Goal: Transaction & Acquisition: Purchase product/service

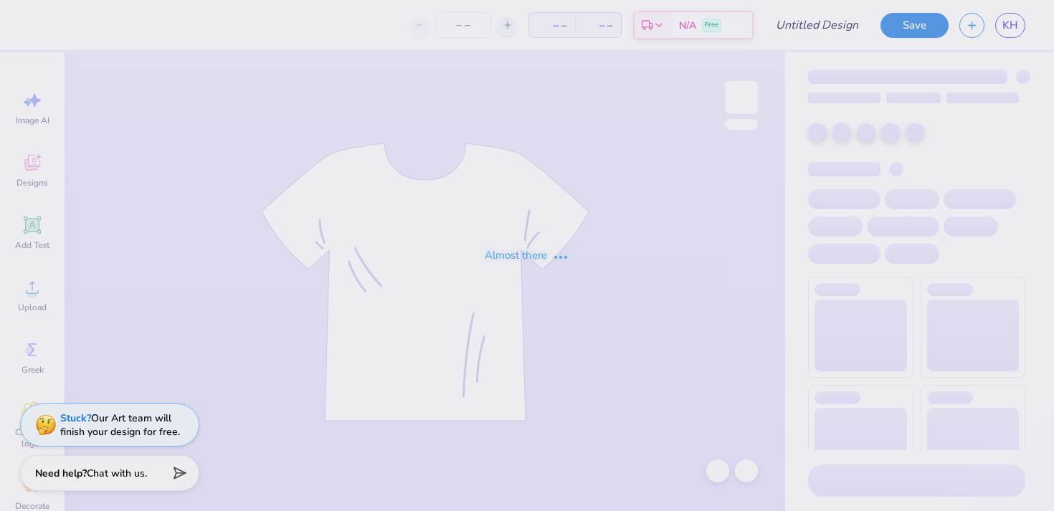
type input "NSSLHA Tank"
type input "15"
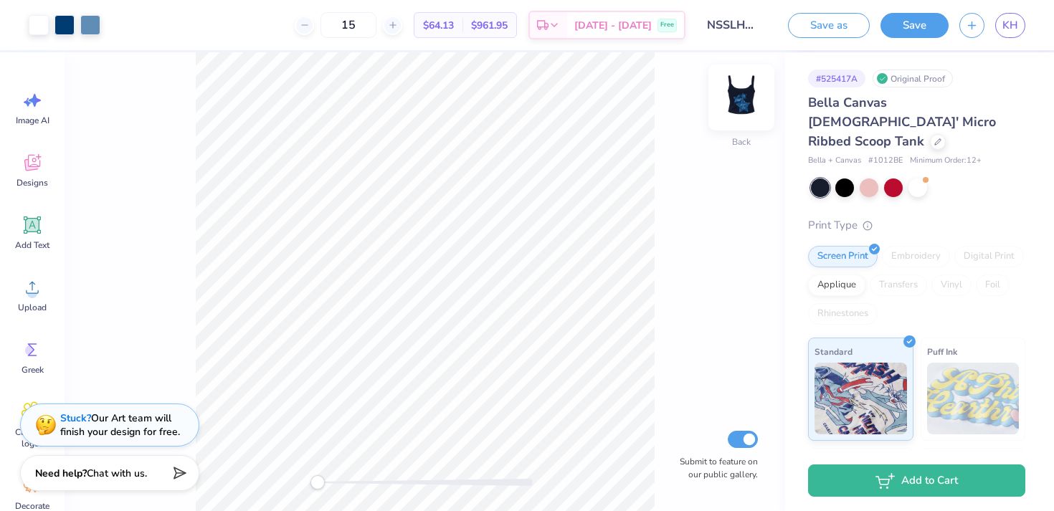
click at [744, 95] on img at bounding box center [741, 97] width 57 height 57
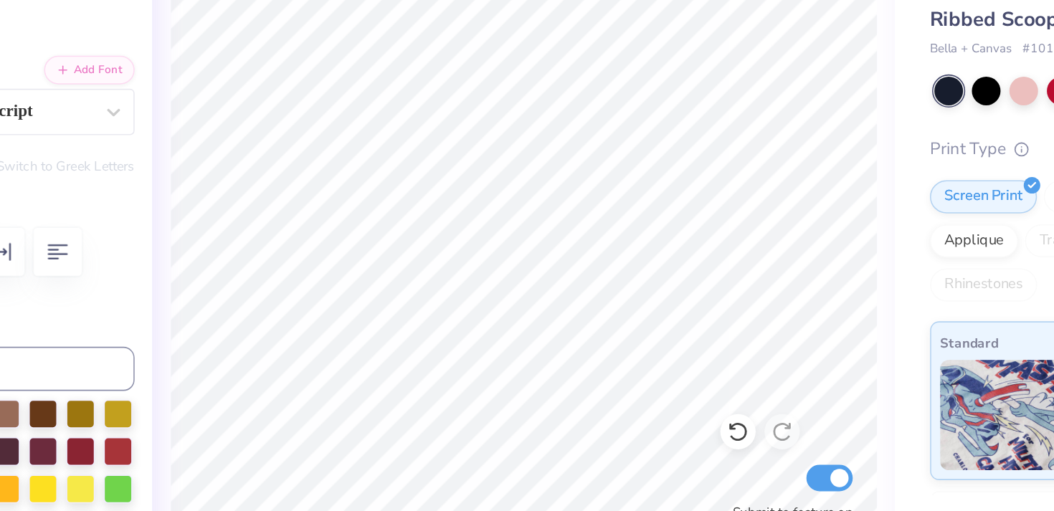
type textarea "Speech"
type input "0.0"
type input "1.24"
type input "0.65"
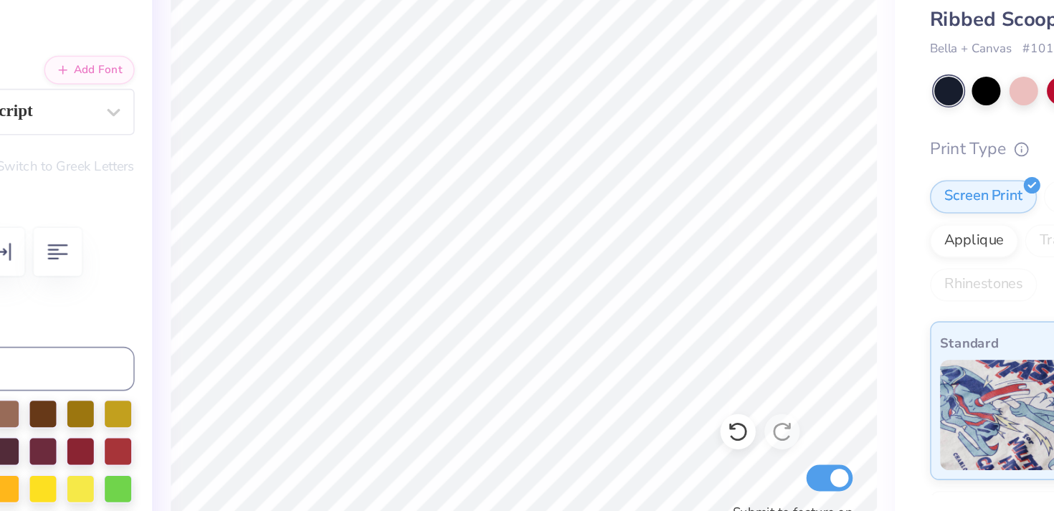
type input "6.42"
type input "0.0"
type input "3.58"
type input "1.29"
type input "5.17"
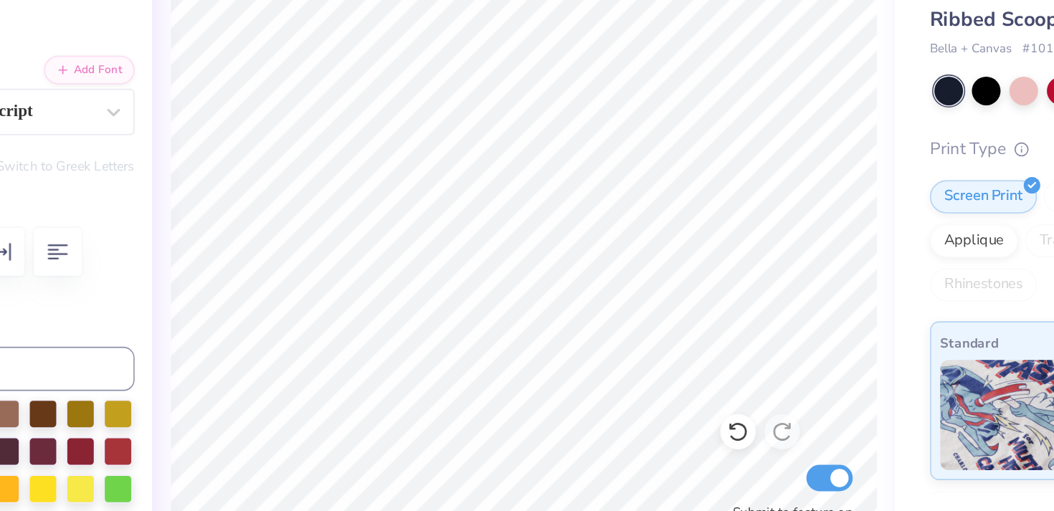
type input "0.0"
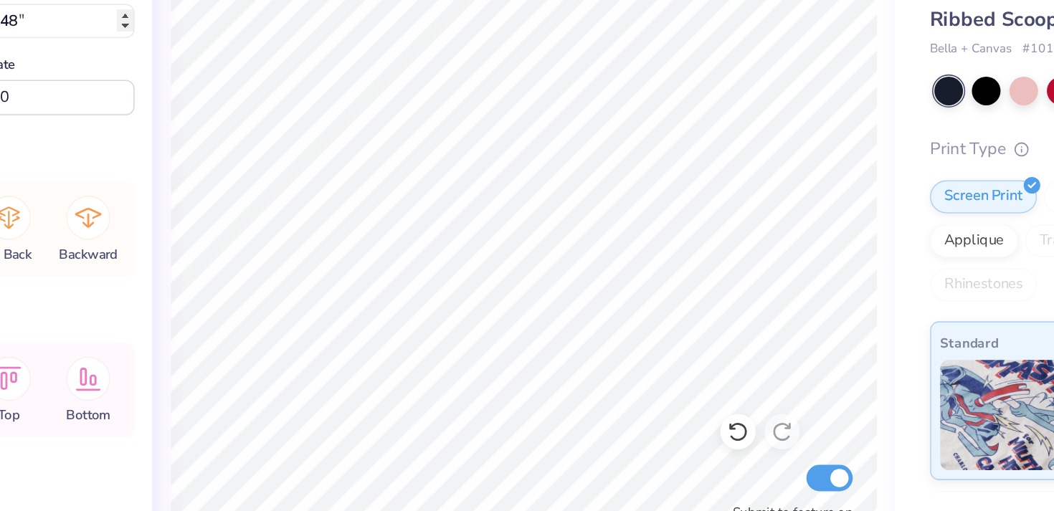
type input "4.02"
type input "3.92"
type input "4.06"
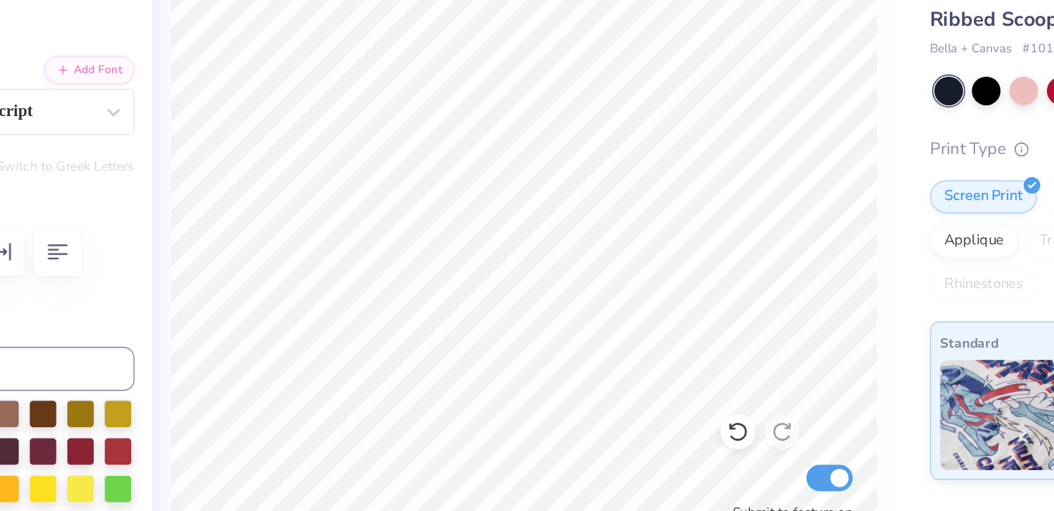
scroll to position [0, 0]
type textarea "Language"
type input "1.46"
type input "0.63"
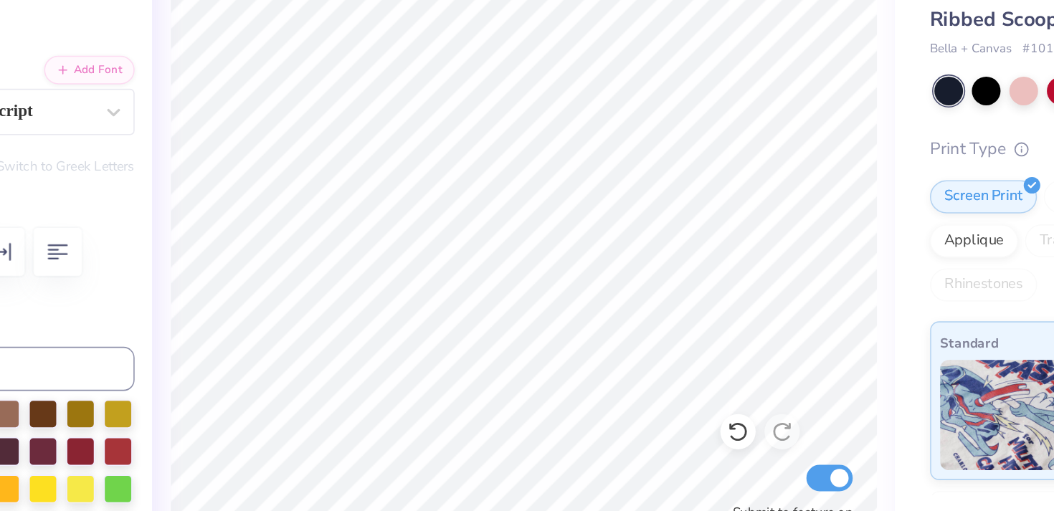
type input "3.75"
type input "-4.3"
type input "0.0"
type input "2.88"
type input "0.67"
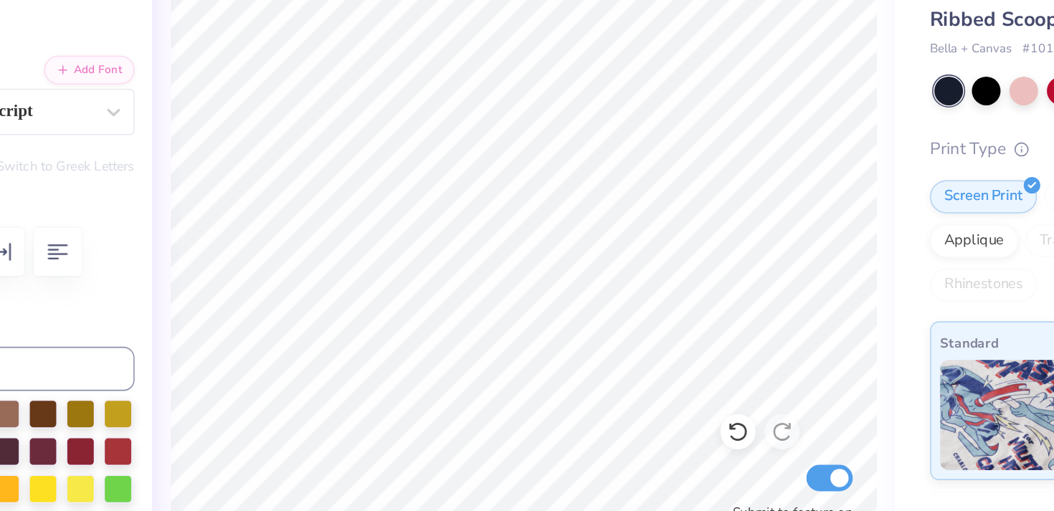
type input "3.05"
type input "-4.4"
type textarea "Speech"
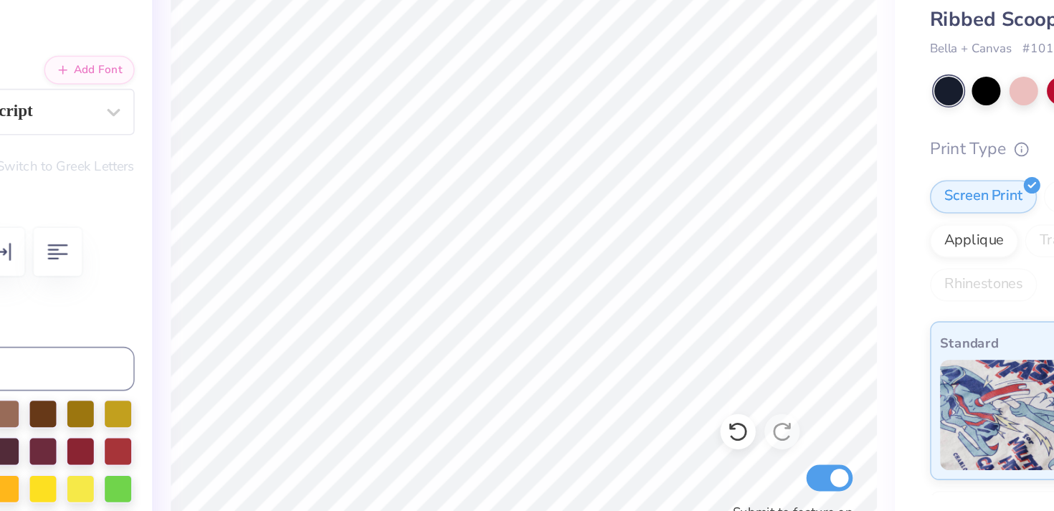
type input "0.61"
type input "0.67"
type input "1.82"
type input "0.0"
type input "2.02"
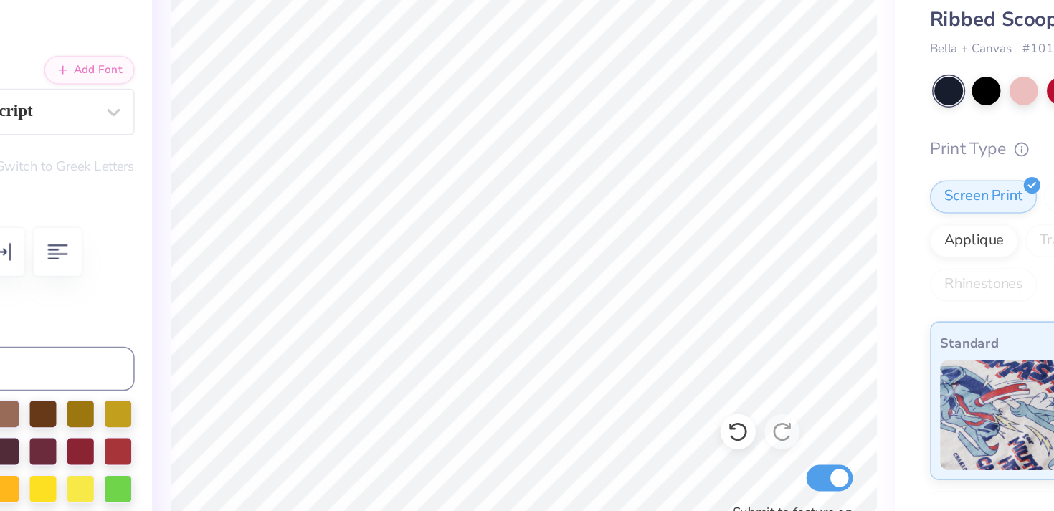
type input "1.07"
type input "1.48"
type input "-17.8"
type input "2.21"
type input "1.17"
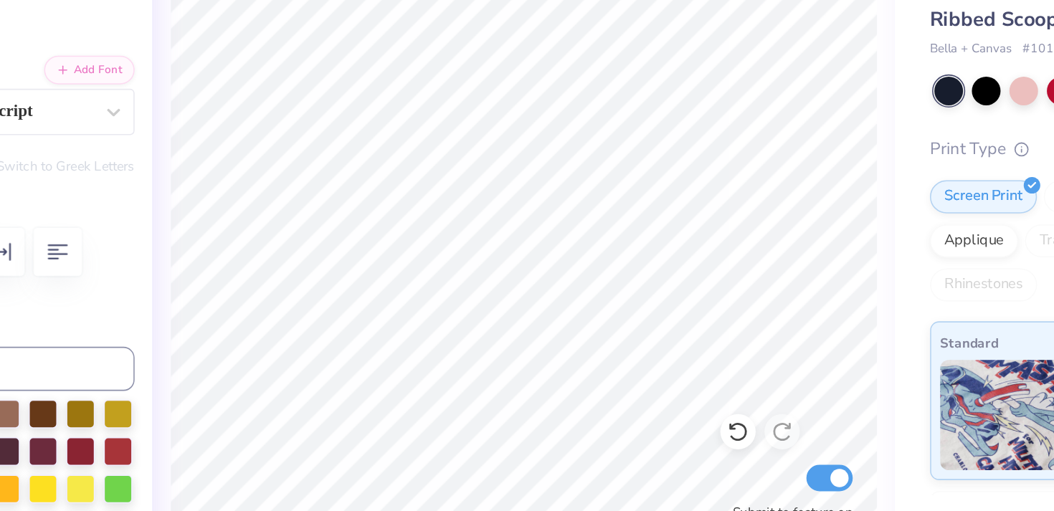
type input "1.35"
type input "0.0"
type input "2.17"
type input "0.78"
type input "5.64"
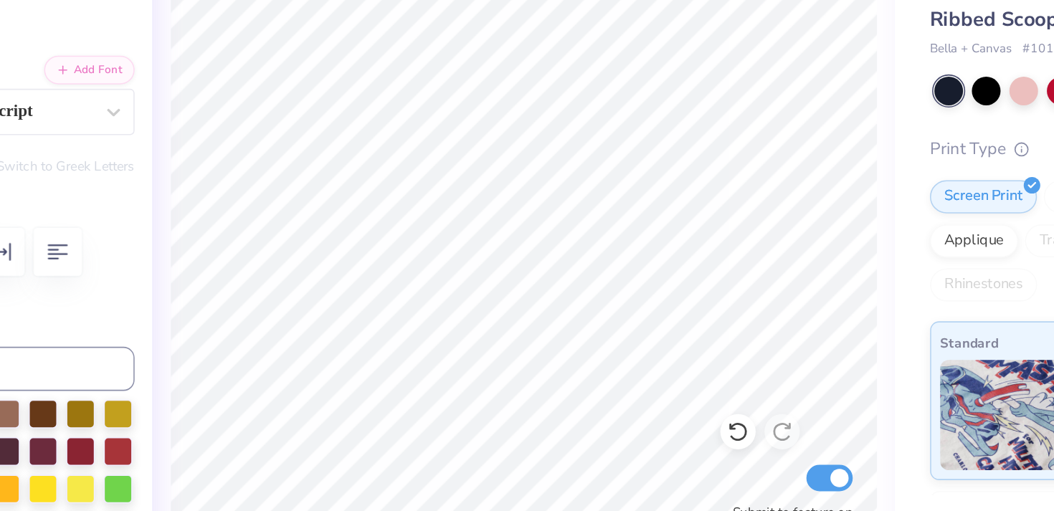
type input "-5.3"
type textarea "Hearing"
type input "0.0"
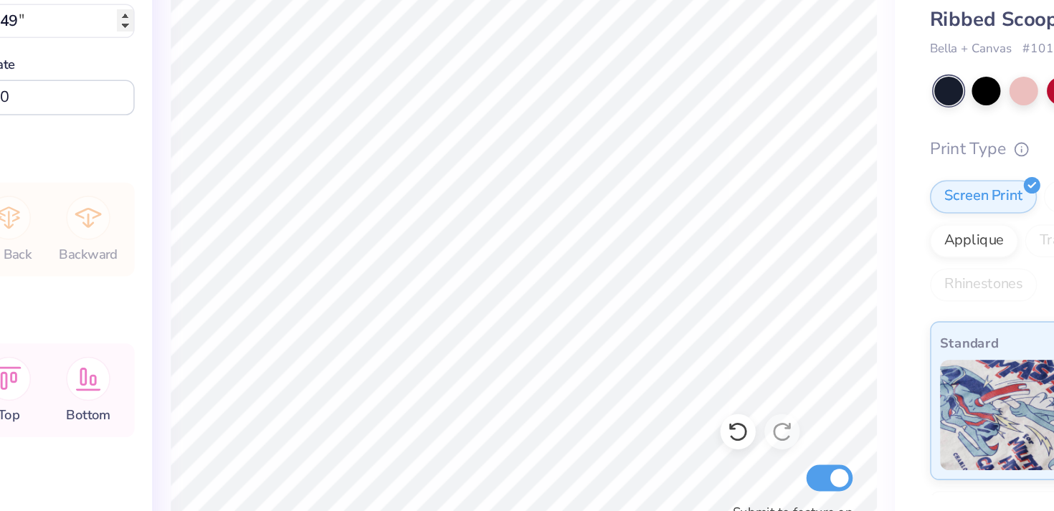
type input "5.63"
type input "6.01"
type input "1.32"
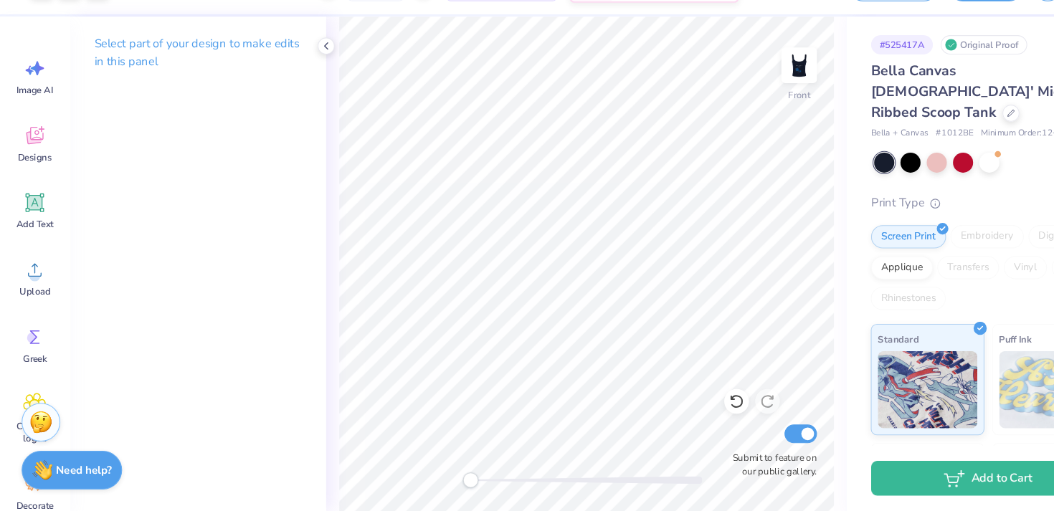
scroll to position [0, 0]
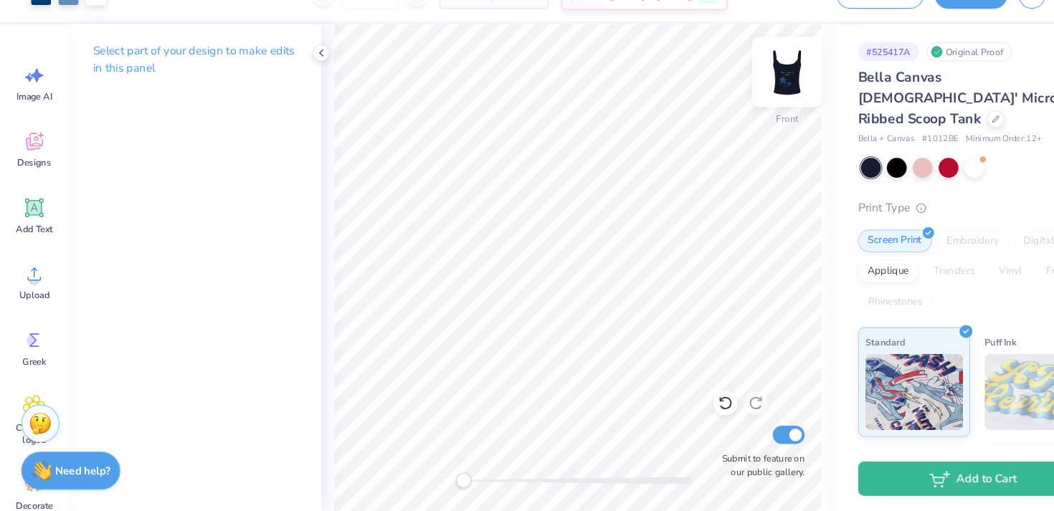
click at [744, 100] on img at bounding box center [741, 97] width 57 height 57
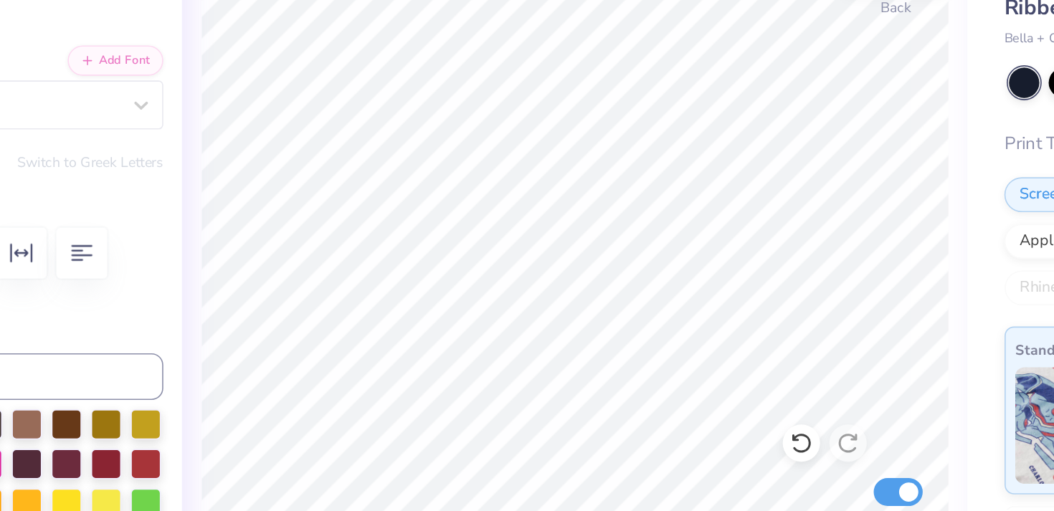
type input "0.0"
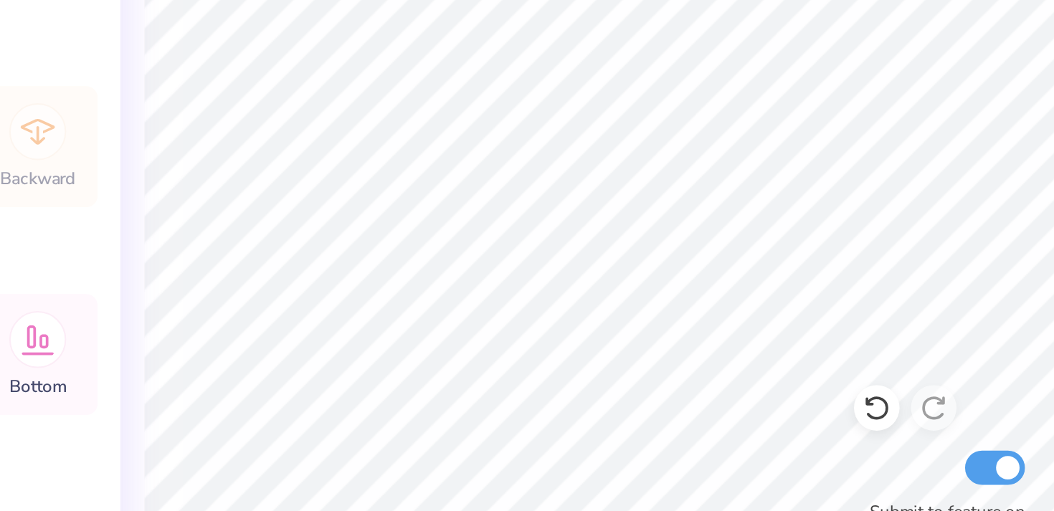
type input "3.71"
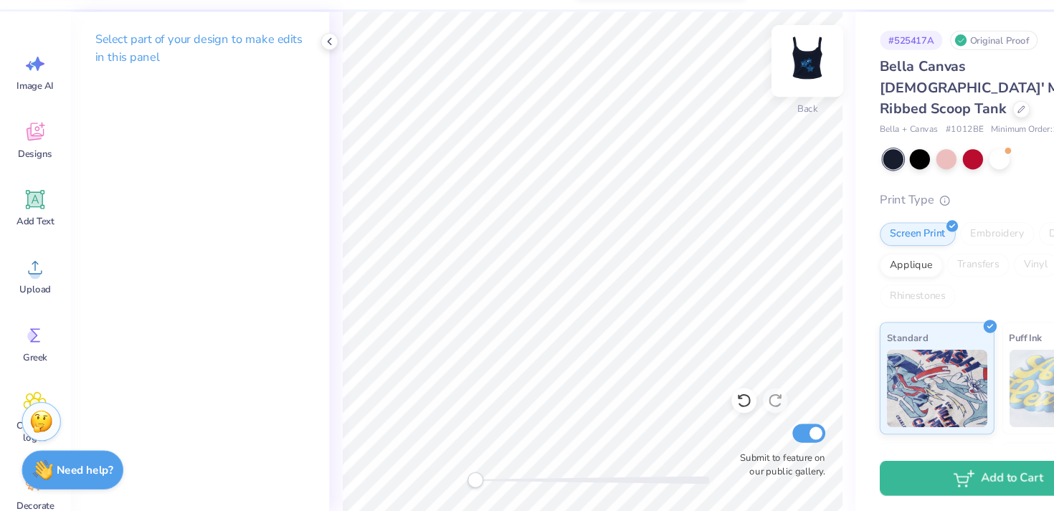
click at [750, 98] on img at bounding box center [741, 97] width 57 height 57
click at [741, 97] on img at bounding box center [741, 97] width 57 height 57
click at [746, 96] on img at bounding box center [741, 97] width 57 height 57
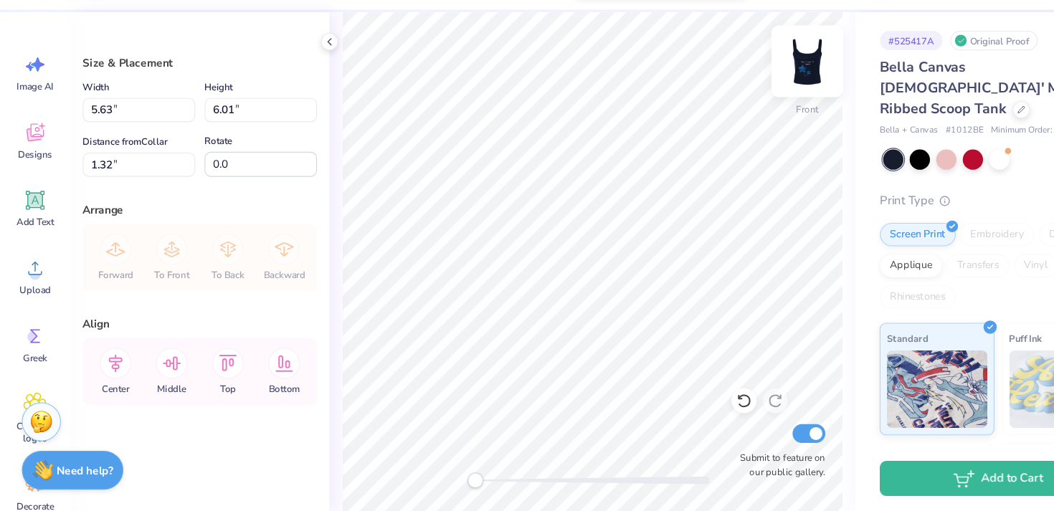
type input "1.33"
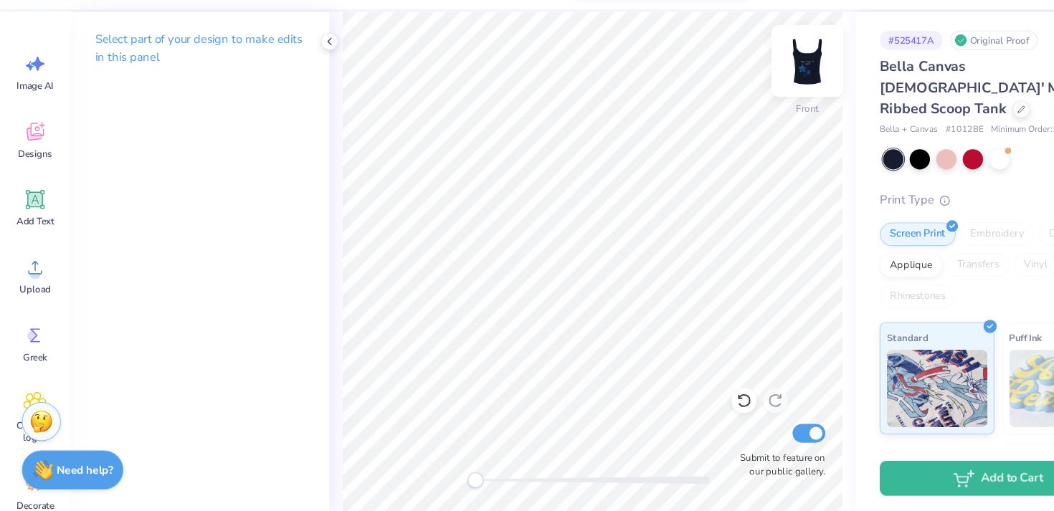
click at [739, 97] on img at bounding box center [741, 97] width 57 height 57
click at [739, 97] on img at bounding box center [741, 97] width 29 height 29
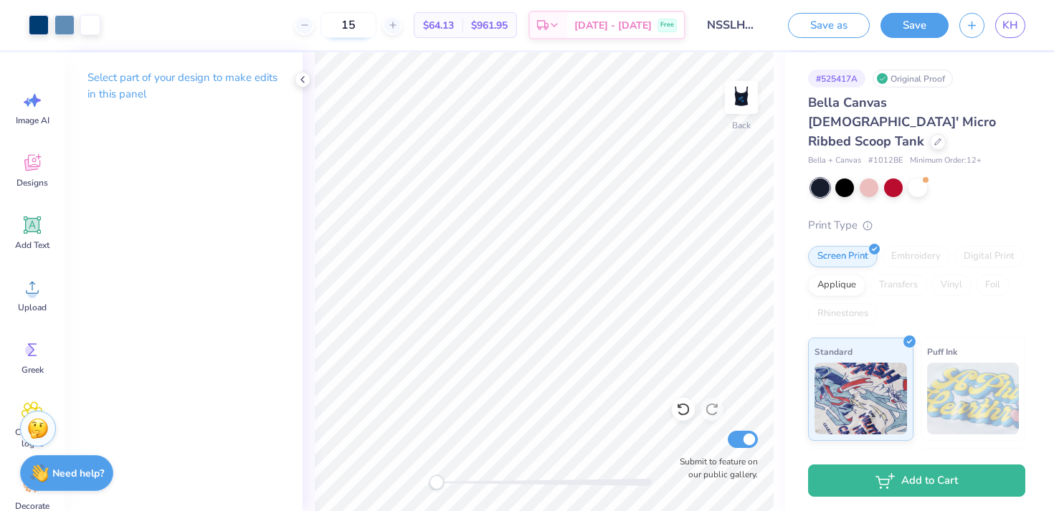
click at [376, 19] on input "15" at bounding box center [349, 25] width 56 height 26
click at [900, 31] on button "Save" at bounding box center [915, 23] width 68 height 25
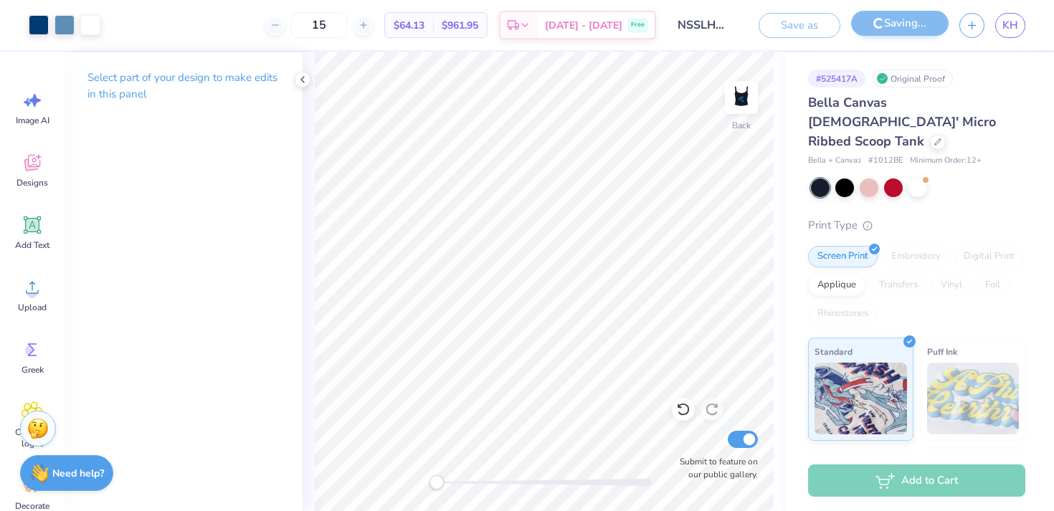
click at [739, 105] on img at bounding box center [741, 97] width 29 height 29
click at [741, 98] on img at bounding box center [741, 97] width 57 height 57
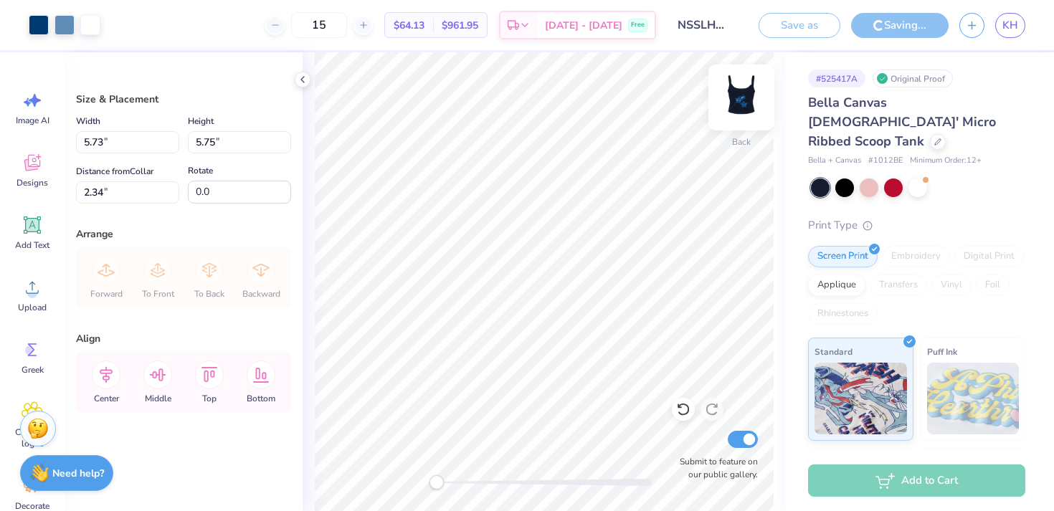
click at [734, 145] on div "Back" at bounding box center [741, 142] width 19 height 13
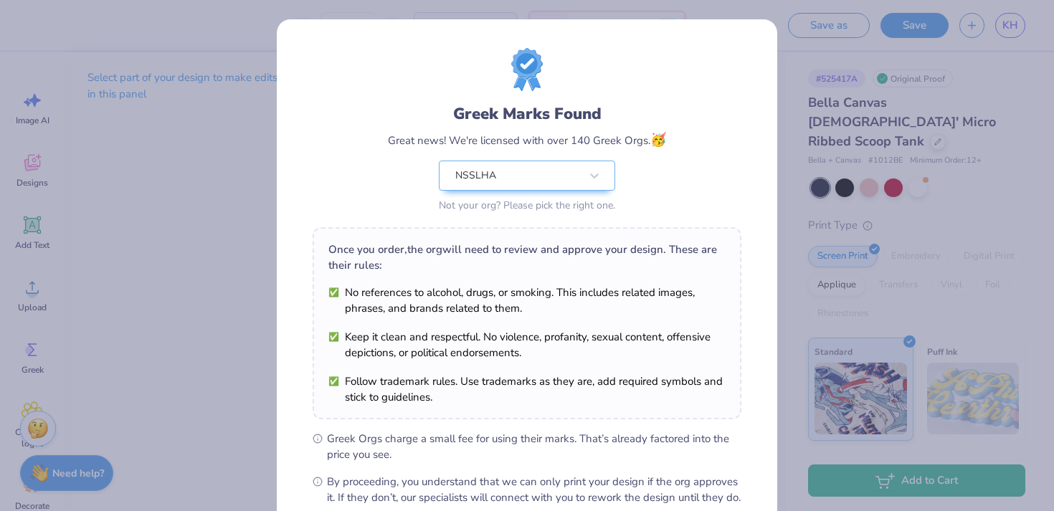
scroll to position [160, 0]
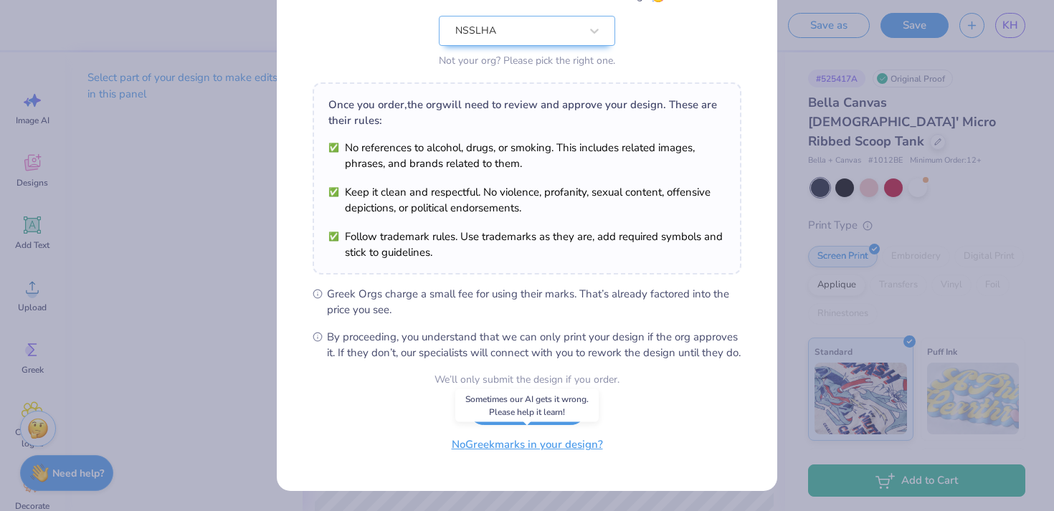
click at [562, 454] on button "No Greek marks in your design?" at bounding box center [528, 444] width 176 height 29
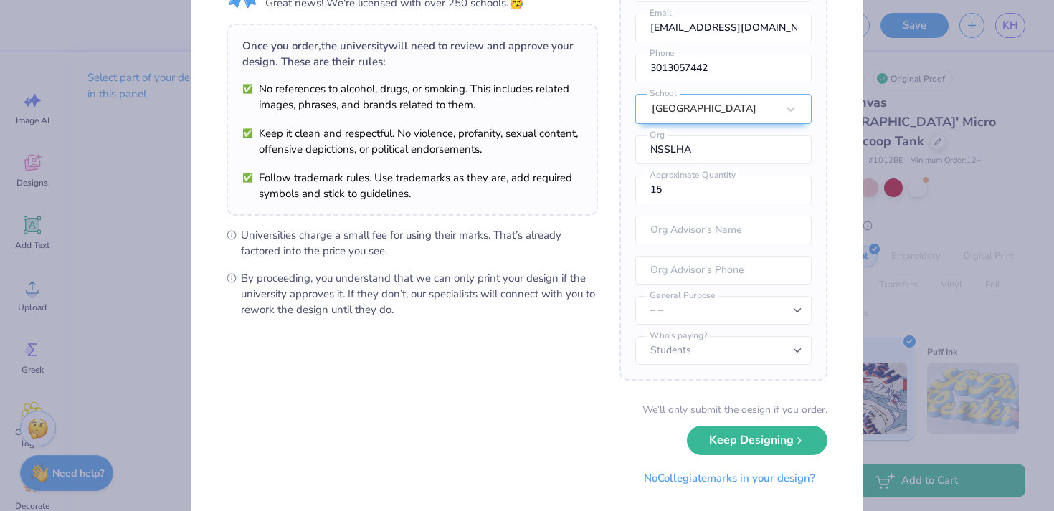
scroll to position [113, 0]
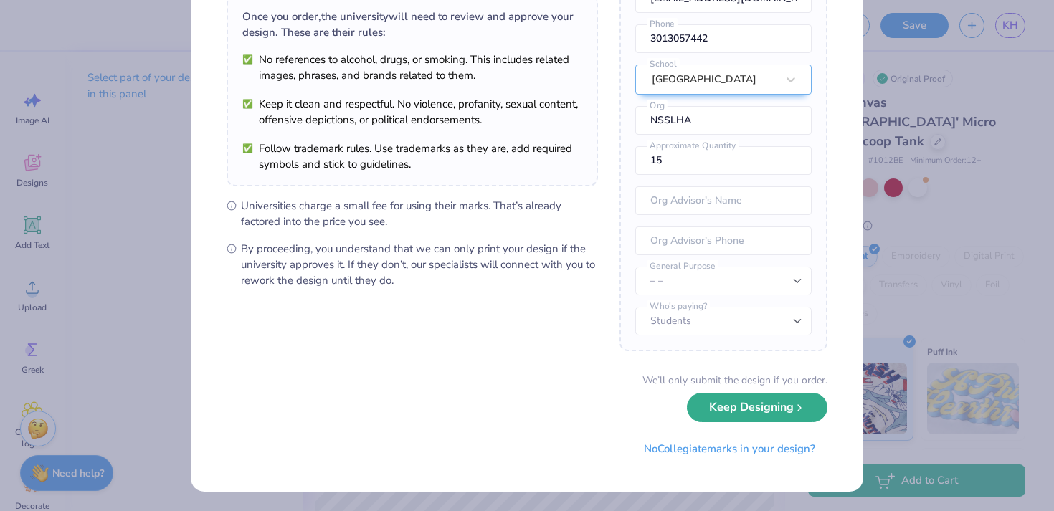
click at [755, 410] on button "Keep Designing" at bounding box center [757, 407] width 141 height 29
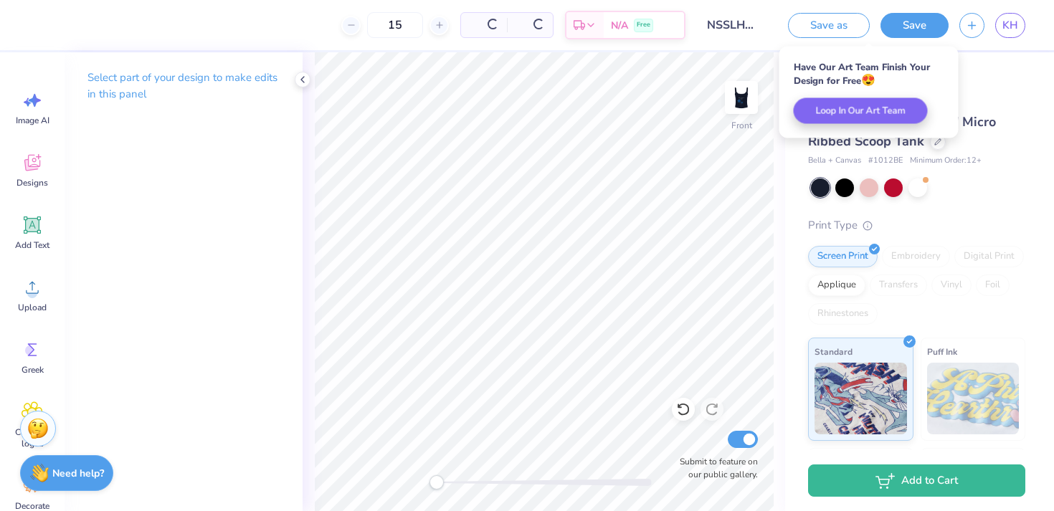
scroll to position [0, 0]
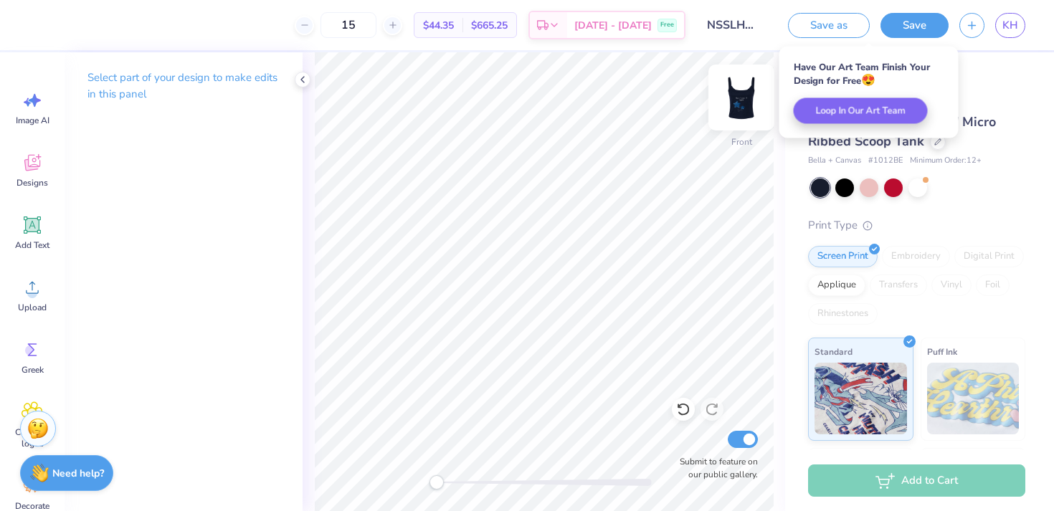
click at [744, 92] on img at bounding box center [741, 97] width 57 height 57
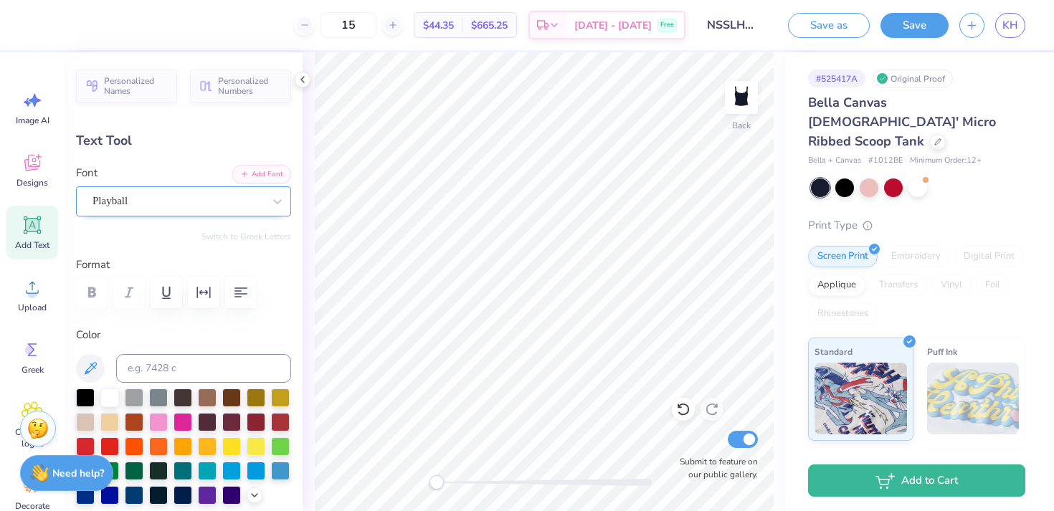
click at [156, 205] on div "Playball" at bounding box center [178, 201] width 174 height 22
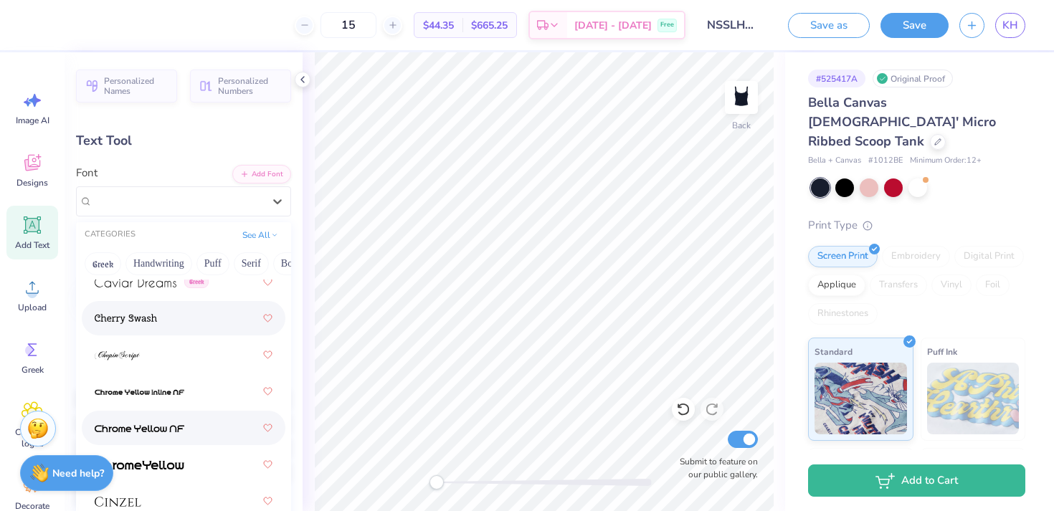
scroll to position [2323, 0]
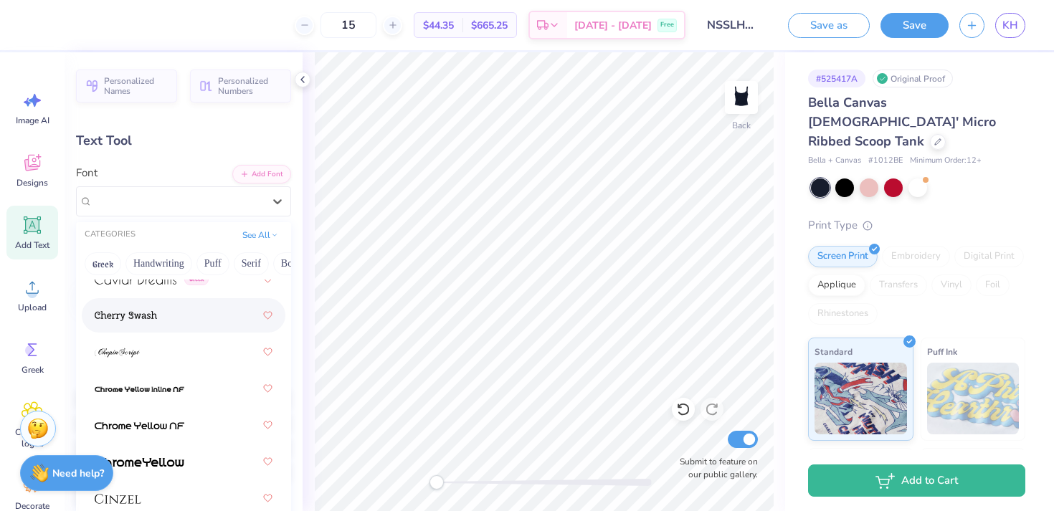
click at [170, 313] on div at bounding box center [184, 316] width 178 height 26
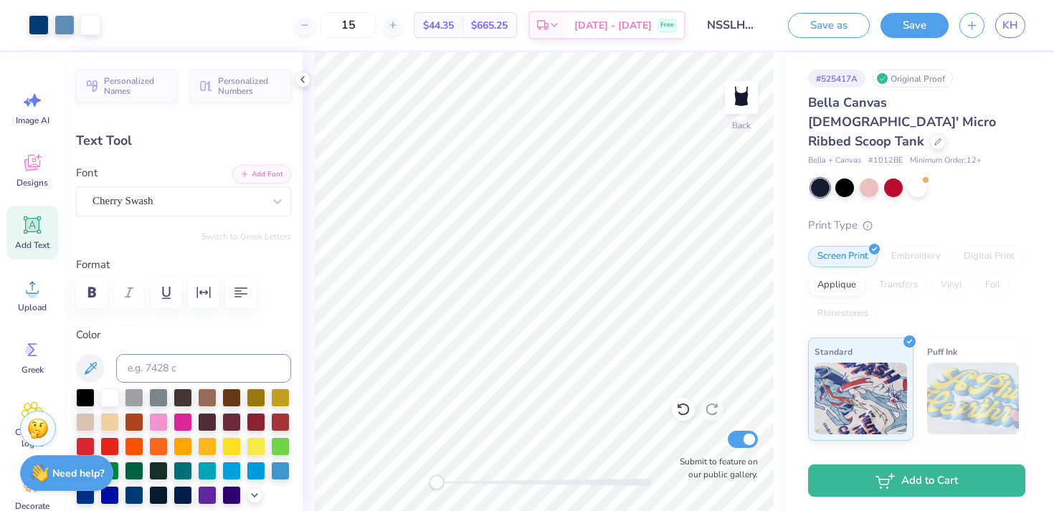
type input "0.0"
click at [300, 84] on icon at bounding box center [302, 79] width 11 height 11
type input "2.15"
type input "0.7"
type input "4.96"
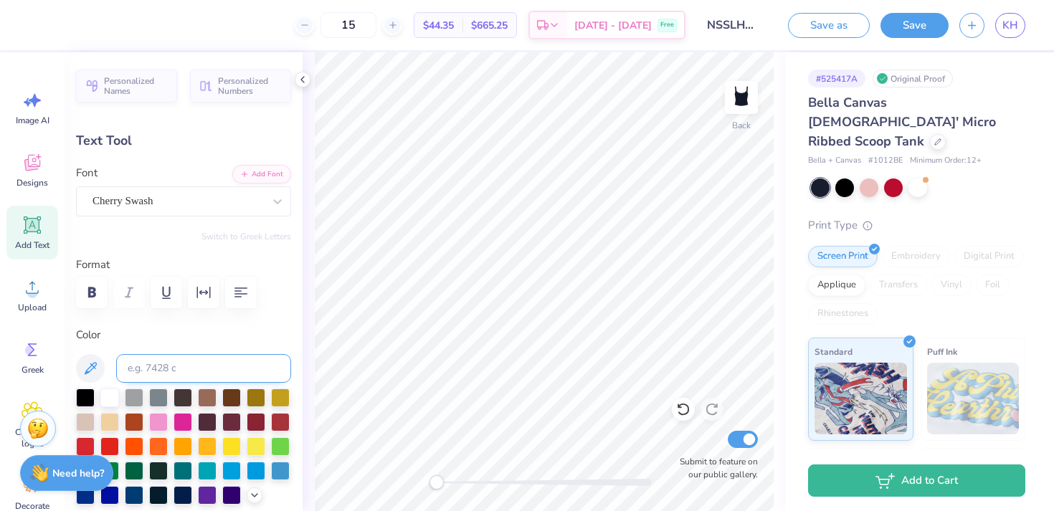
type input "0.64"
type input "2.34"
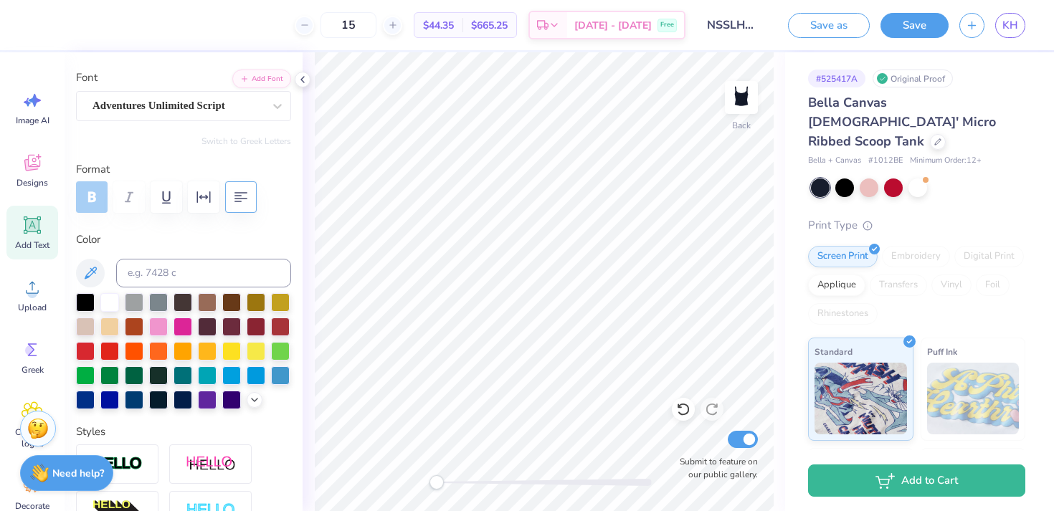
scroll to position [71, 0]
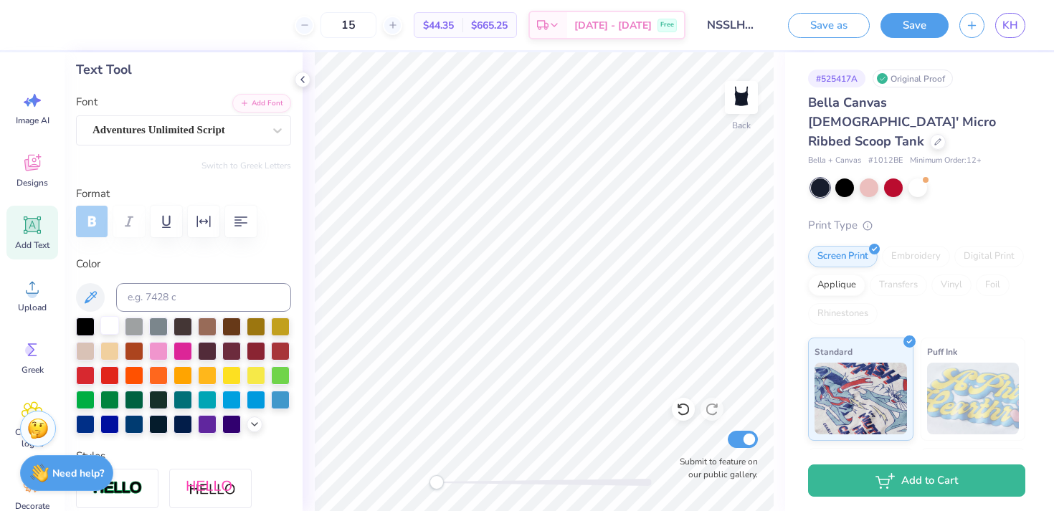
click at [105, 321] on div at bounding box center [109, 325] width 19 height 19
type input "0.0"
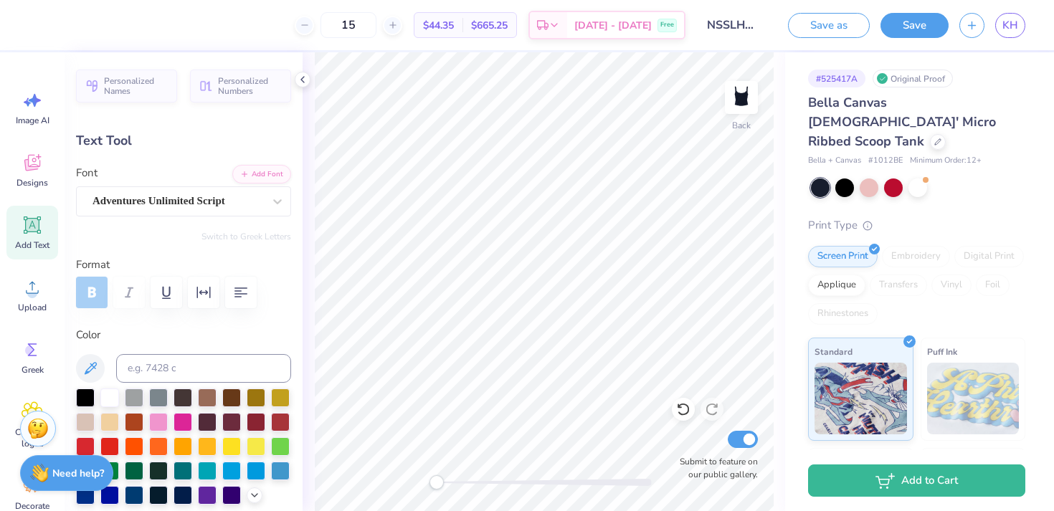
click at [95, 293] on div at bounding box center [183, 293] width 215 height 32
click at [218, 204] on div "Adventures Unlimited Script" at bounding box center [178, 201] width 174 height 22
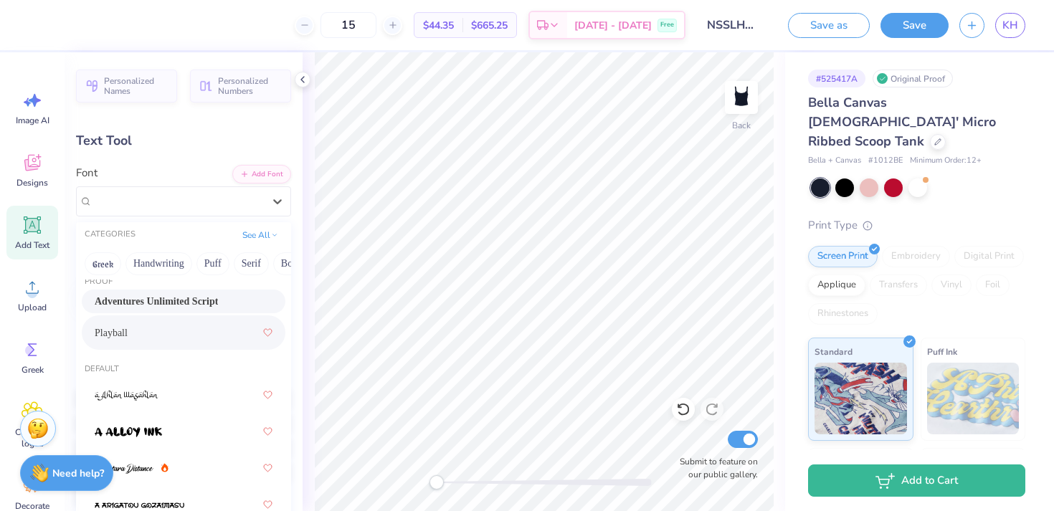
scroll to position [15, 0]
click at [174, 315] on div "Playball" at bounding box center [184, 330] width 204 height 34
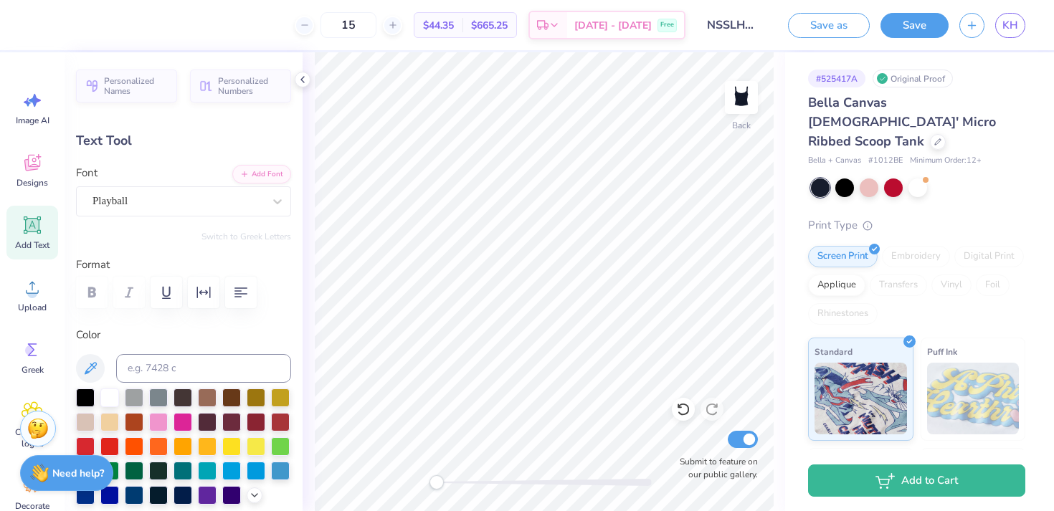
type input "0.0"
type input "6.57"
type input "0.88"
type input "2.23"
click at [156, 204] on div "Playball" at bounding box center [178, 201] width 174 height 22
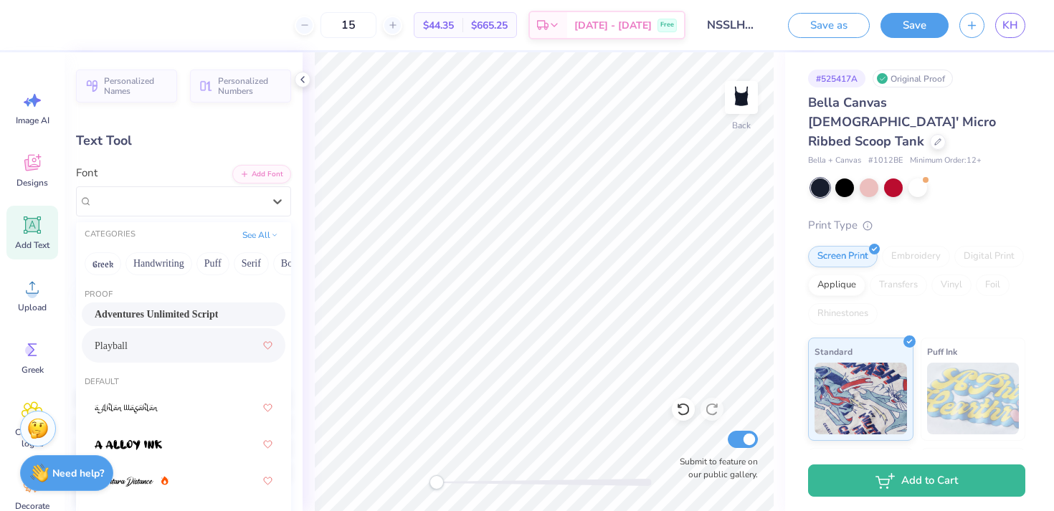
click at [166, 311] on span "Adventures Unlimited Script" at bounding box center [156, 314] width 123 height 15
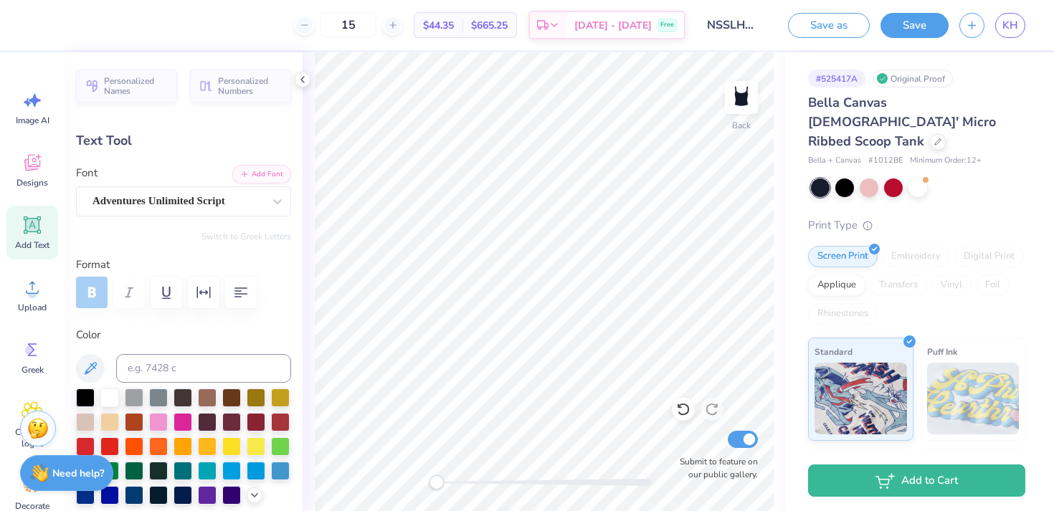
type input "0.0"
type input "2.15"
type input "0.37"
type input "3.44"
click at [247, 187] on div "Cherry Swash" at bounding box center [183, 201] width 215 height 30
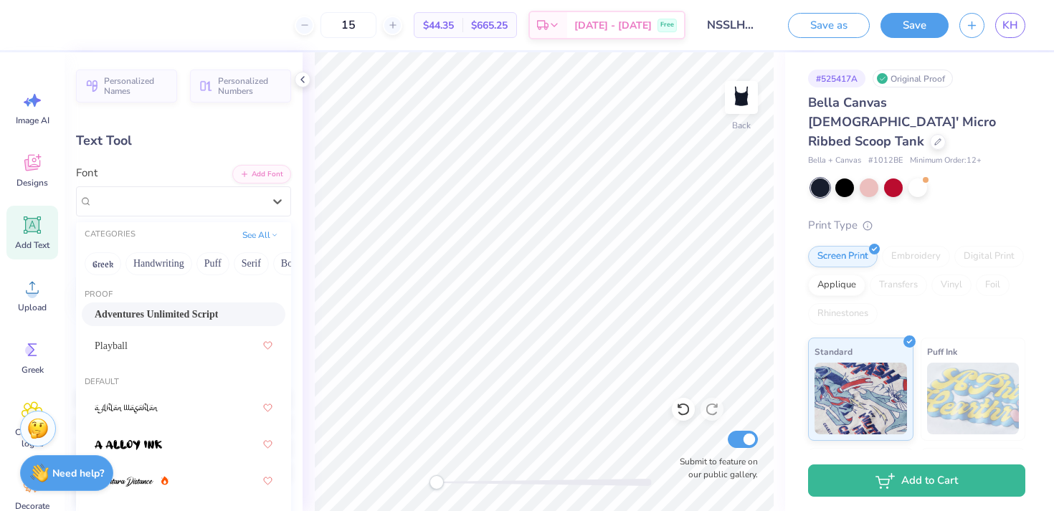
click at [174, 320] on span "Adventures Unlimited Script" at bounding box center [156, 314] width 123 height 15
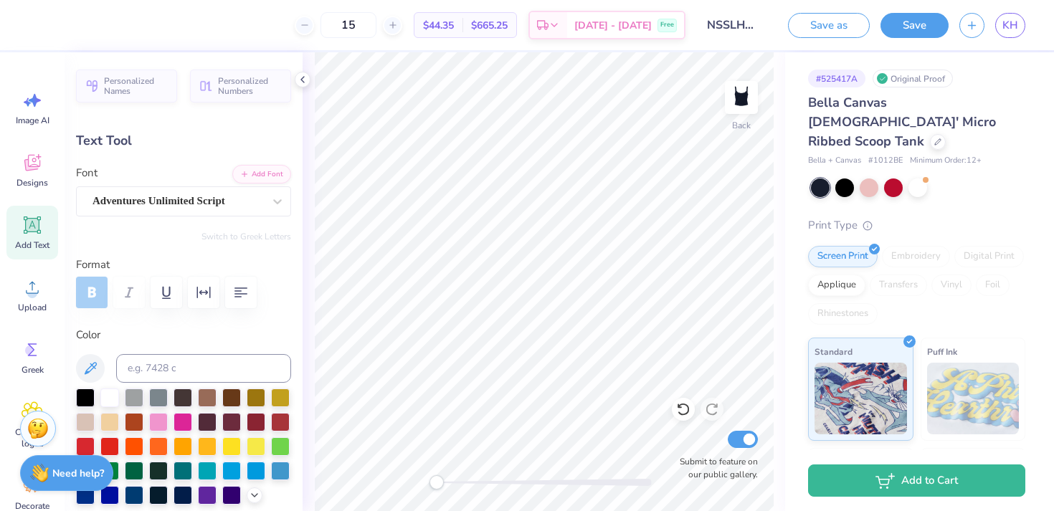
type input "0.0"
type input "1.83"
type input "0.32"
type input "3.47"
click at [174, 207] on div "Adventures Unlimited Script" at bounding box center [178, 201] width 174 height 22
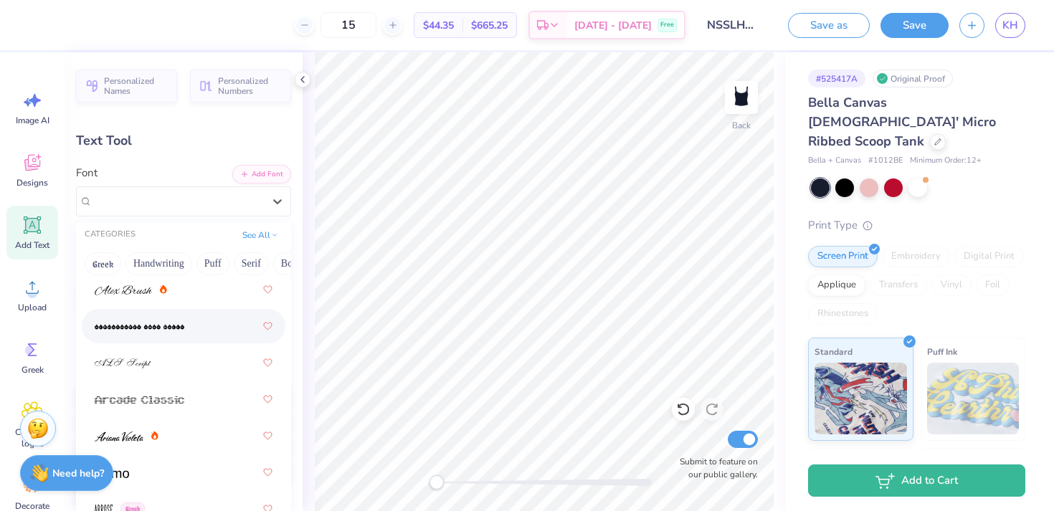
scroll to position [590, 0]
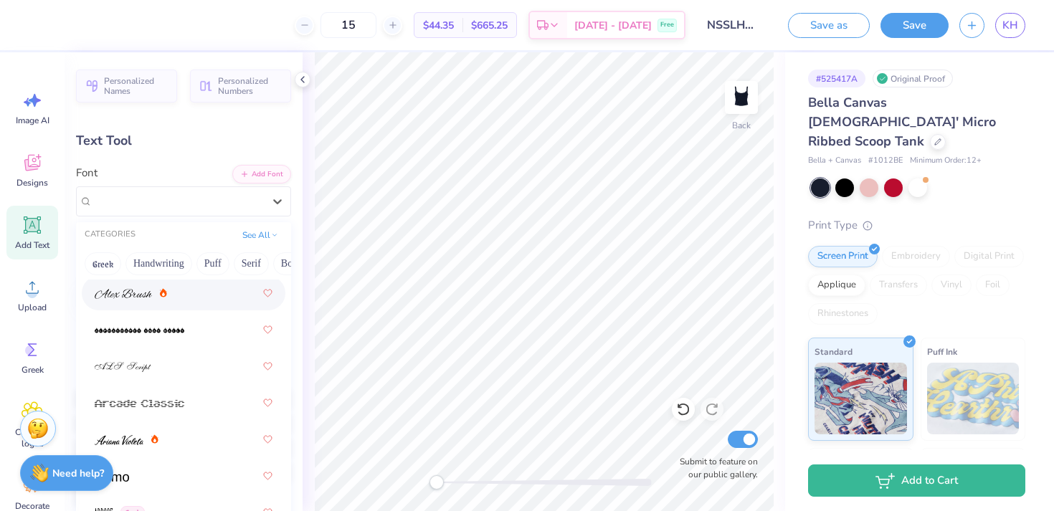
click at [194, 287] on div at bounding box center [184, 293] width 178 height 26
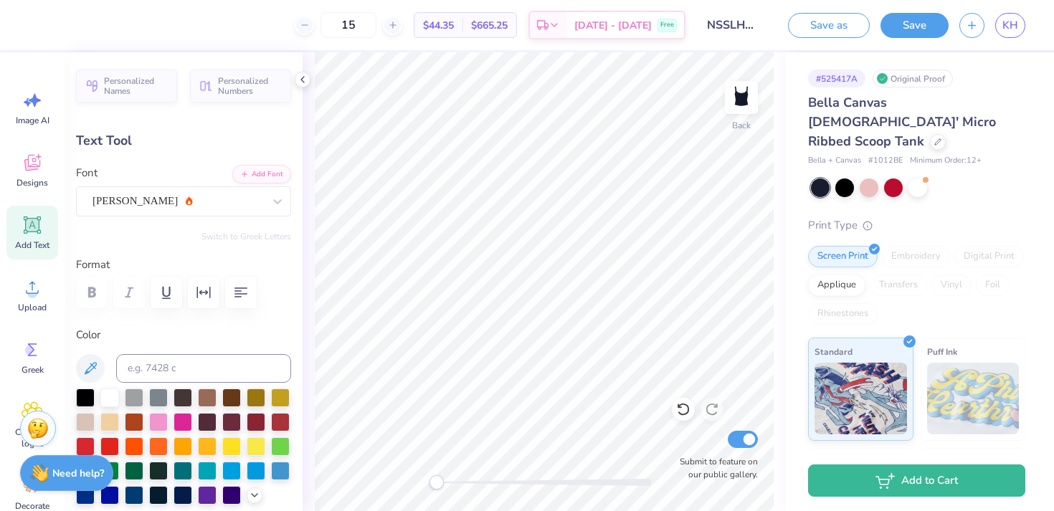
type input "0.0"
type input "2.50"
type input "0.41"
type input "3.43"
click at [136, 197] on div "[PERSON_NAME]" at bounding box center [178, 201] width 174 height 22
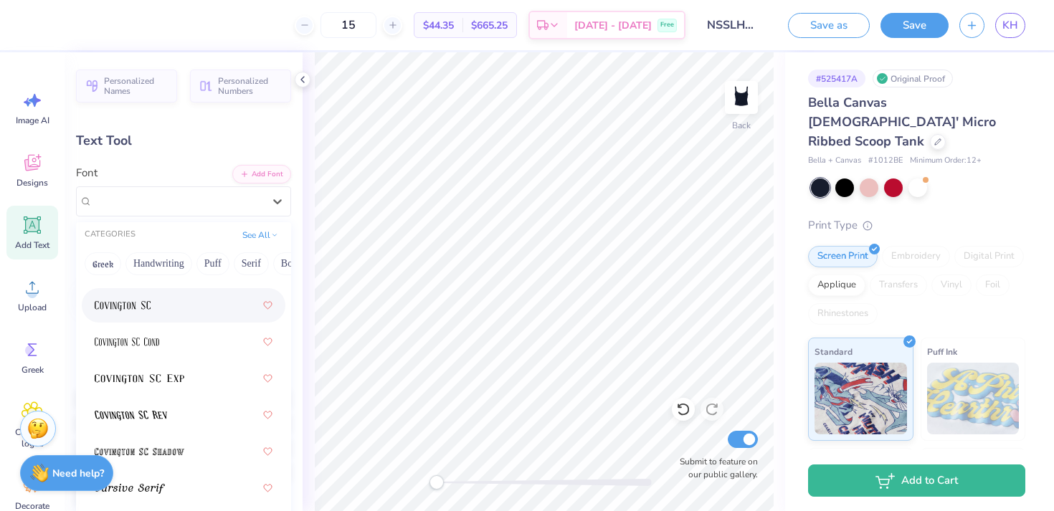
scroll to position [3327, 0]
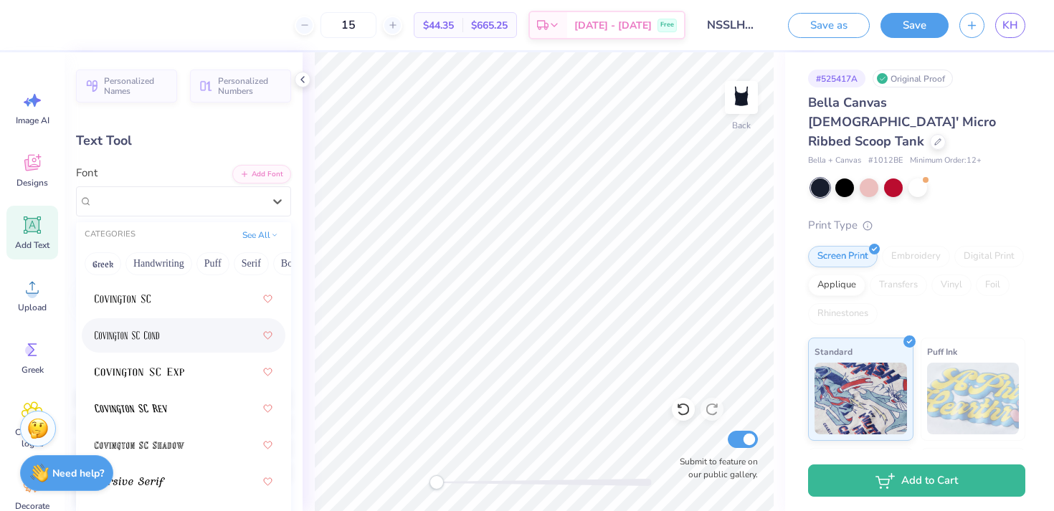
click at [194, 335] on div at bounding box center [184, 336] width 178 height 26
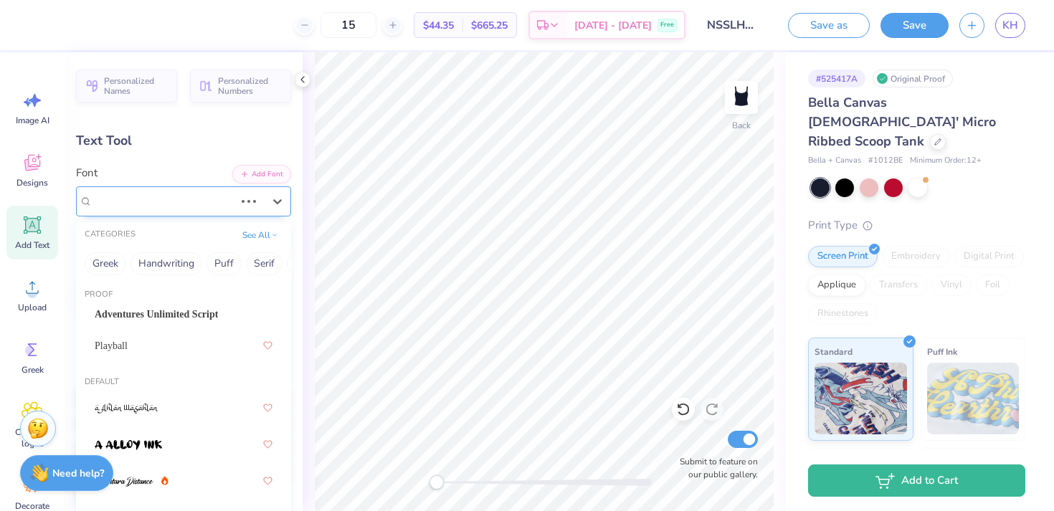
click at [201, 196] on div "[PERSON_NAME]" at bounding box center [163, 201] width 145 height 22
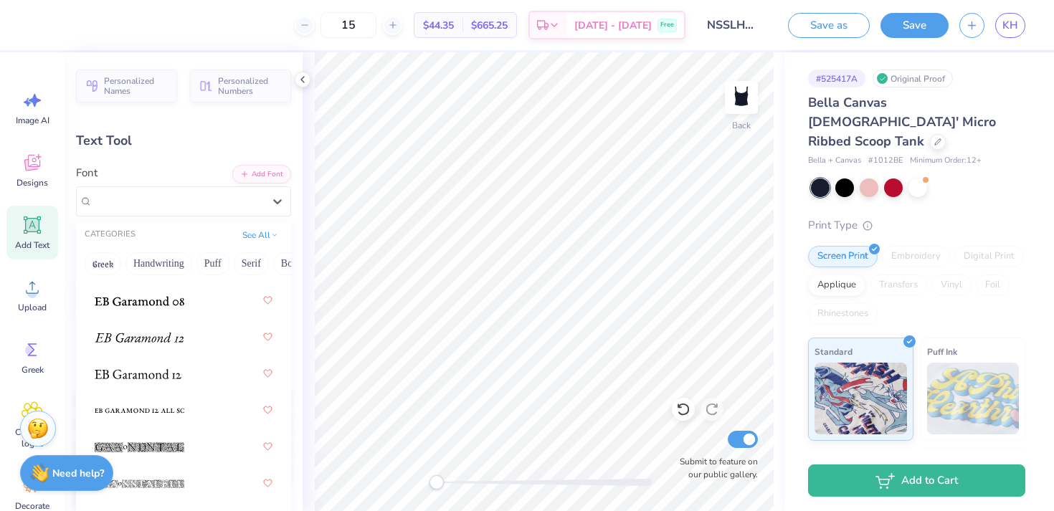
scroll to position [3873, 0]
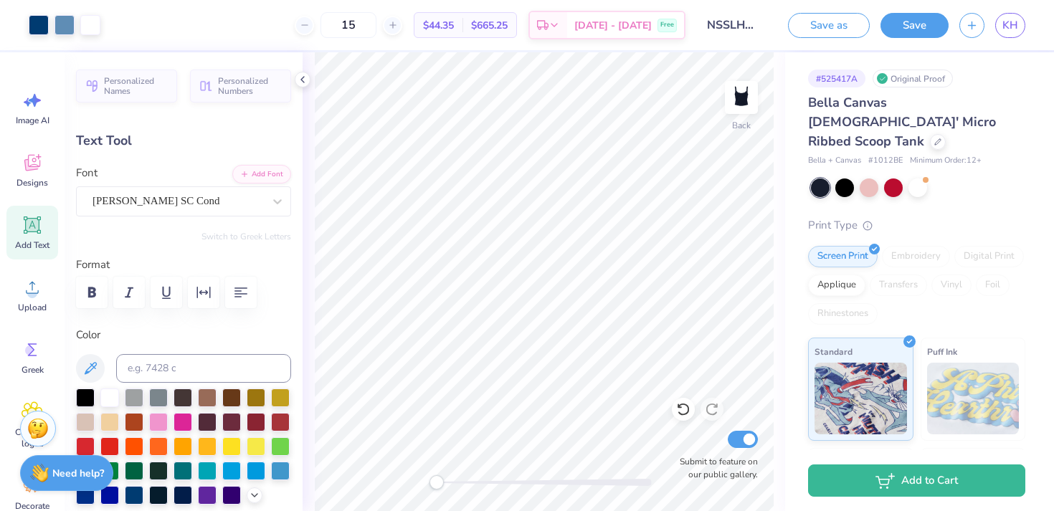
type input "0.0"
type input "1.11"
type input "0.36"
type input "3.44"
click at [209, 201] on div "[PERSON_NAME] SC Cond" at bounding box center [178, 201] width 174 height 22
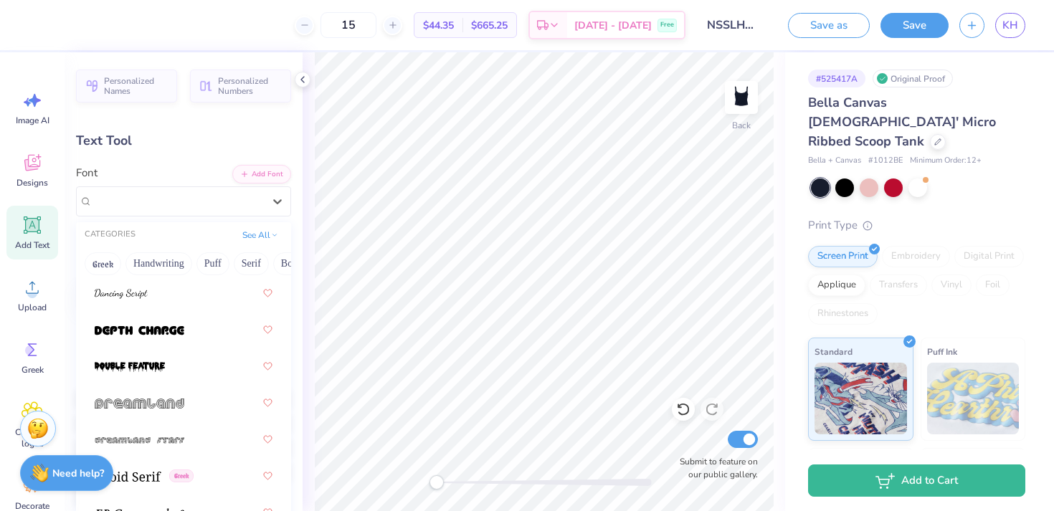
scroll to position [3998, 0]
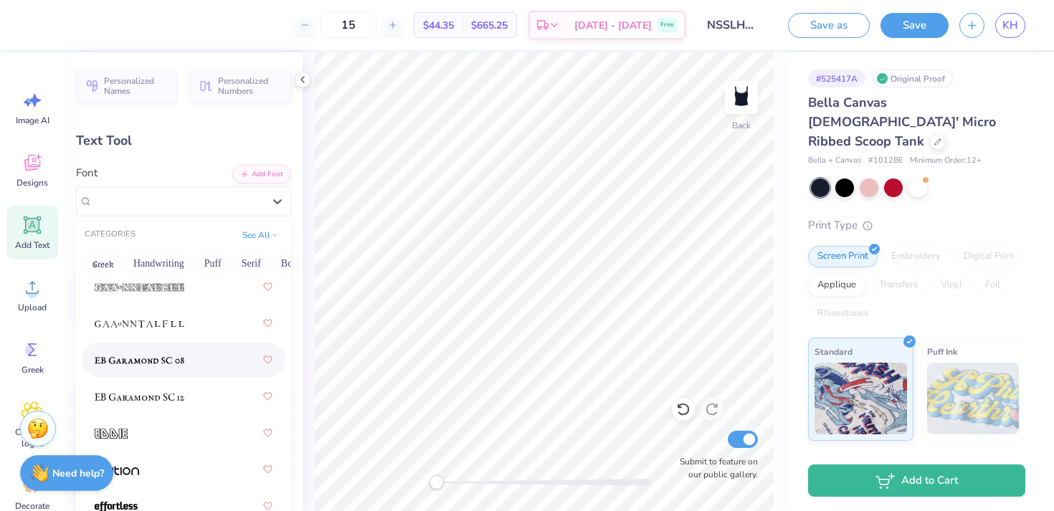
click at [207, 353] on div at bounding box center [184, 360] width 178 height 26
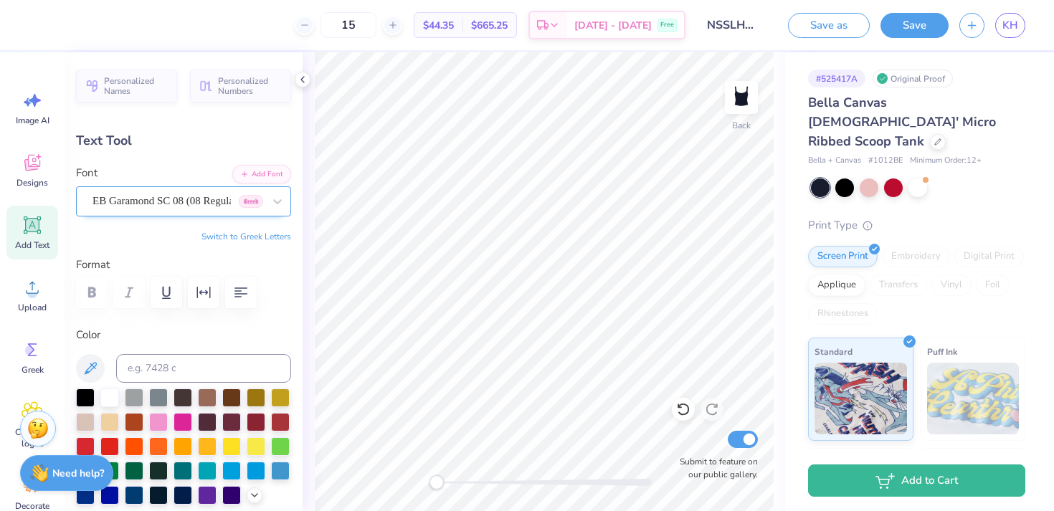
click at [231, 202] on div "EB Garamond SC 08 (08 Regular) [DEMOGRAPHIC_DATA]" at bounding box center [178, 201] width 174 height 22
type input "0.0"
type input "1.67"
type input "0.31"
type input "3.49"
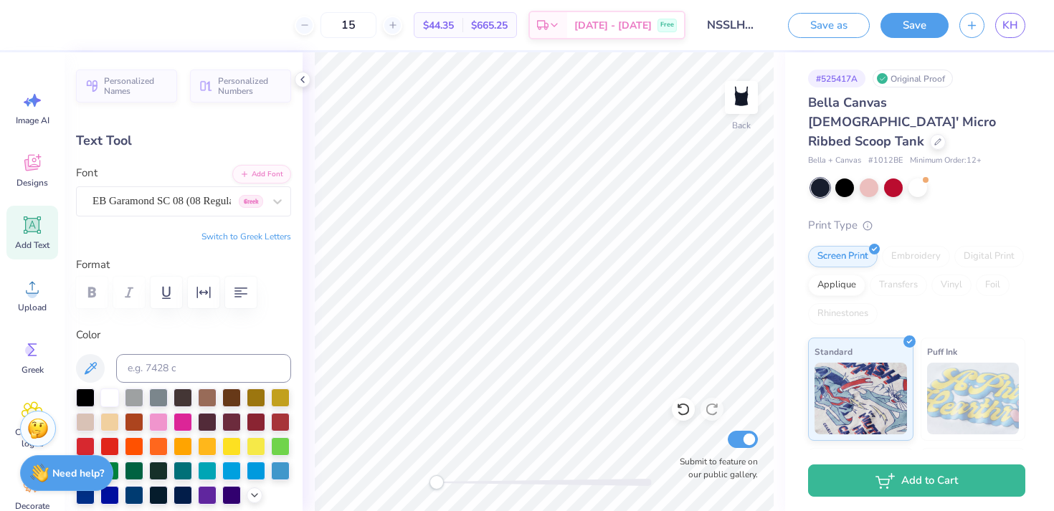
type input "0.0"
click at [306, 83] on icon at bounding box center [302, 79] width 11 height 11
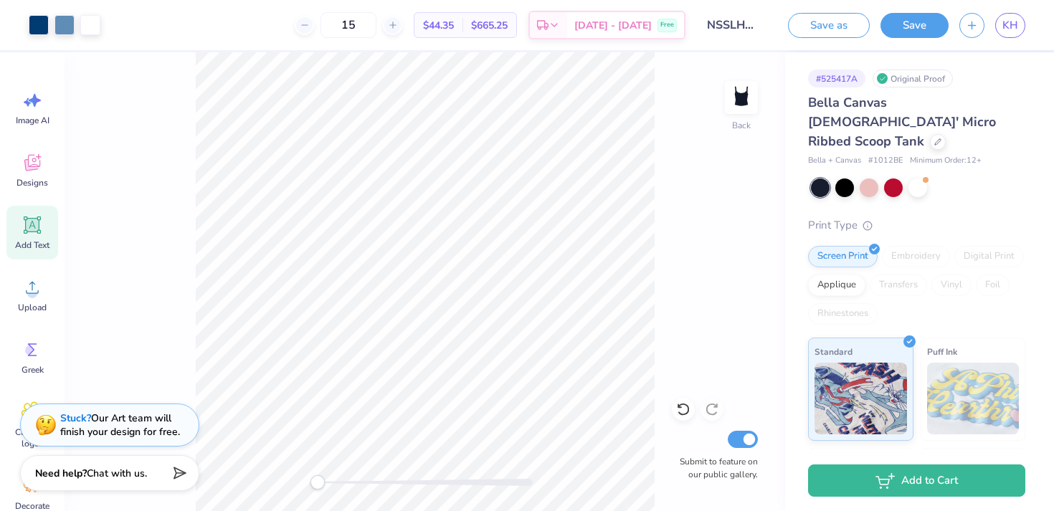
type input "3.21"
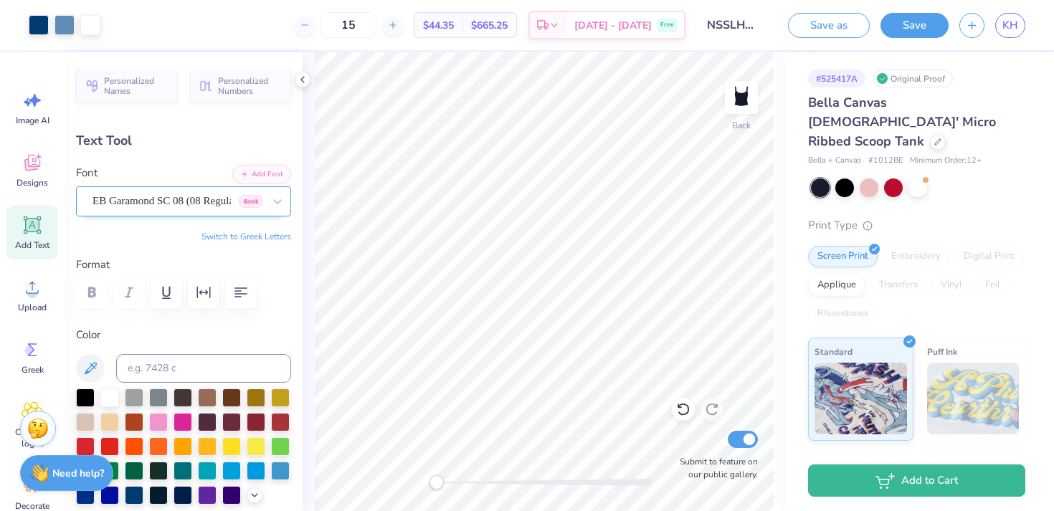
type input "0.0"
type input "4.96"
type input "0.64"
type input "2.34"
type input "0.0"
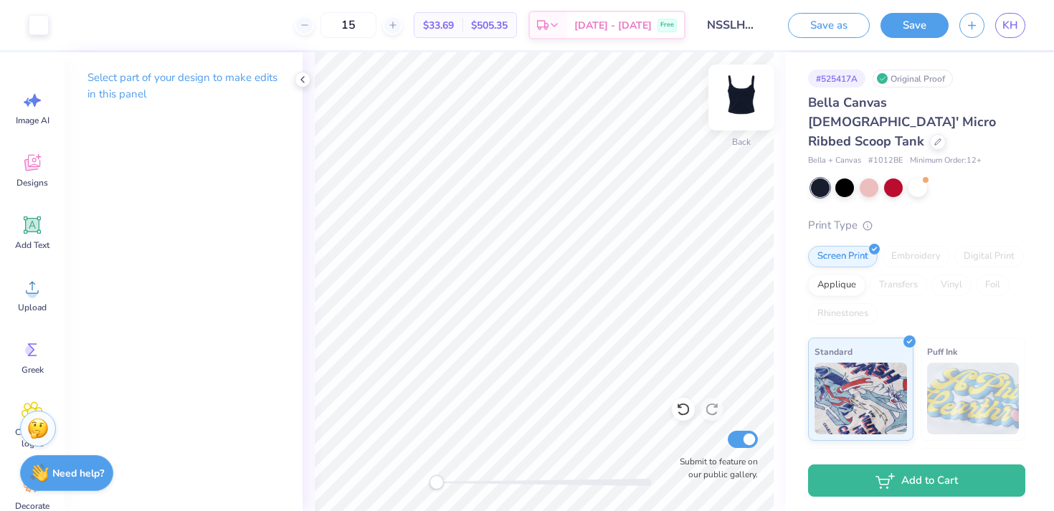
click at [743, 98] on img at bounding box center [741, 97] width 57 height 57
click at [398, 24] on icon at bounding box center [393, 25] width 10 height 10
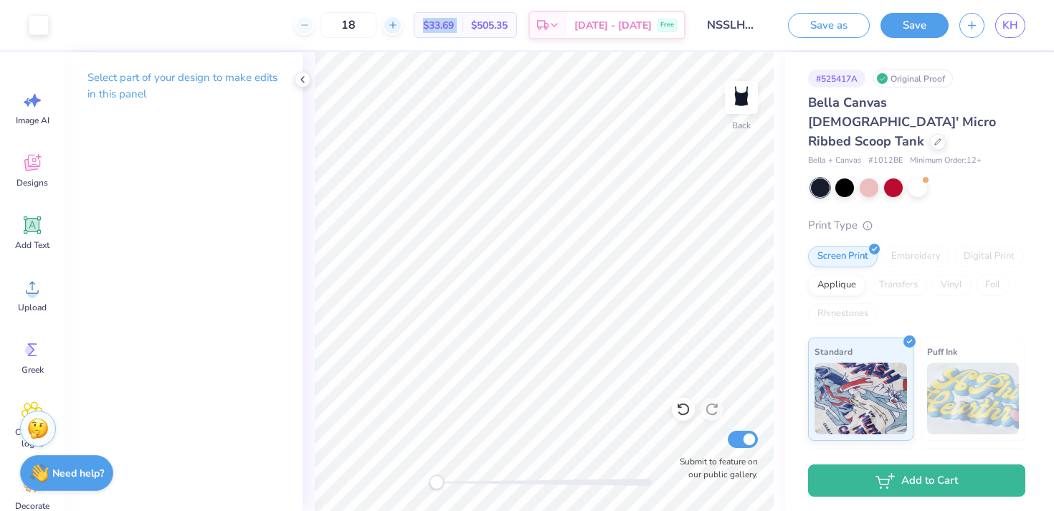
click at [398, 24] on icon at bounding box center [393, 25] width 10 height 10
click at [448, 42] on div "20 $31.70 Per Item $634.00 Total Est. Delivery [DATE] - [DATE] Free" at bounding box center [373, 25] width 626 height 50
click at [398, 27] on icon at bounding box center [393, 25] width 10 height 10
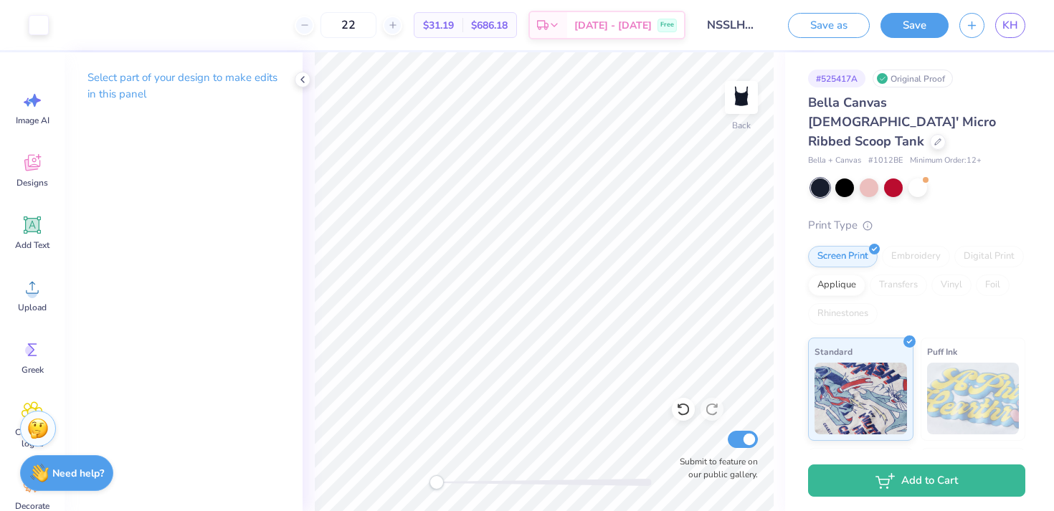
click at [424, 49] on div "22 $31.19 Per Item $686.18 Total Est. Delivery [DATE] - [DATE] Free" at bounding box center [373, 25] width 626 height 50
click at [310, 21] on icon at bounding box center [305, 25] width 10 height 10
click at [398, 27] on icon at bounding box center [393, 25] width 10 height 10
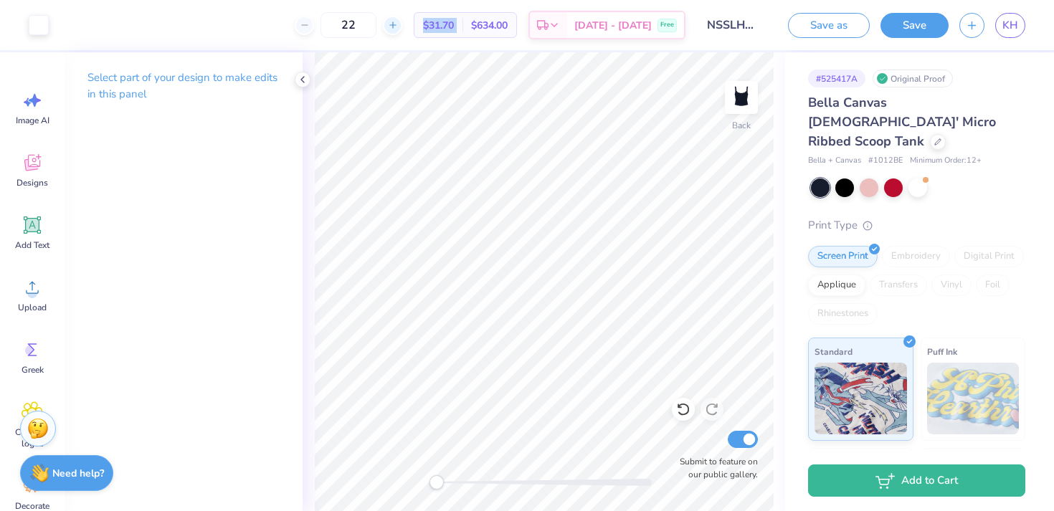
click at [398, 27] on icon at bounding box center [393, 25] width 10 height 10
click at [450, 44] on div "25 $26.00 Per Item $650.00 Total Est. Delivery [DATE] - [DATE] Free" at bounding box center [373, 25] width 626 height 50
click at [314, 19] on div at bounding box center [304, 25] width 19 height 19
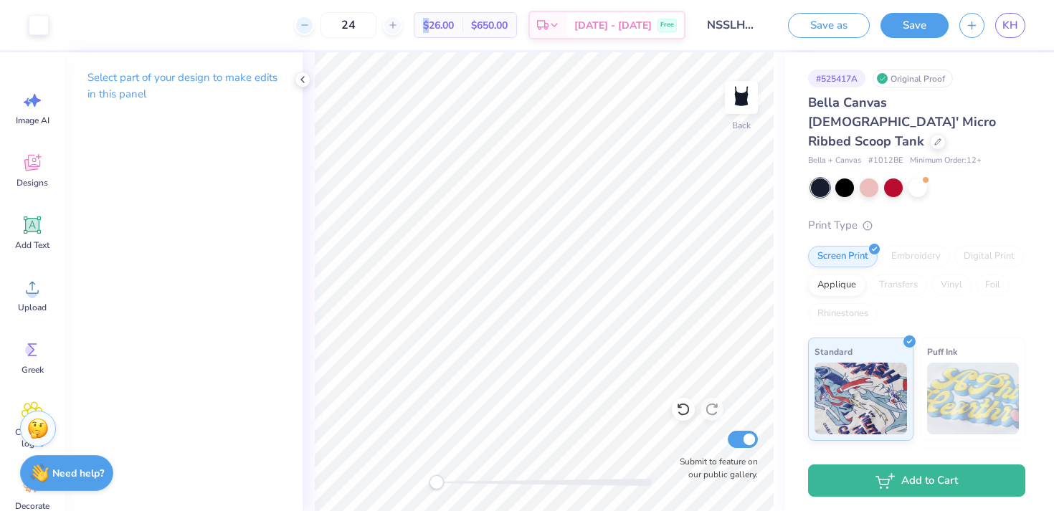
click at [314, 19] on div at bounding box center [304, 25] width 19 height 19
click at [465, 46] on div "20 $31.70 Per Item $634.00 Total Est. Delivery [DATE] - [DATE] Free" at bounding box center [373, 25] width 626 height 50
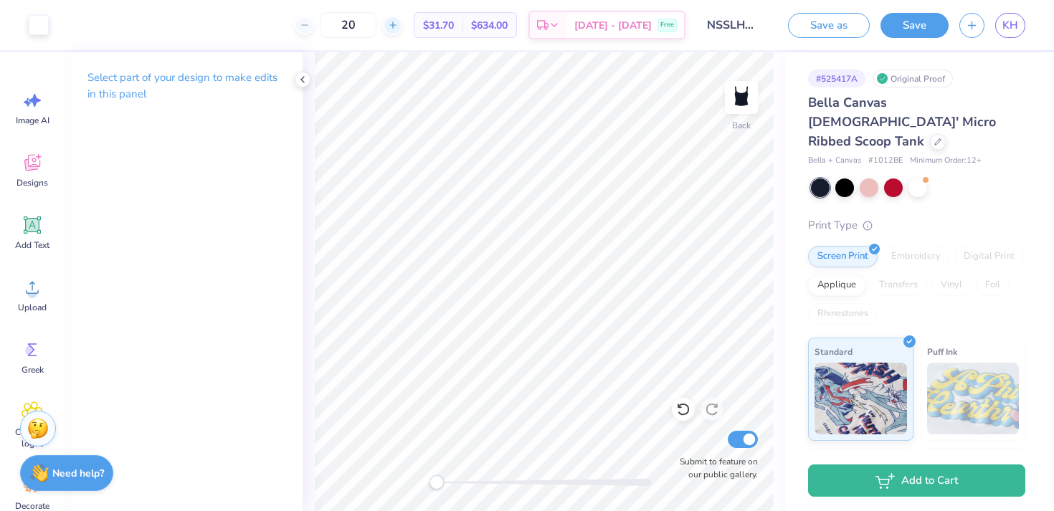
click at [402, 30] on div at bounding box center [392, 25] width 19 height 19
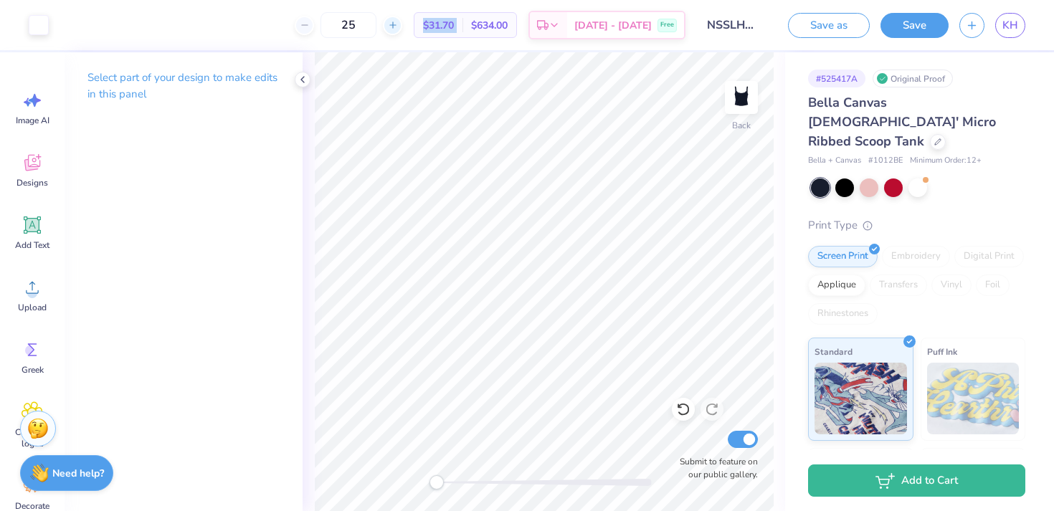
click at [402, 30] on div at bounding box center [392, 25] width 19 height 19
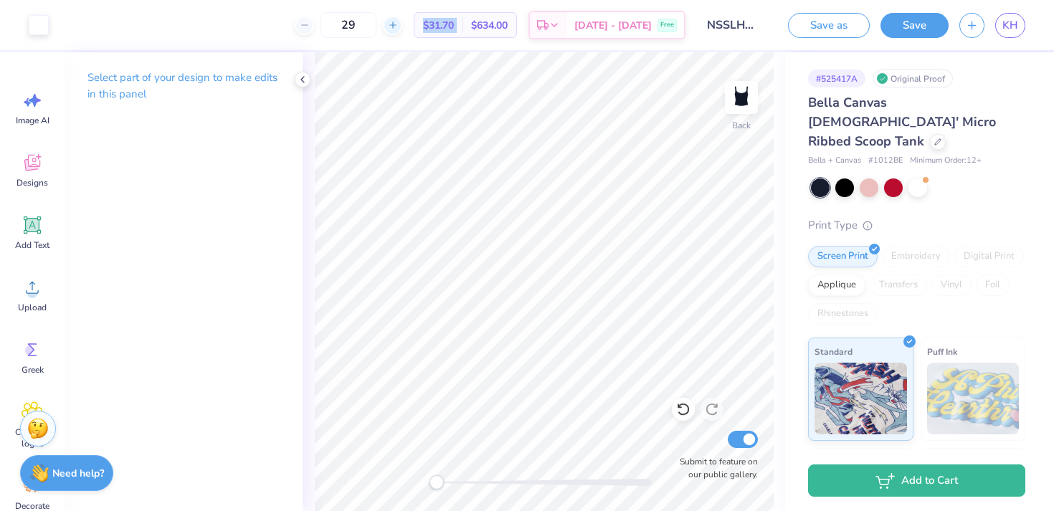
type input "30"
click at [418, 50] on div "Art colors 30 Per Item Total Est. Delivery N/A Free Design Title NSSLHA Tank Sa…" at bounding box center [527, 255] width 1054 height 511
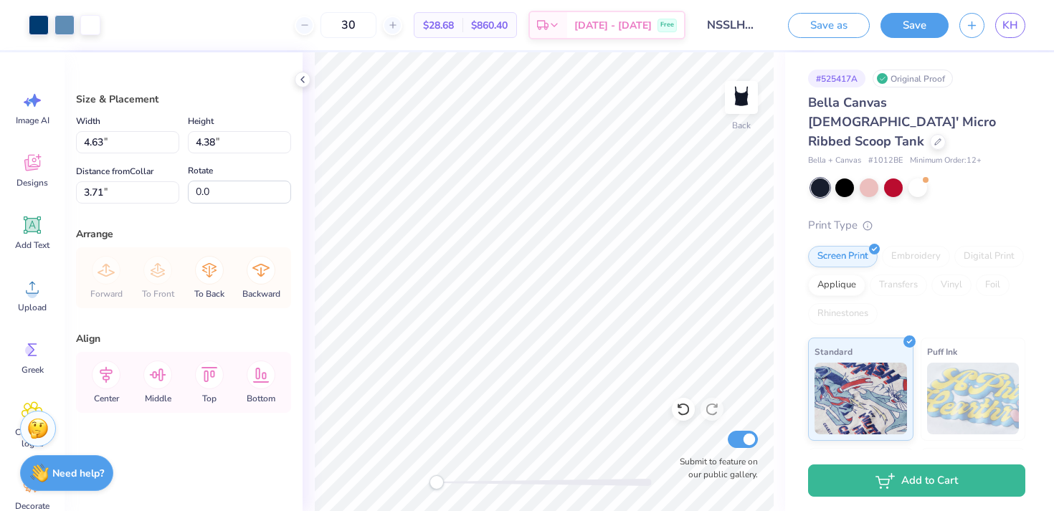
type input "4.21"
type input "4.17"
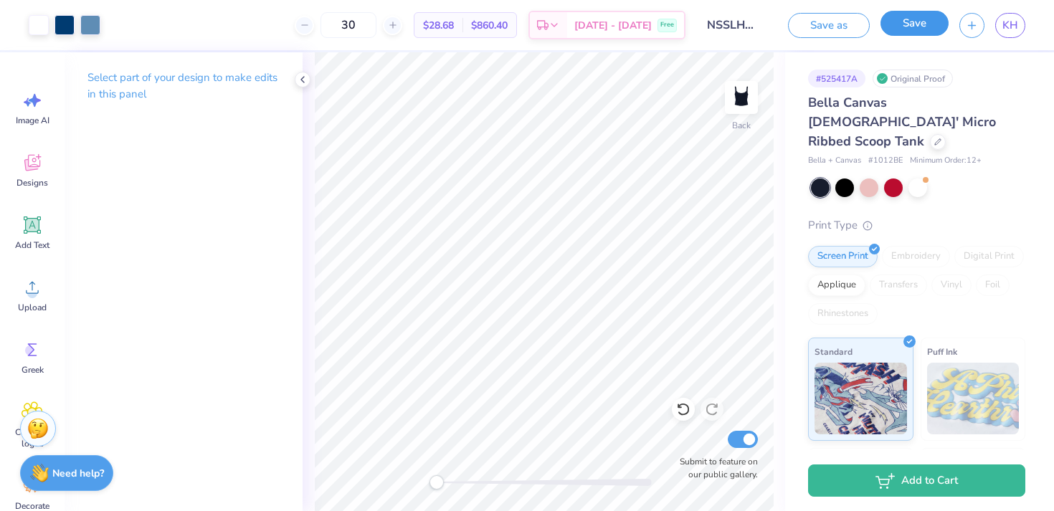
click at [924, 27] on button "Save" at bounding box center [915, 23] width 68 height 25
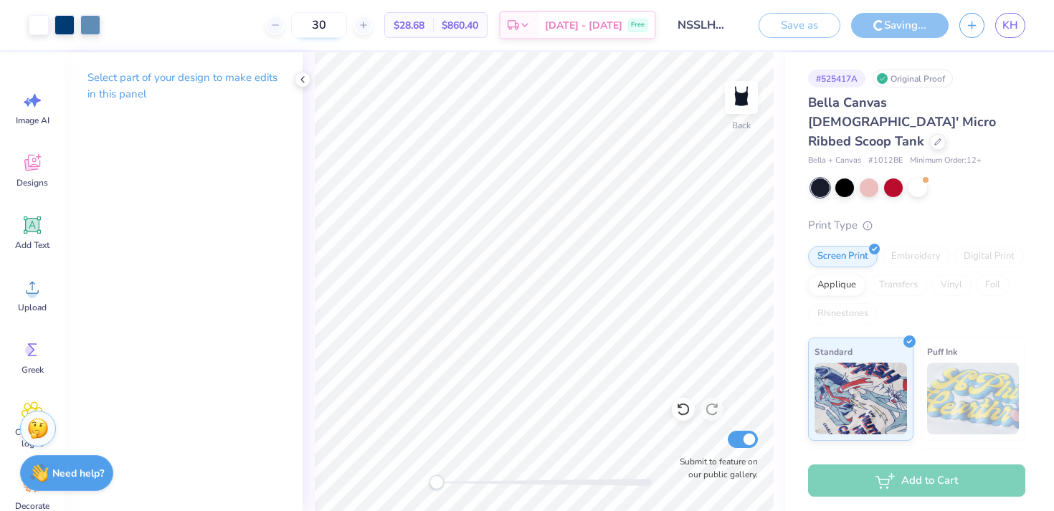
click at [278, 25] on line at bounding box center [275, 25] width 6 height 0
click at [347, 25] on input "26" at bounding box center [319, 25] width 56 height 26
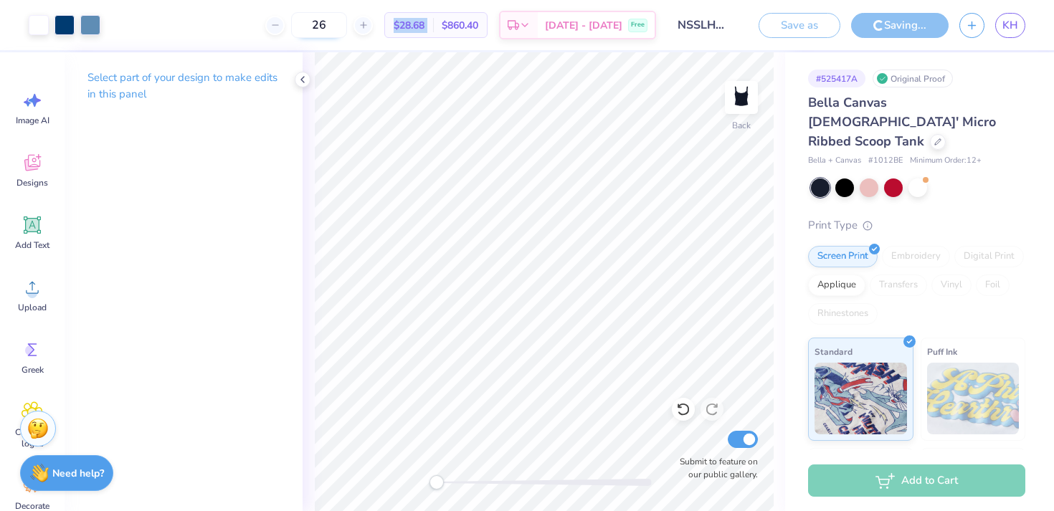
click at [280, 26] on icon at bounding box center [275, 25] width 10 height 10
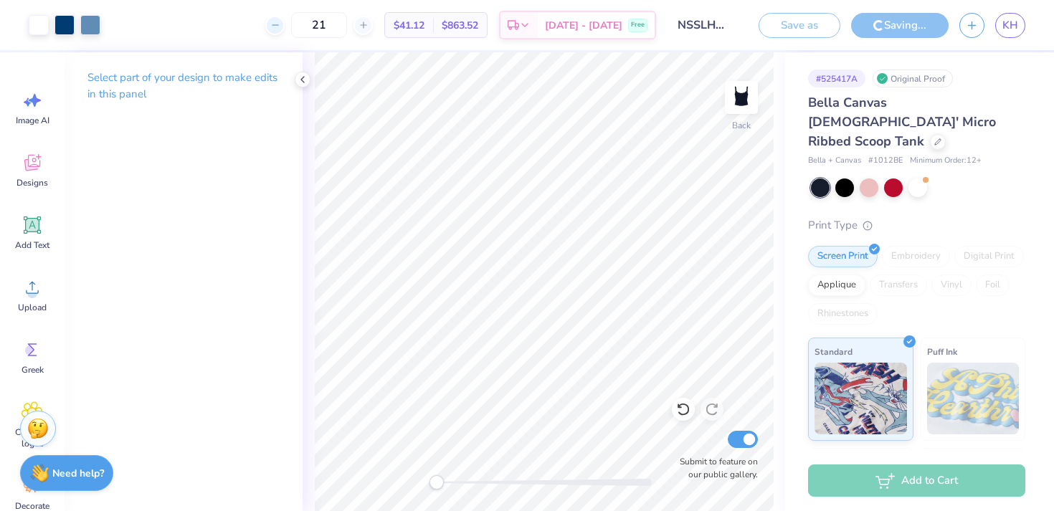
click at [280, 28] on icon at bounding box center [275, 25] width 10 height 10
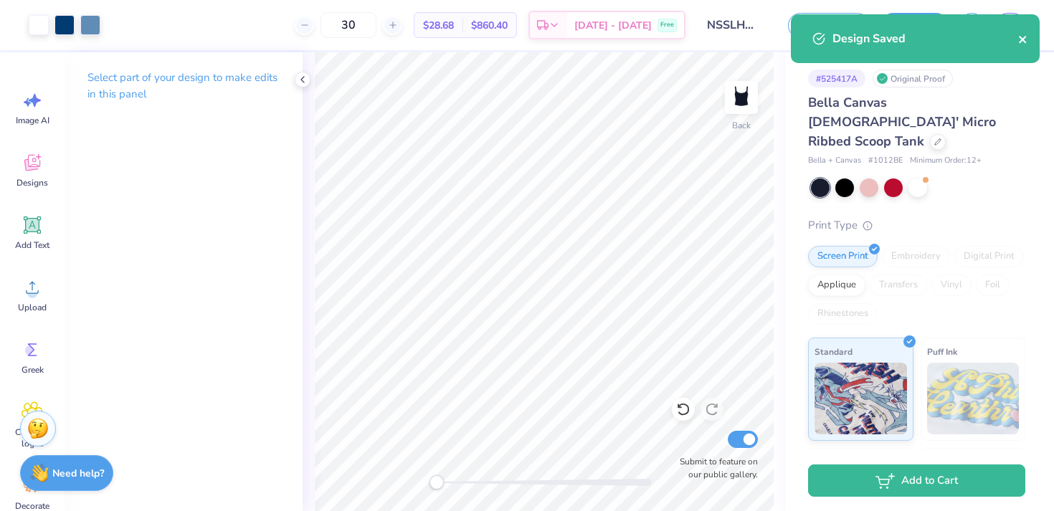
click at [1022, 42] on icon "close" at bounding box center [1023, 39] width 10 height 11
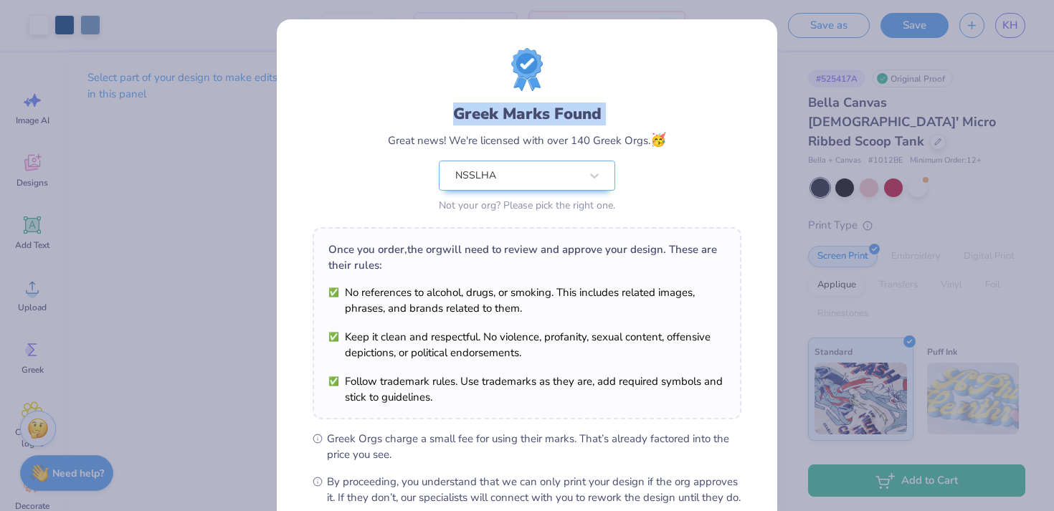
click at [360, 29] on div "Greek Marks Found Great news! We're licensed with over 140 Greek Orgs. 🥳 NSSLHA…" at bounding box center [527, 327] width 501 height 617
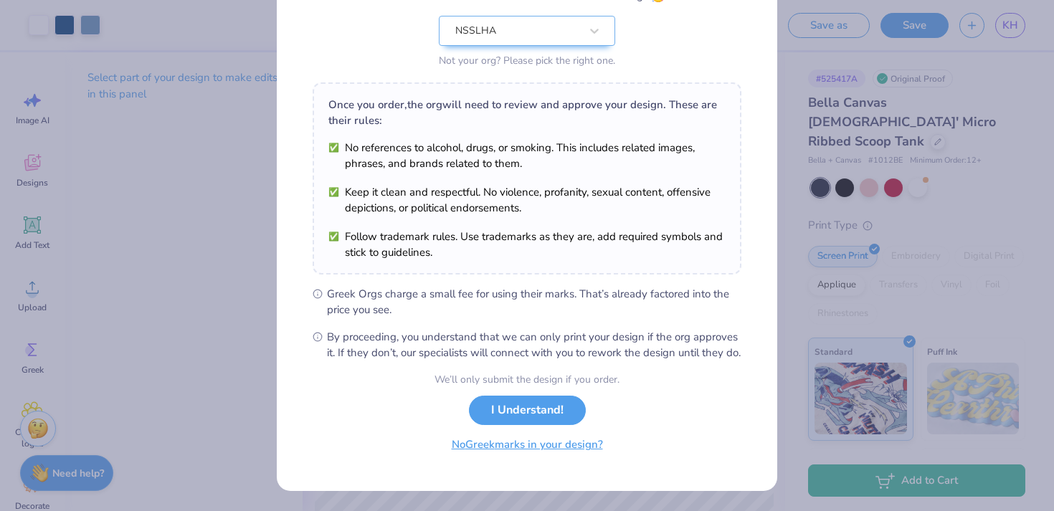
click at [546, 448] on button "No Greek marks in your design?" at bounding box center [528, 444] width 176 height 29
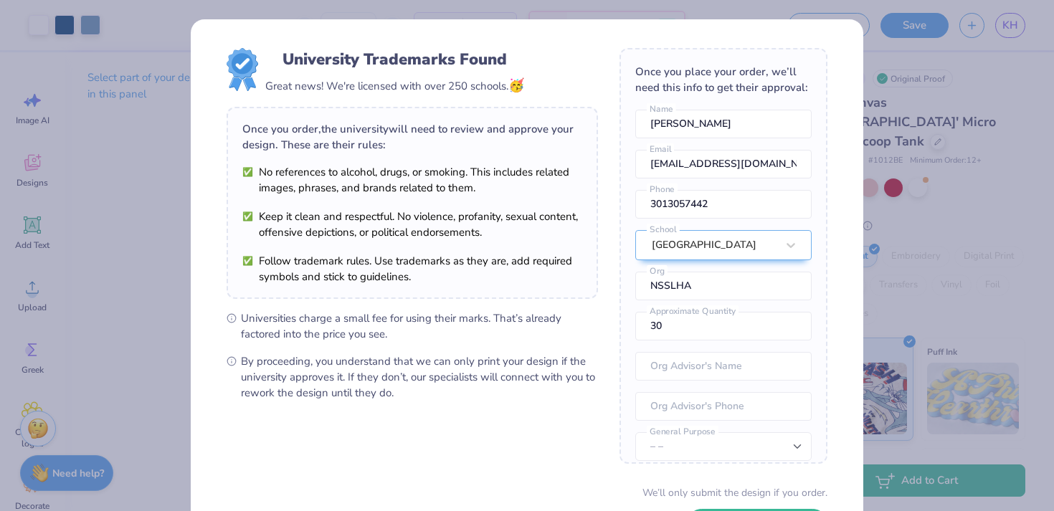
scroll to position [113, 0]
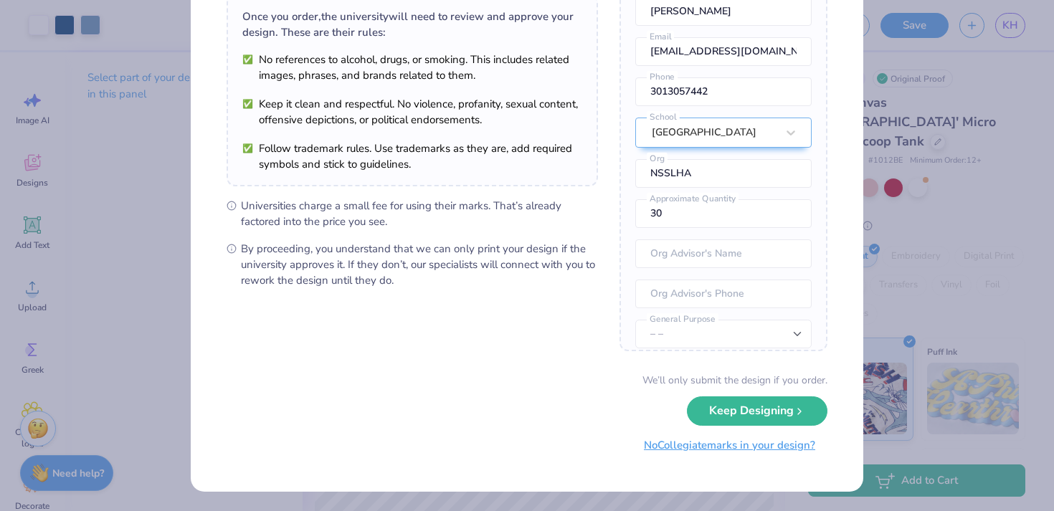
click at [705, 447] on button "No Collegiate marks in your design?" at bounding box center [730, 445] width 196 height 29
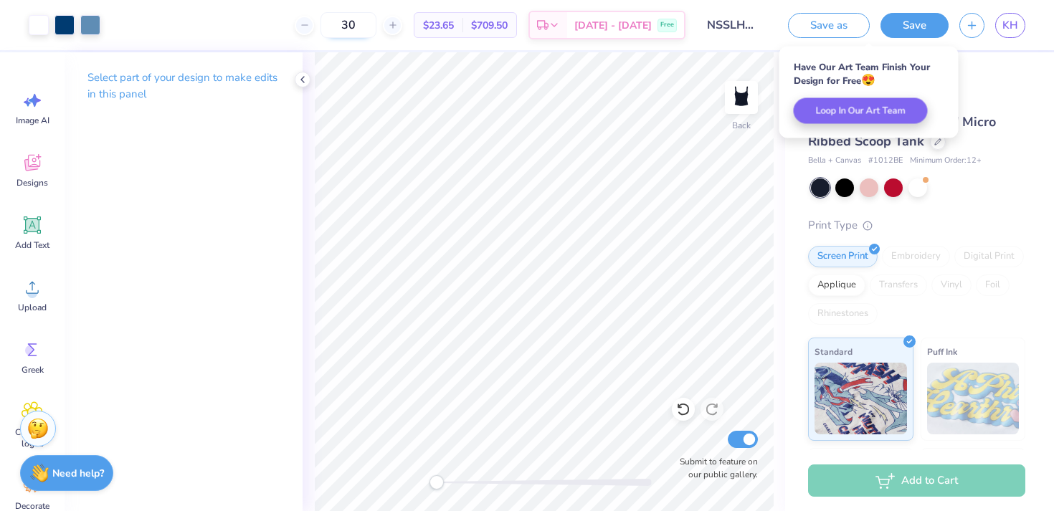
drag, startPoint x: 394, startPoint y: 24, endPoint x: 349, endPoint y: 24, distance: 45.2
click at [349, 24] on input "30" at bounding box center [349, 25] width 56 height 26
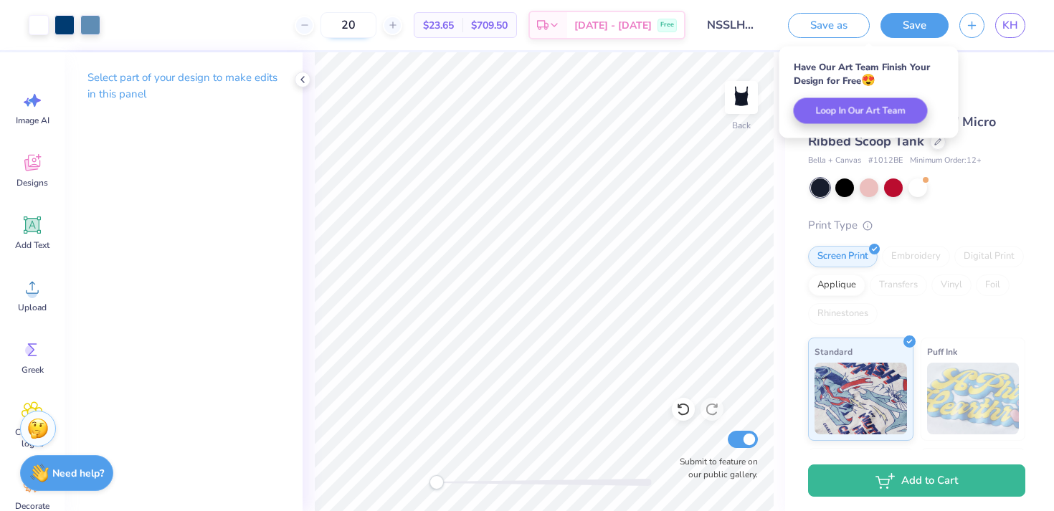
type input "20"
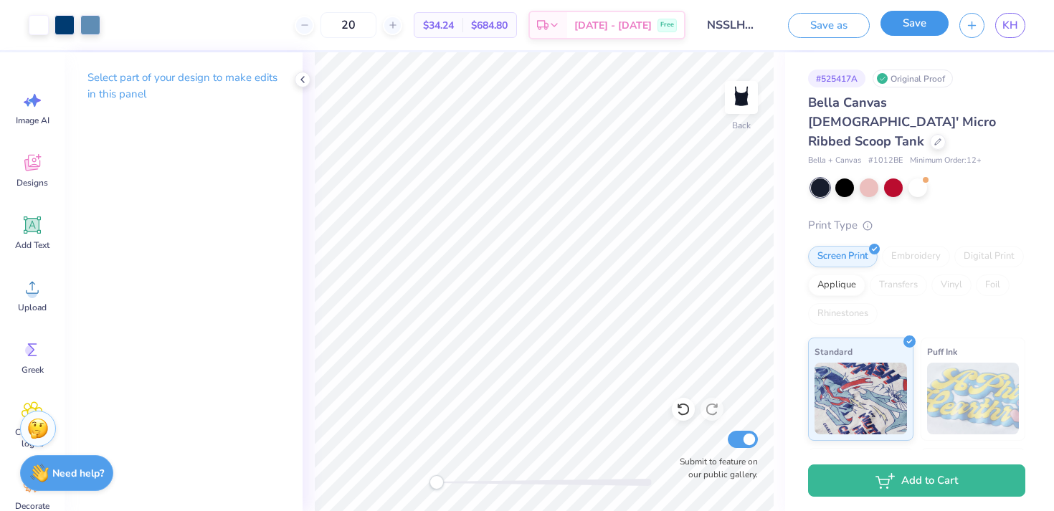
click at [901, 22] on button "Save" at bounding box center [915, 23] width 68 height 25
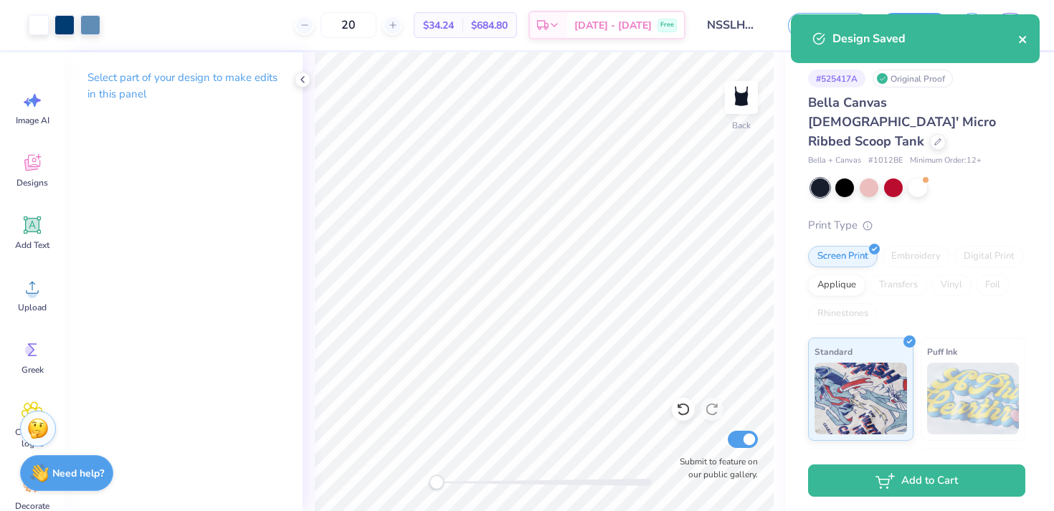
click at [1023, 42] on icon "close" at bounding box center [1022, 39] width 7 height 7
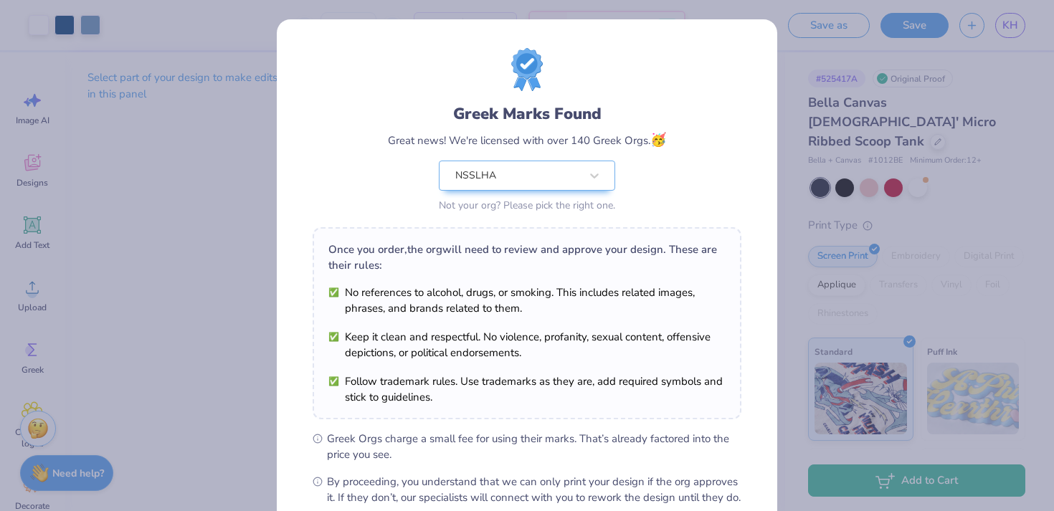
click at [1018, 19] on div "Greek Marks Found Great news! We're licensed with over 140 Greek Orgs. 🥳 NSSLHA…" at bounding box center [527, 255] width 1054 height 511
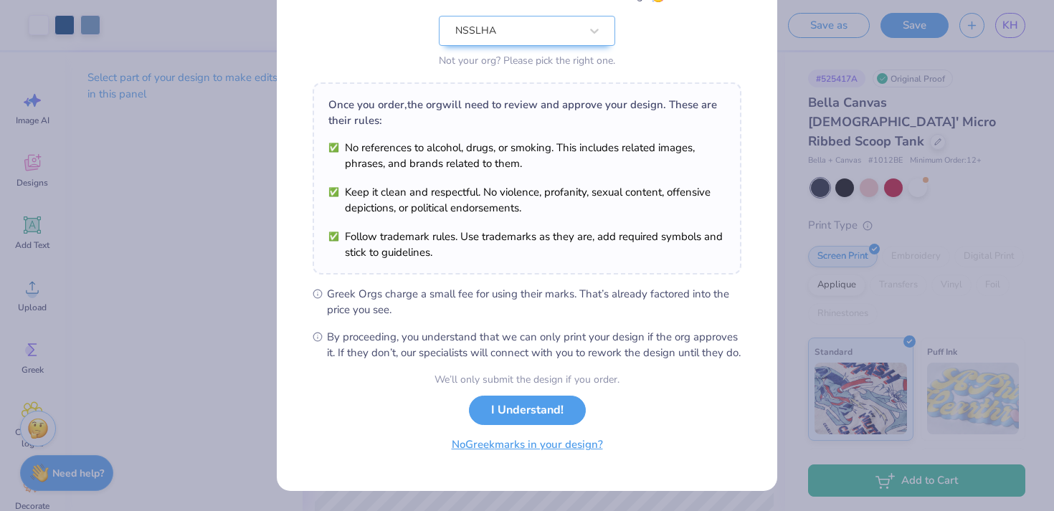
click at [574, 447] on button "No Greek marks in your design?" at bounding box center [528, 444] width 176 height 29
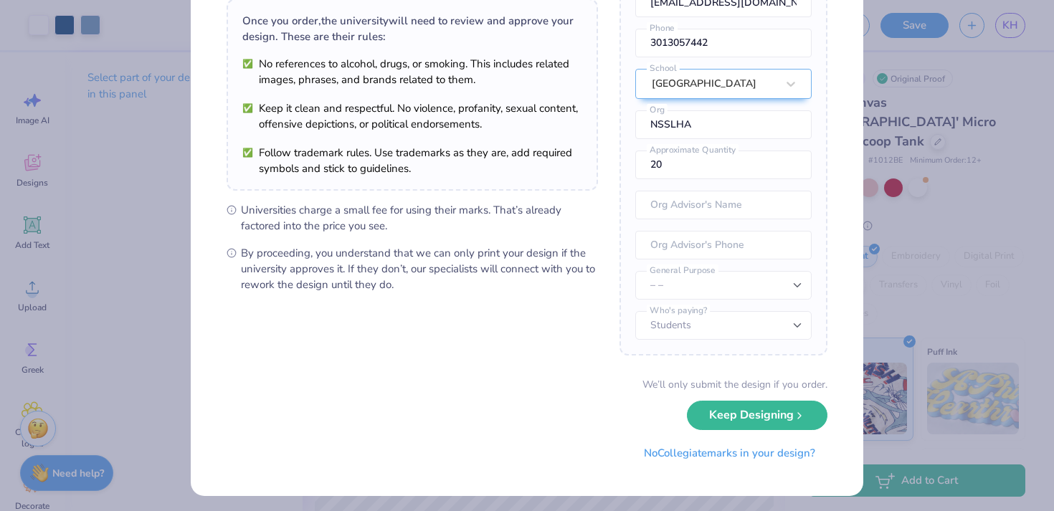
scroll to position [113, 0]
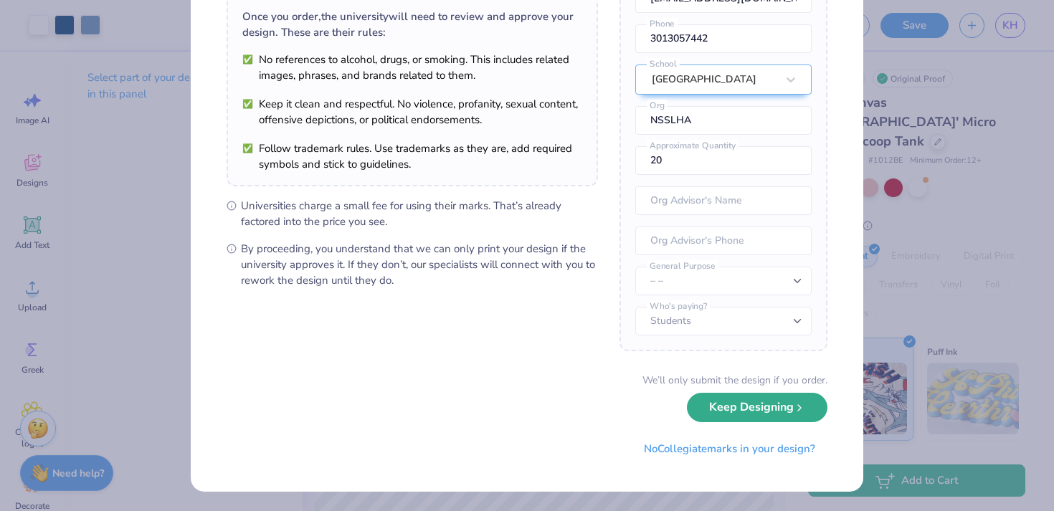
click at [739, 408] on button "Keep Designing" at bounding box center [757, 407] width 141 height 29
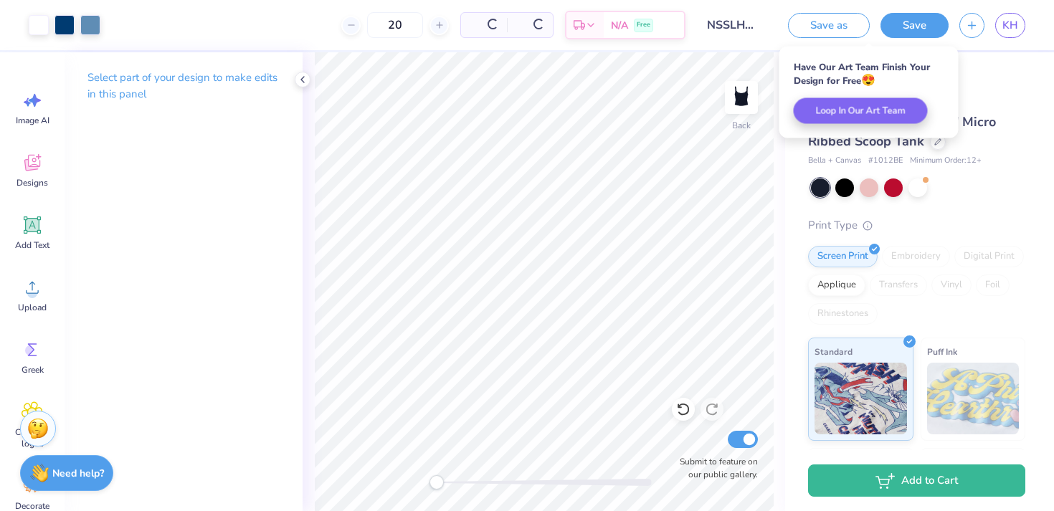
scroll to position [0, 0]
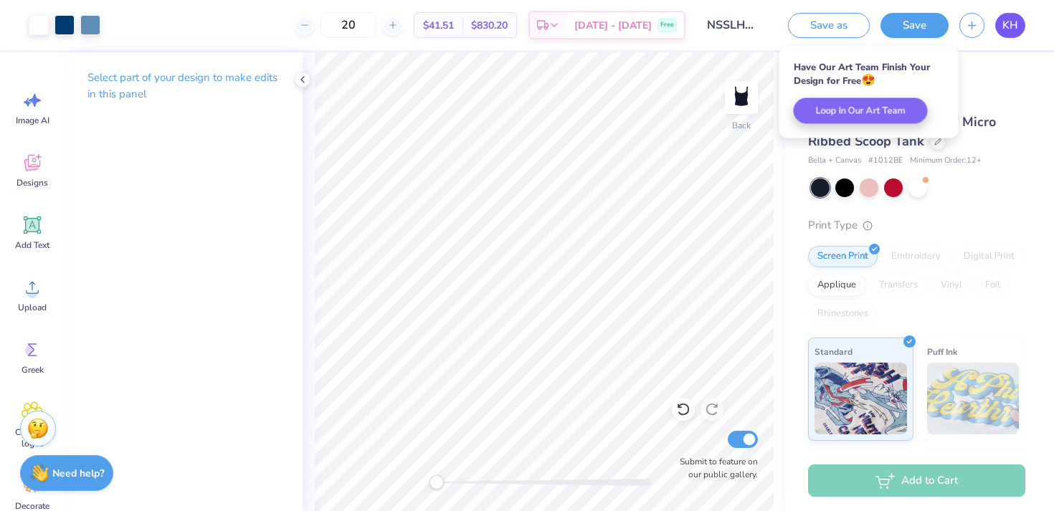
click at [1008, 30] on span "KH" at bounding box center [1010, 25] width 16 height 16
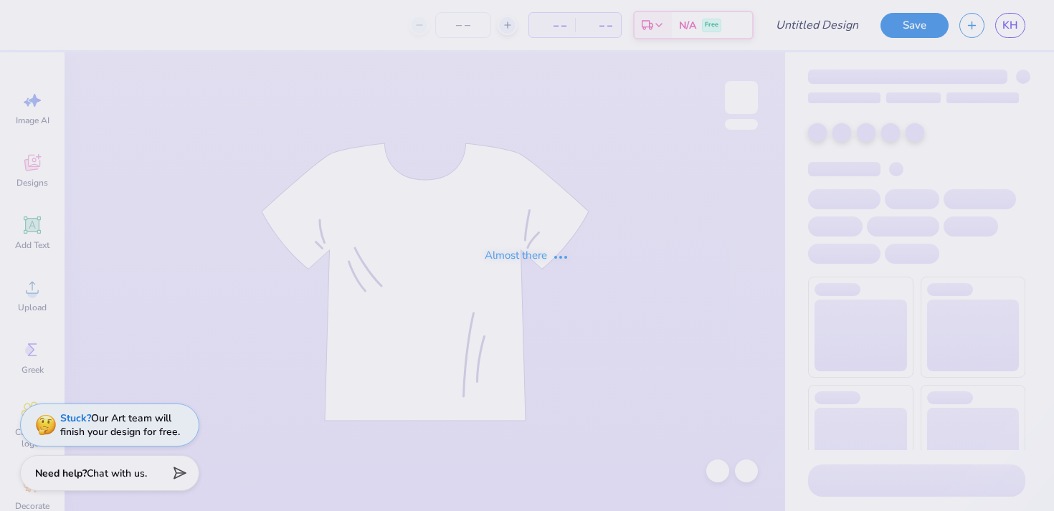
type input "NSSLHA Tank"
type input "20"
type input "NSSLHA Tote"
type input "15"
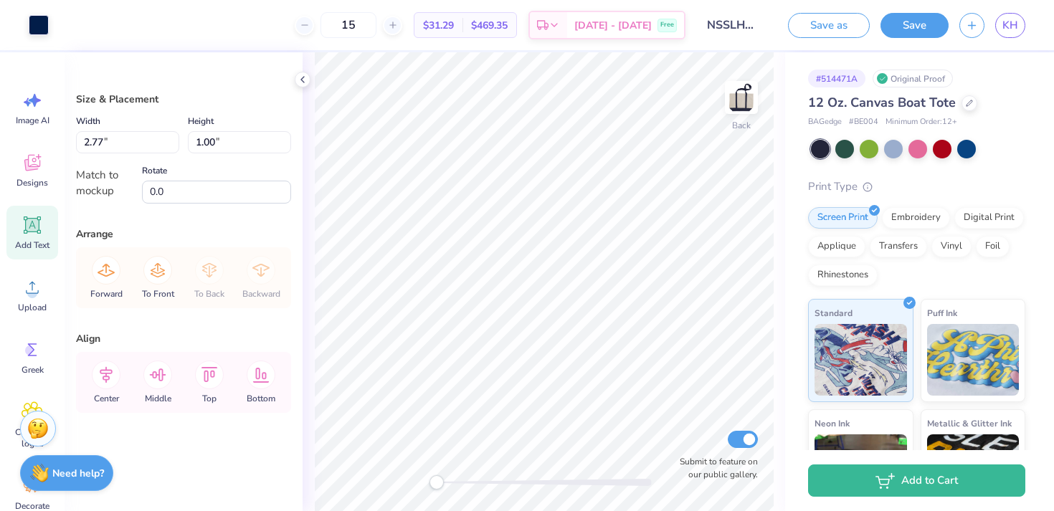
click at [37, 222] on icon at bounding box center [33, 226] width 14 height 14
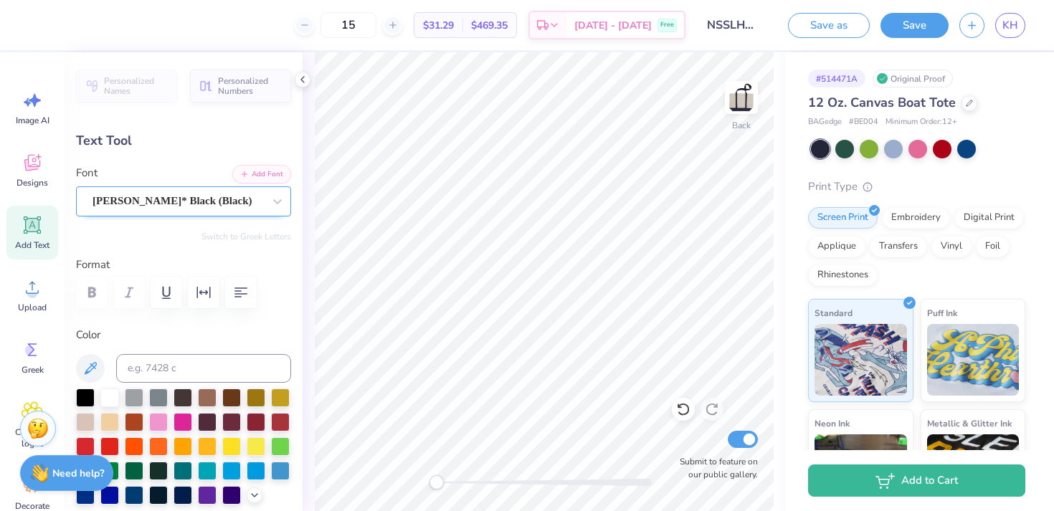
click at [227, 207] on div "[PERSON_NAME]* Black (Black)" at bounding box center [178, 201] width 174 height 22
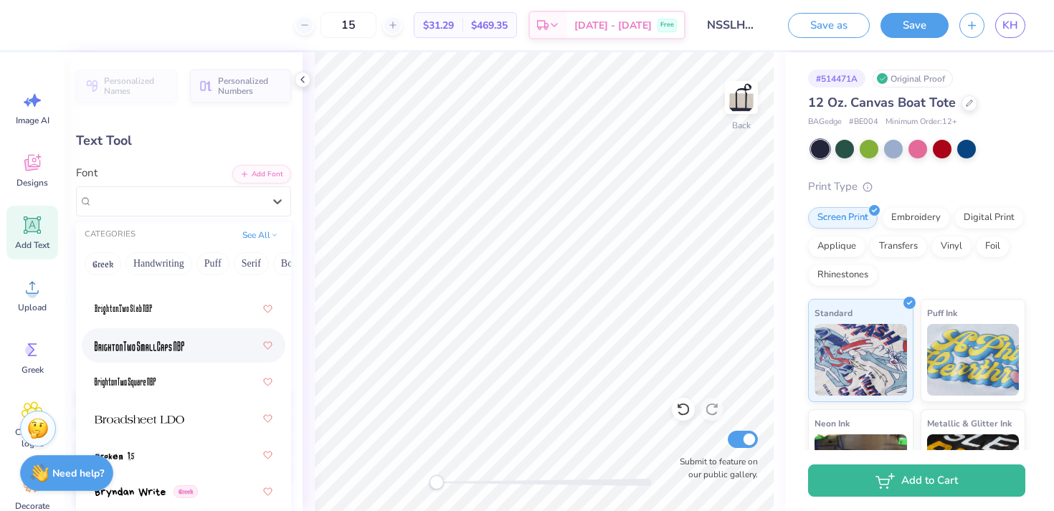
scroll to position [2035, 0]
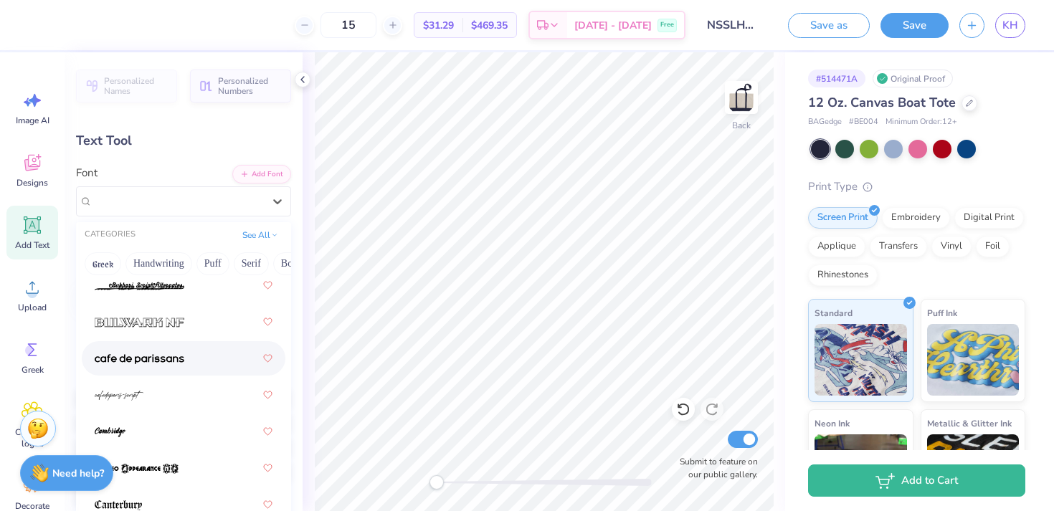
click at [196, 359] on div at bounding box center [184, 359] width 178 height 26
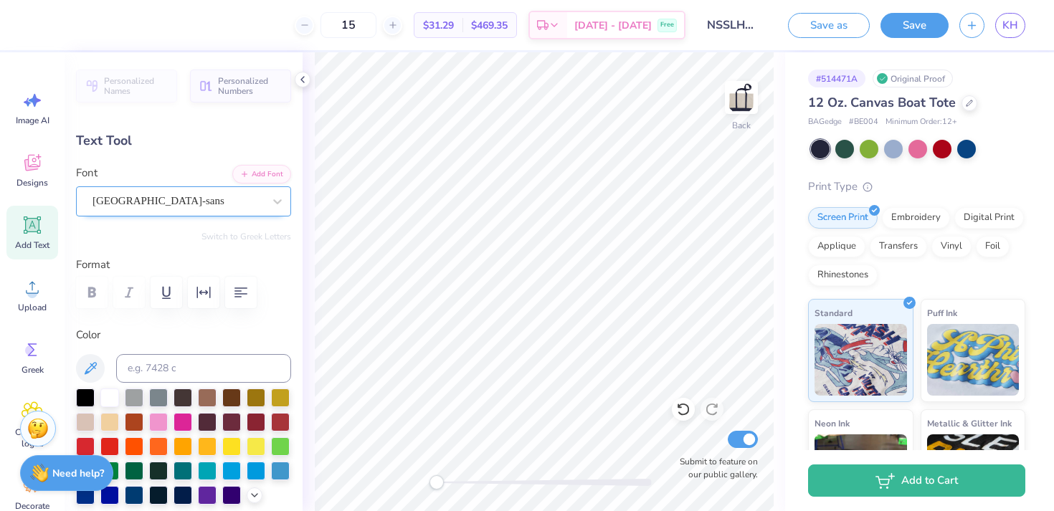
click at [133, 199] on div "cafe de paris-sans" at bounding box center [178, 201] width 174 height 22
click at [133, 199] on span "cafe de paris-sans" at bounding box center [159, 201] width 132 height 16
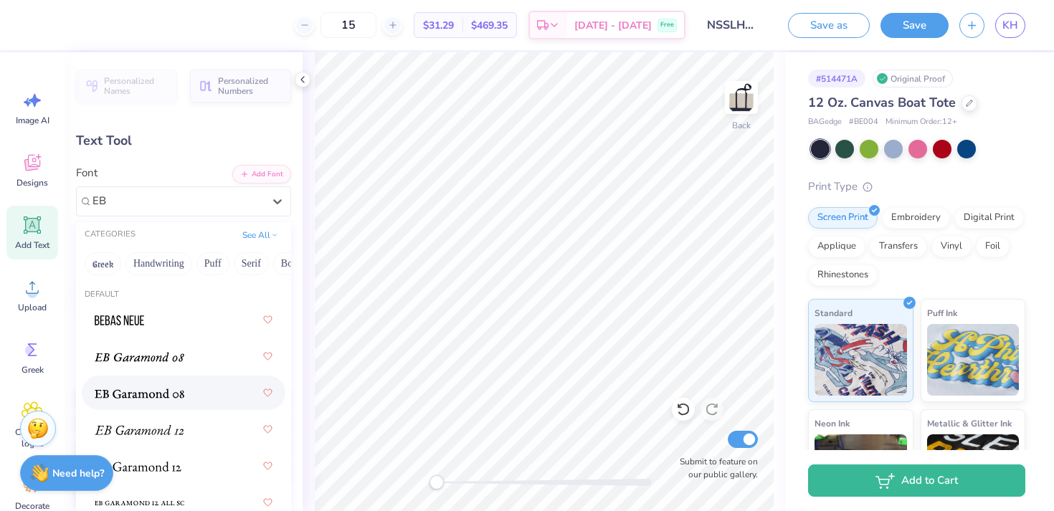
scroll to position [34, 0]
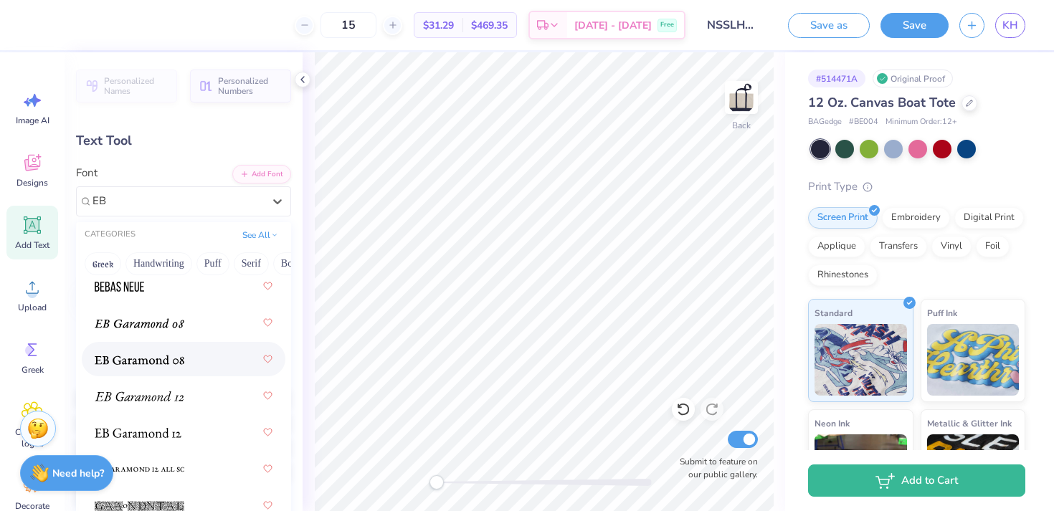
click at [194, 357] on div at bounding box center [184, 359] width 178 height 26
type input "EB"
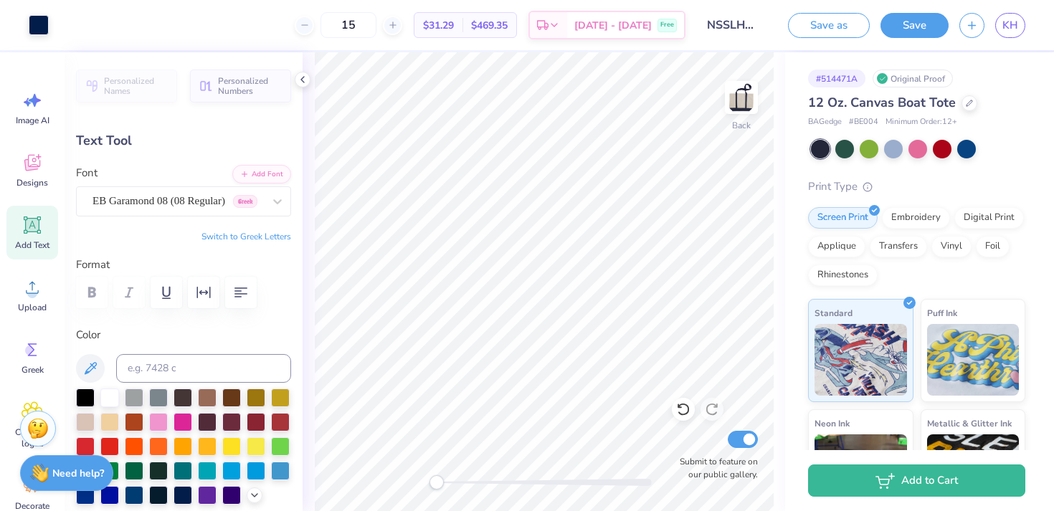
type input "1.17"
type input "0.22"
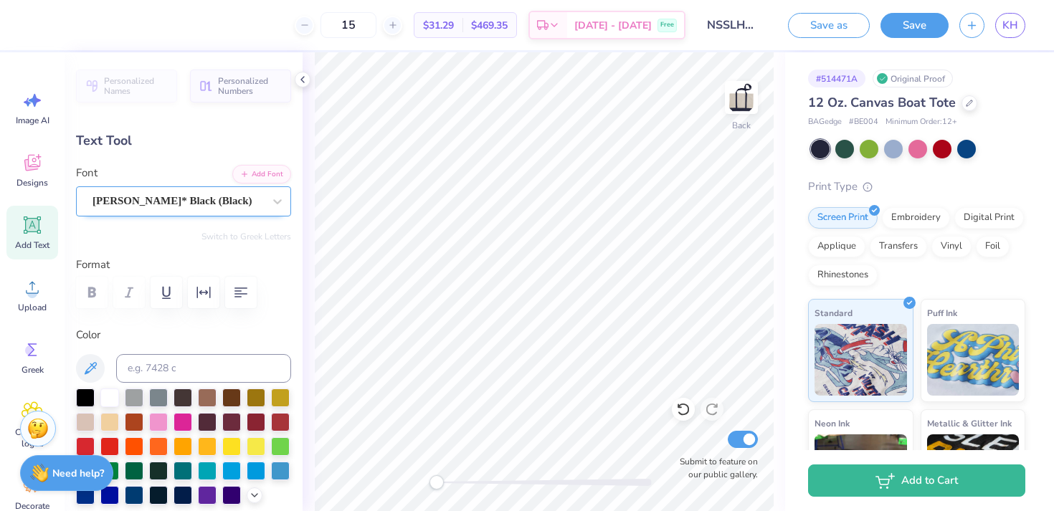
click at [151, 204] on div "Cooper* Black (Black)" at bounding box center [178, 201] width 174 height 22
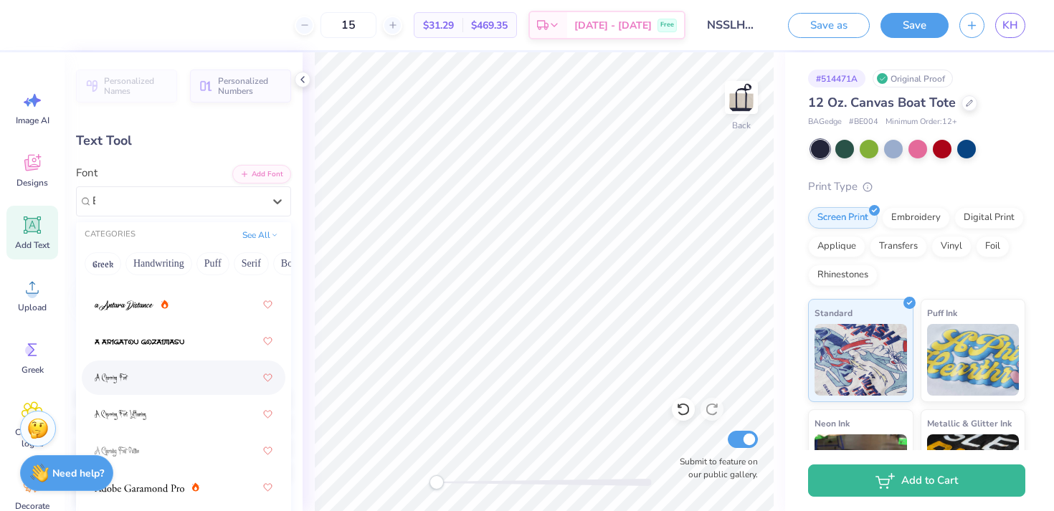
scroll to position [15, 0]
click at [270, 379] on icon at bounding box center [267, 377] width 9 height 7
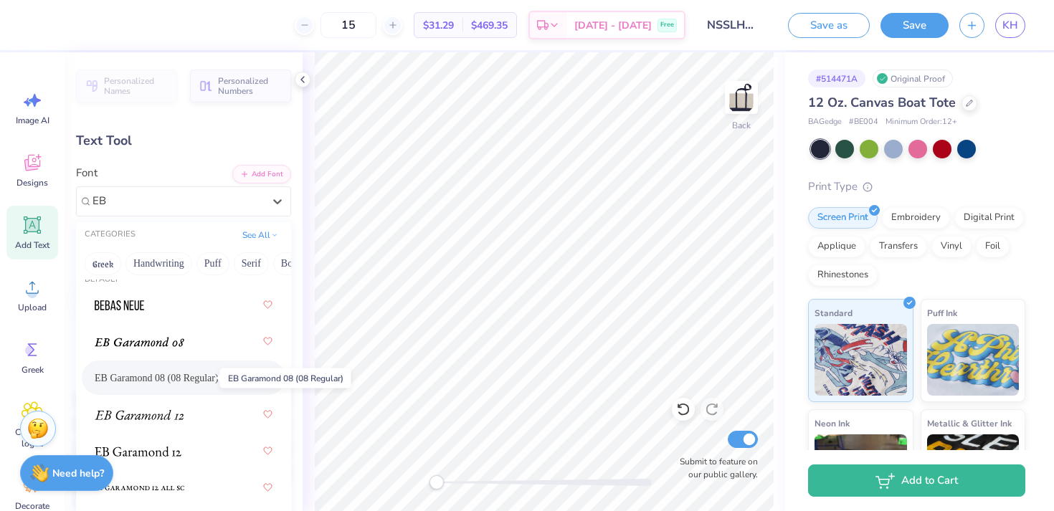
click at [175, 372] on span "EB Garamond 08 (08 Regular)" at bounding box center [157, 378] width 124 height 15
type input "EB"
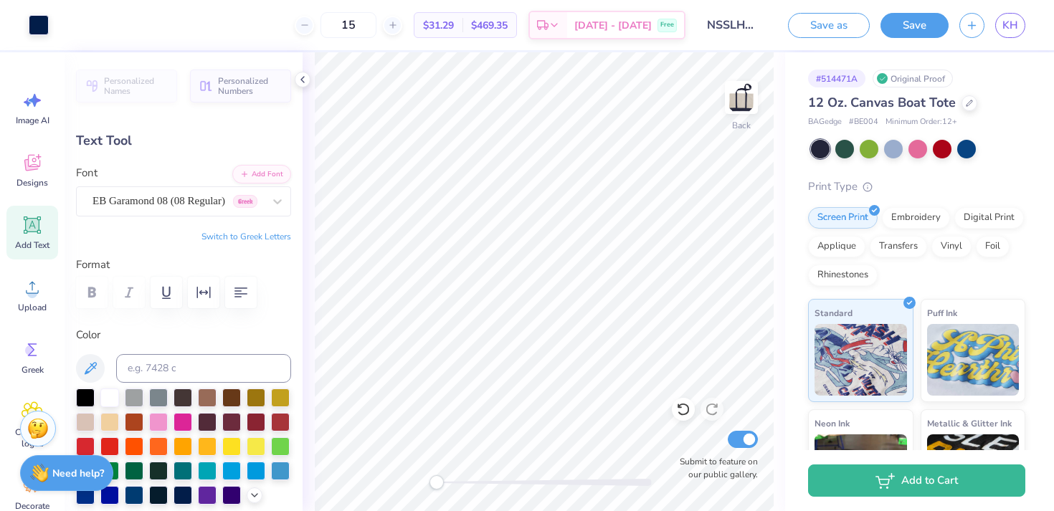
type input "2.82"
type input "0.26"
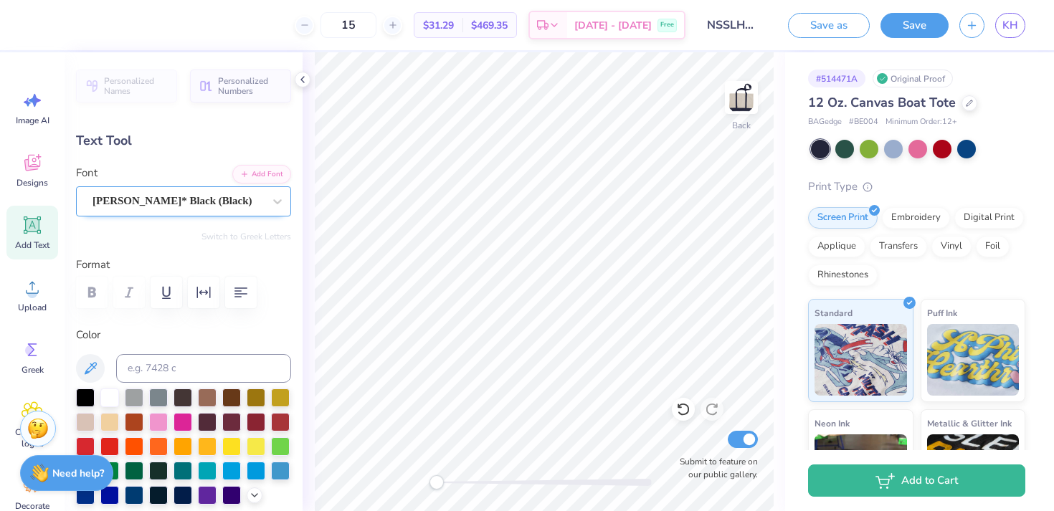
click at [169, 207] on div "Cooper* Black (Black)" at bounding box center [178, 201] width 174 height 22
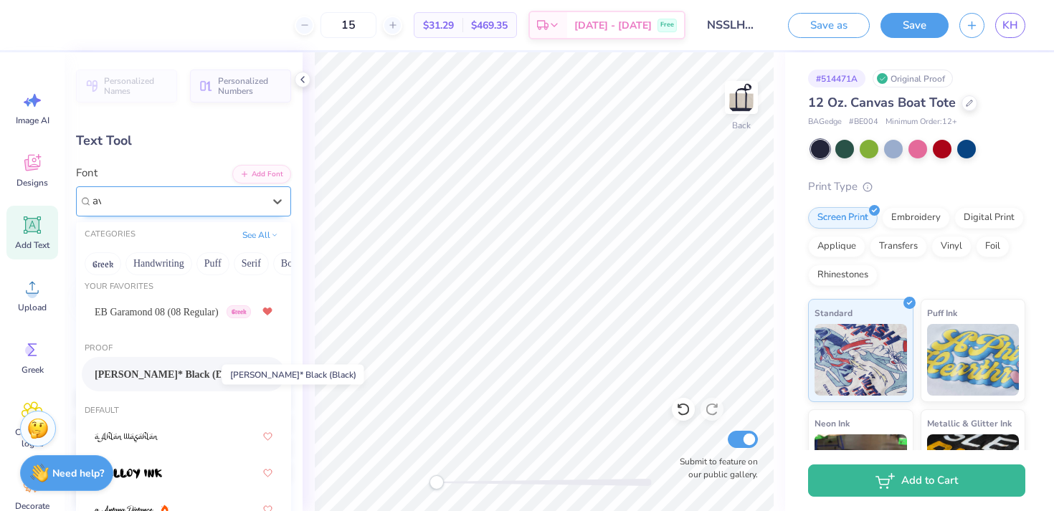
scroll to position [0, 0]
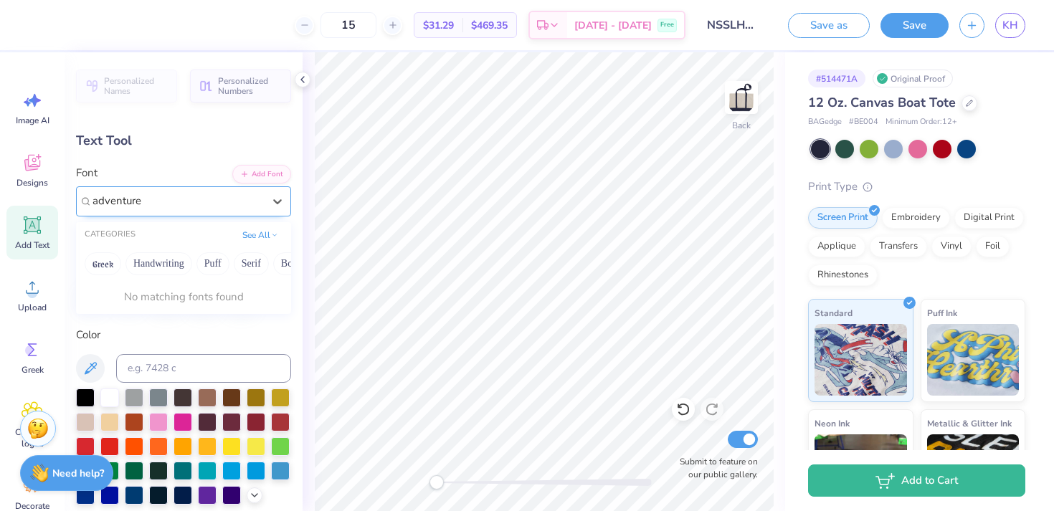
type input "adventures"
click at [169, 202] on div "Cooper* Black (Black)" at bounding box center [178, 201] width 174 height 22
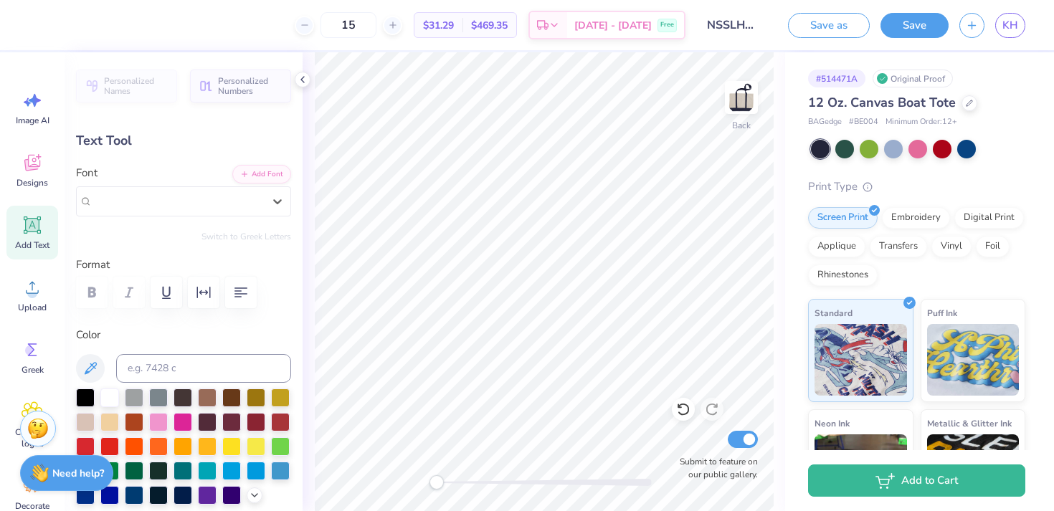
click at [199, 108] on div "Personalized Names Personalized Numbers Text Tool Add Font Font Select is focus…" at bounding box center [184, 281] width 238 height 459
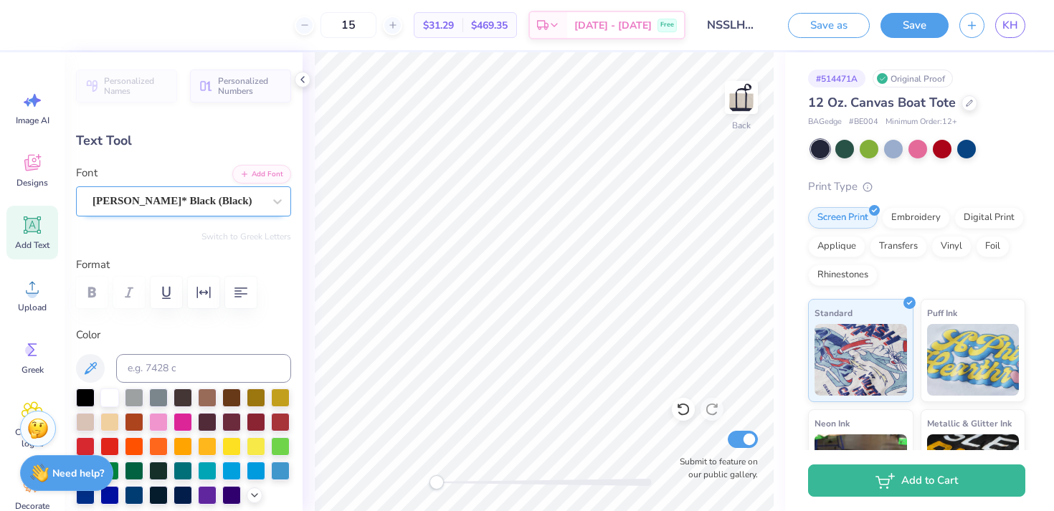
click at [174, 204] on div "Cooper* Black (Black)" at bounding box center [178, 201] width 174 height 22
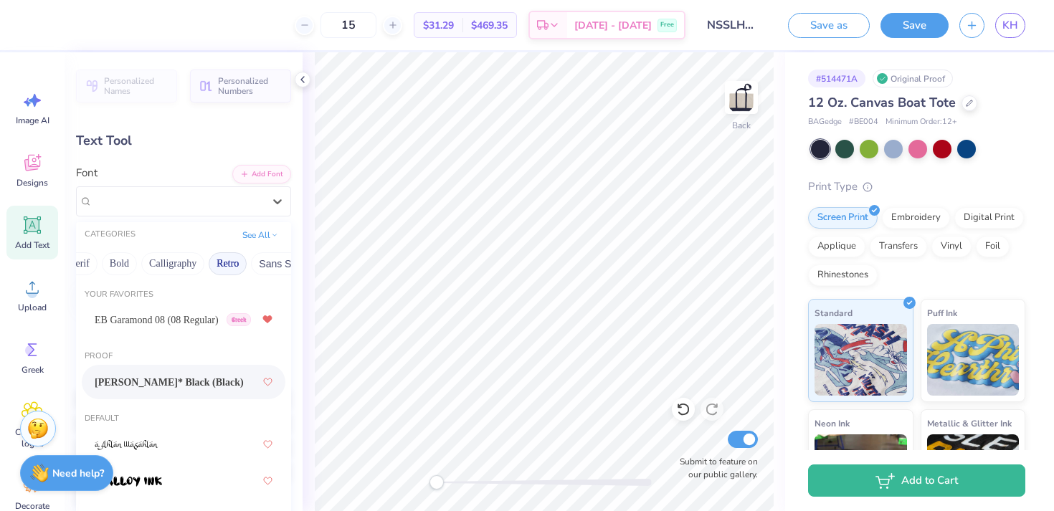
scroll to position [0, 167]
click at [169, 260] on button "Calligraphy" at bounding box center [177, 263] width 63 height 23
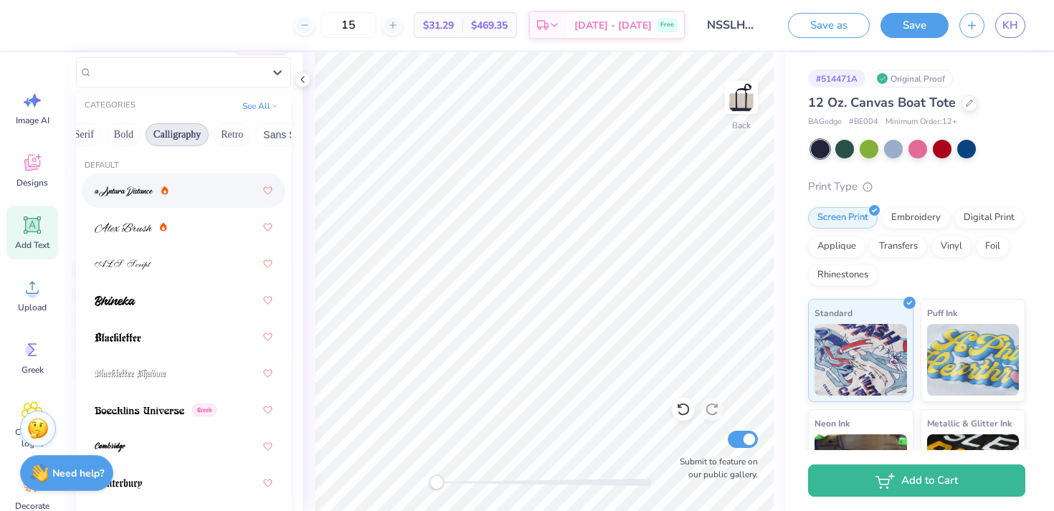
scroll to position [127, 0]
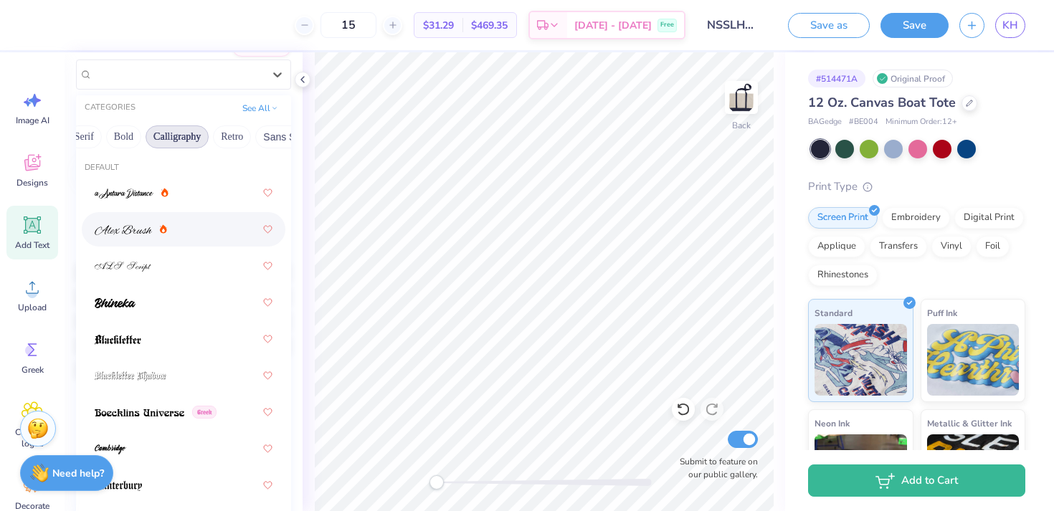
click at [200, 233] on div at bounding box center [184, 230] width 178 height 26
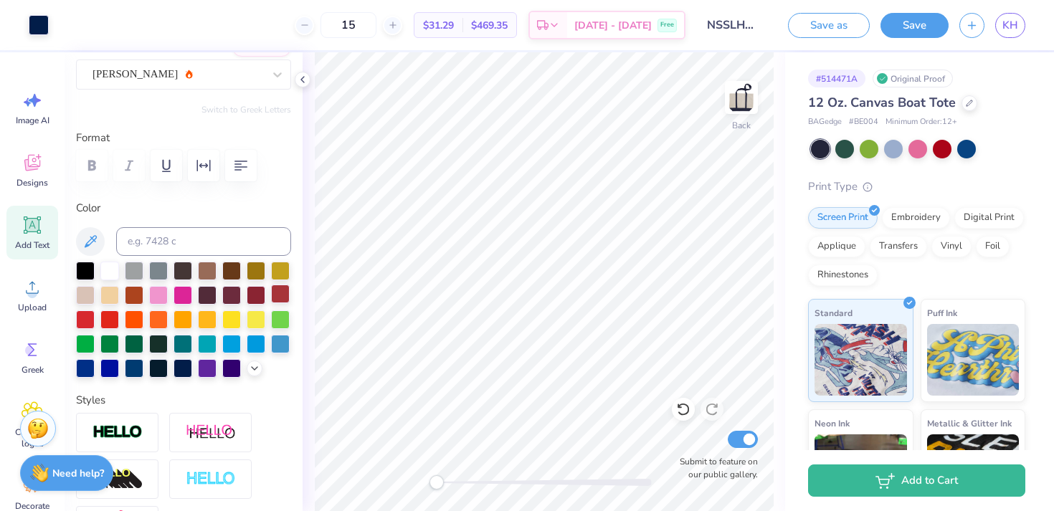
type input "1.82"
type input "0.27"
type input "2.54"
type input "0.37"
click at [574, 267] on div "Hold “Option ⌥” to see the space between elements." at bounding box center [530, 267] width 143 height 33
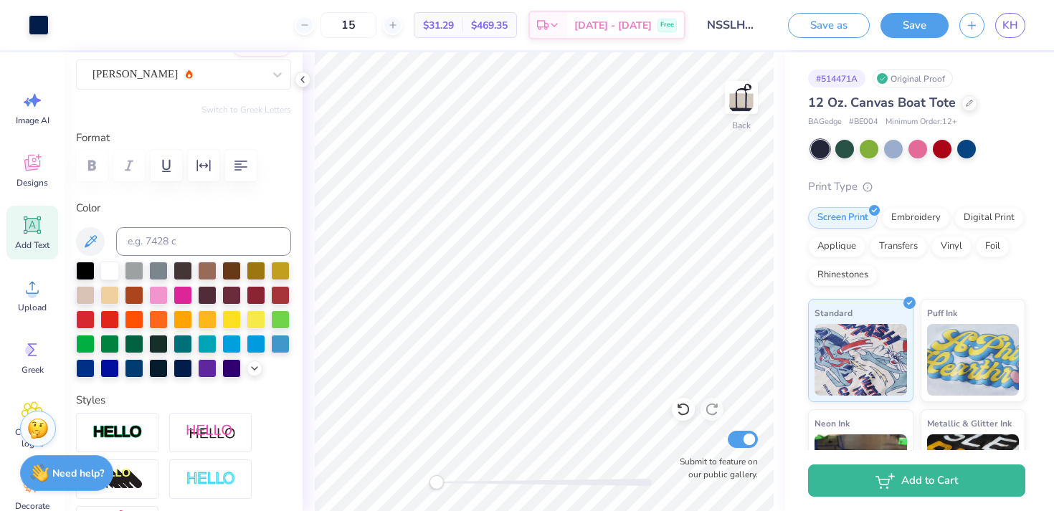
type input "2.18"
type input "0.40"
click at [177, 73] on div "EB Garamond 08 (08 Regular) Greek" at bounding box center [178, 74] width 174 height 22
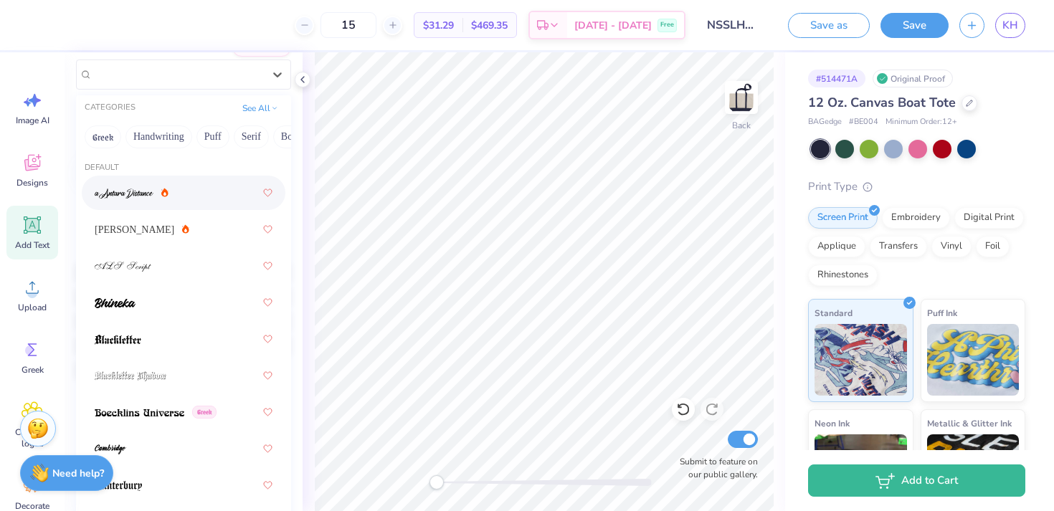
click at [190, 196] on div at bounding box center [184, 193] width 178 height 26
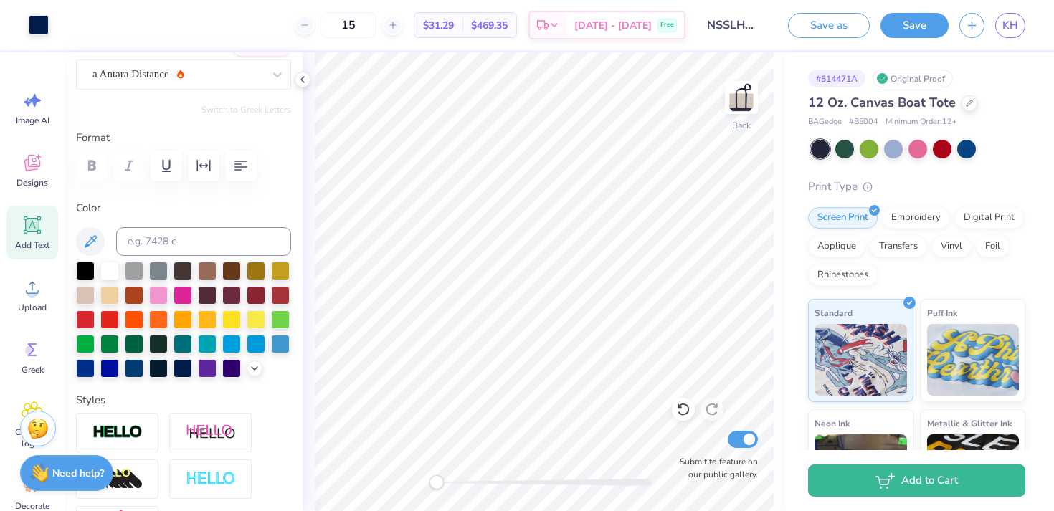
type input "2.66"
type input "0.66"
click at [158, 82] on div at bounding box center [178, 74] width 171 height 19
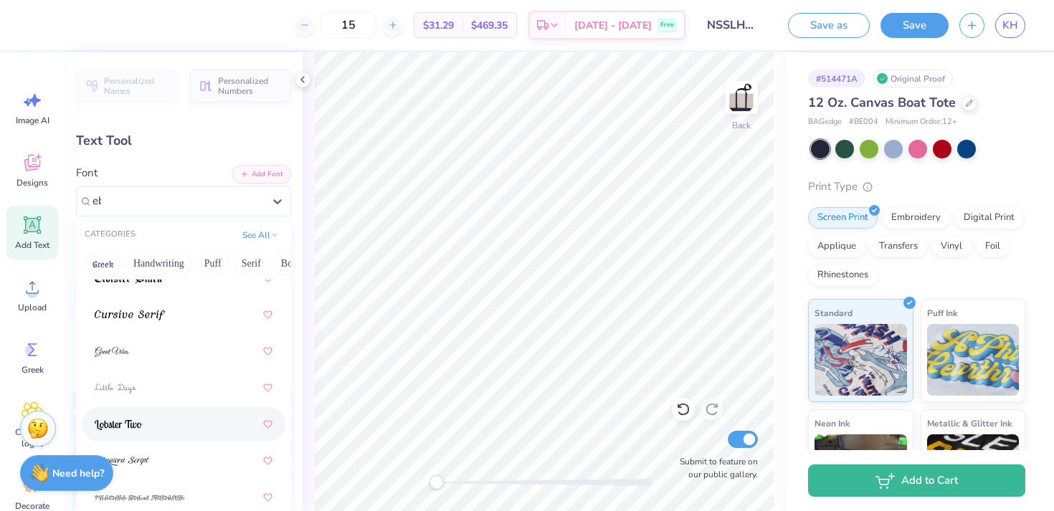
scroll to position [0, 0]
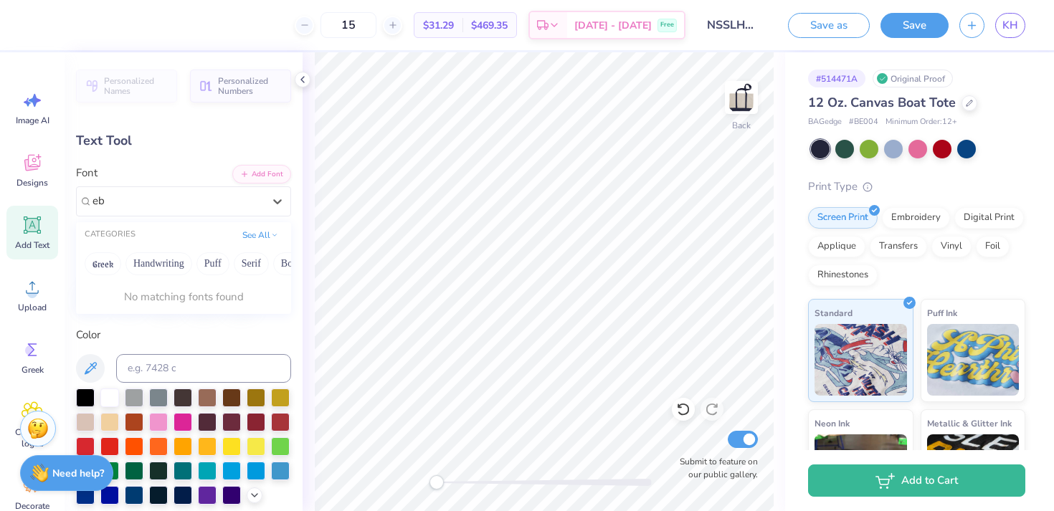
type input "e"
click at [131, 262] on button "Calligraphy" at bounding box center [127, 263] width 63 height 23
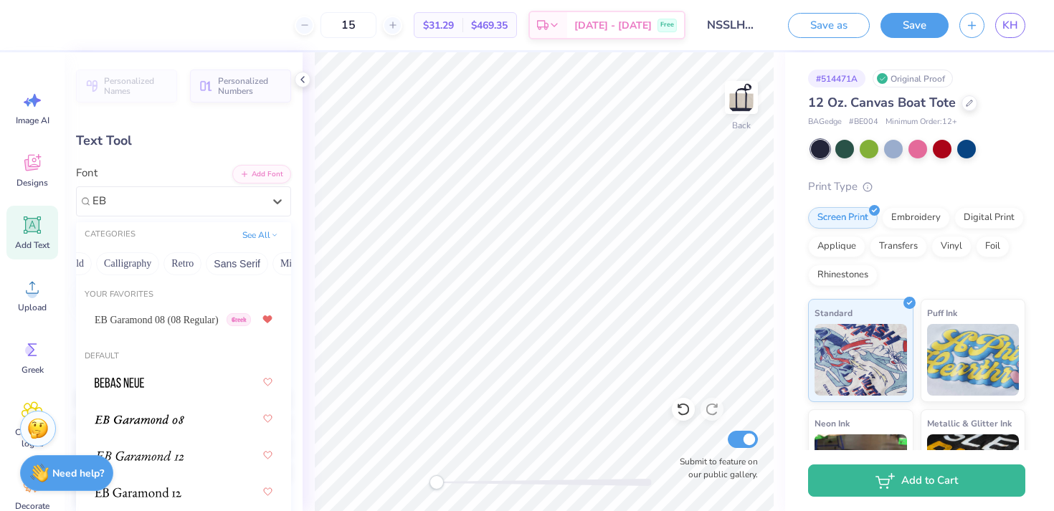
scroll to position [0, 0]
click at [171, 318] on span "EB Garamond 08 (08 Regular)" at bounding box center [157, 320] width 124 height 15
type input "EB"
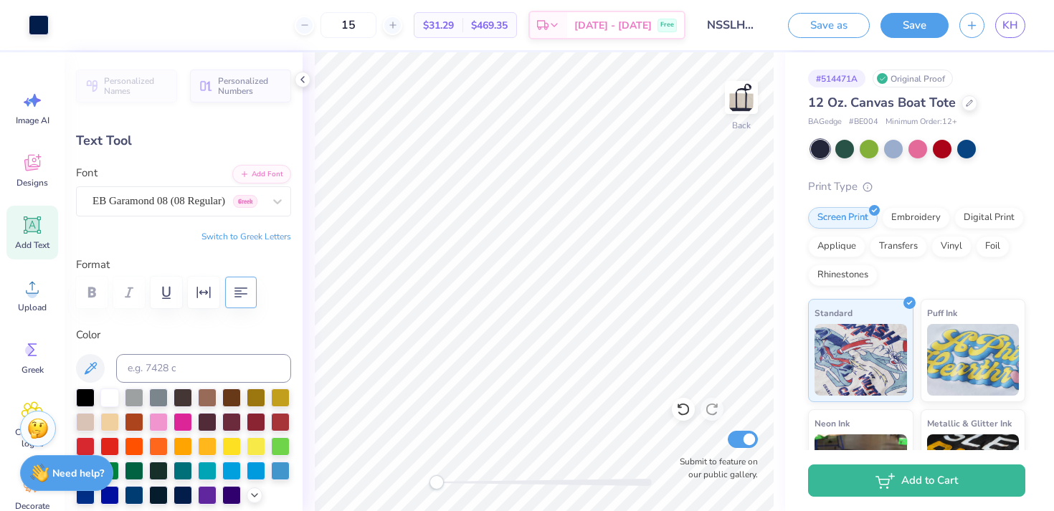
type input "2.54"
type input "0.37"
click at [156, 203] on div "[PERSON_NAME]" at bounding box center [178, 201] width 174 height 22
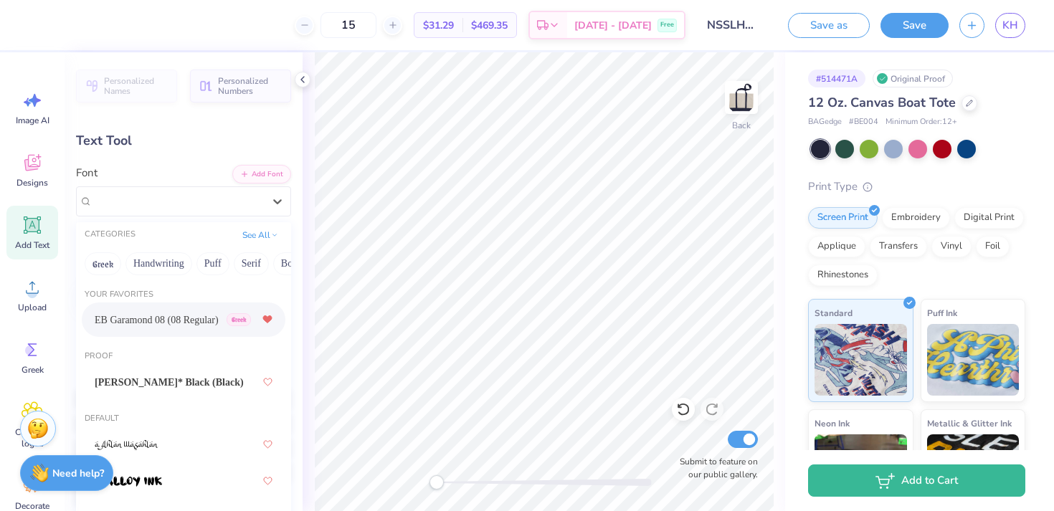
click at [182, 321] on span "EB Garamond 08 (08 Regular)" at bounding box center [157, 320] width 124 height 15
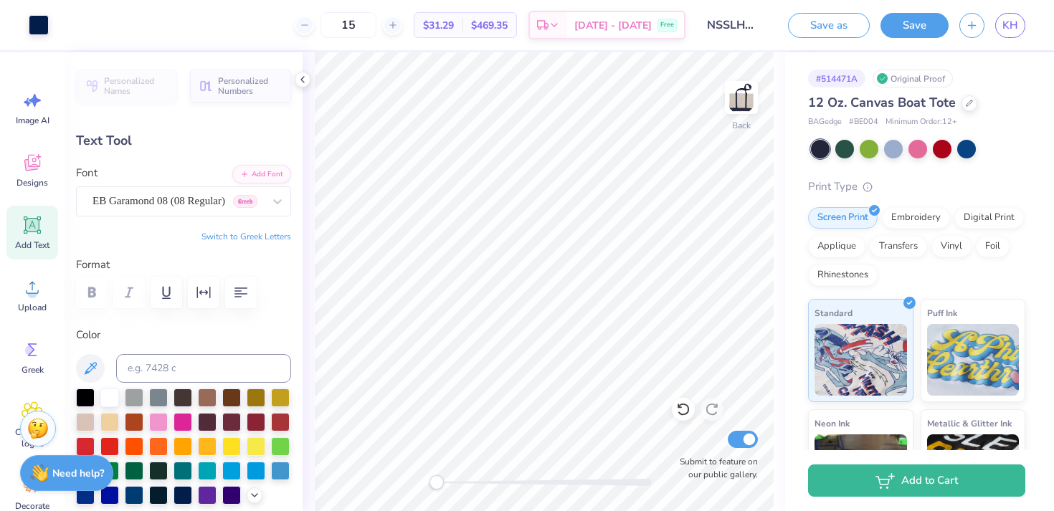
type input "0.79"
type input "0.20"
type input "1.12"
type input "0.28"
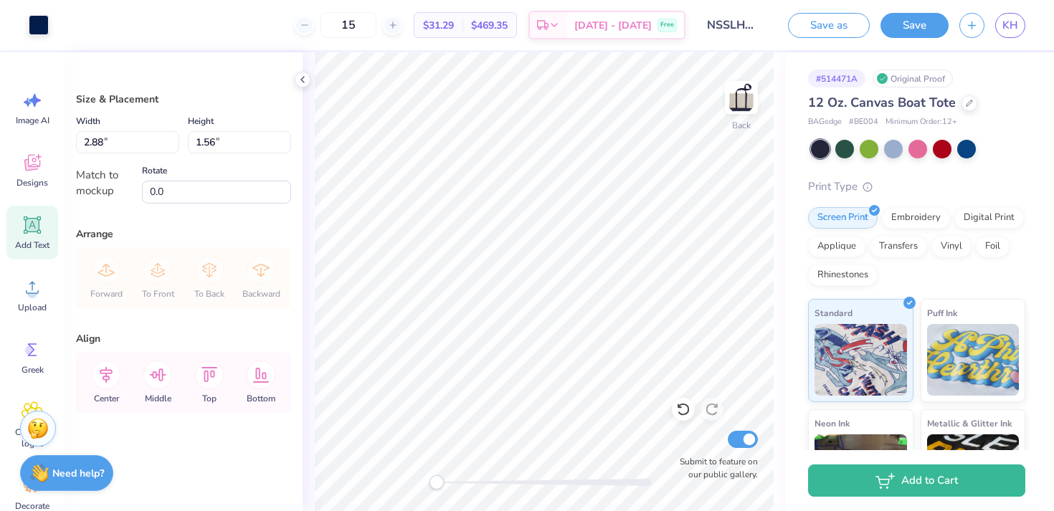
click at [25, 232] on icon at bounding box center [33, 225] width 22 height 22
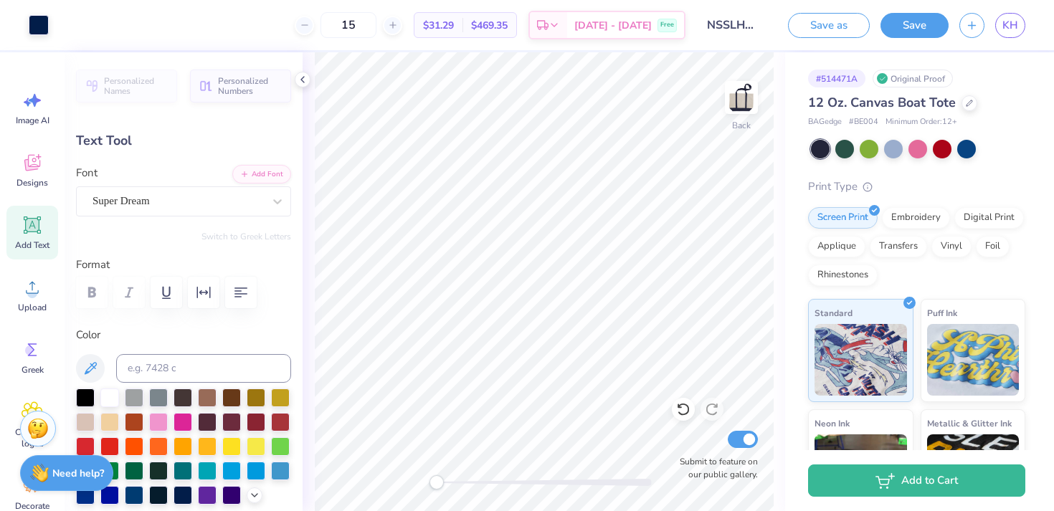
type input "2.18"
type input "0.40"
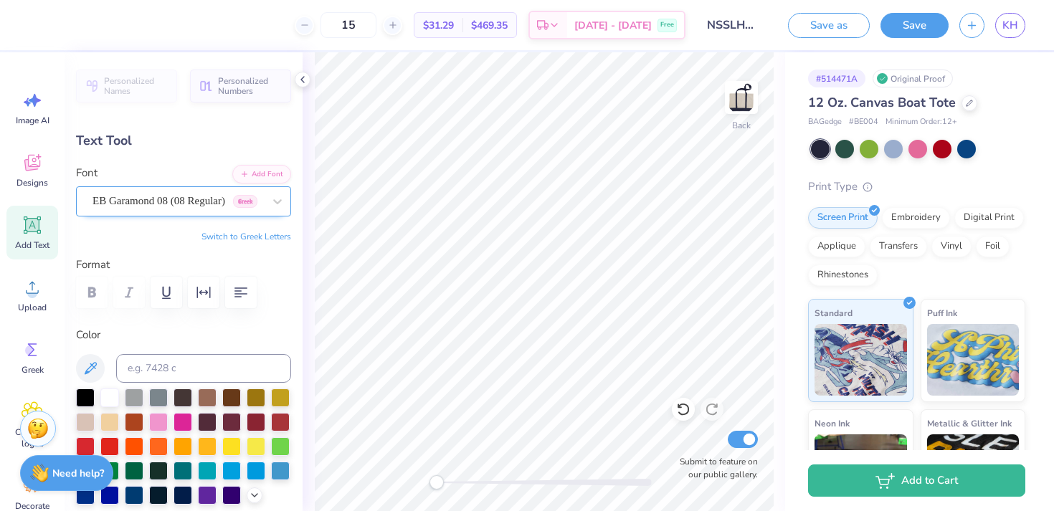
click at [212, 191] on div "EB Garamond 08 (08 Regular) Greek" at bounding box center [178, 201] width 174 height 22
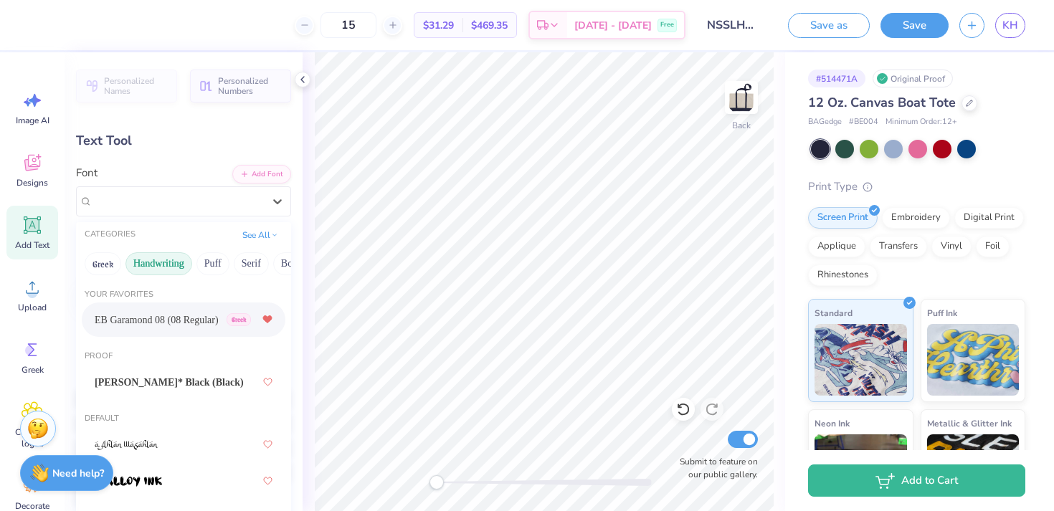
click at [158, 253] on button "Handwriting" at bounding box center [158, 263] width 67 height 23
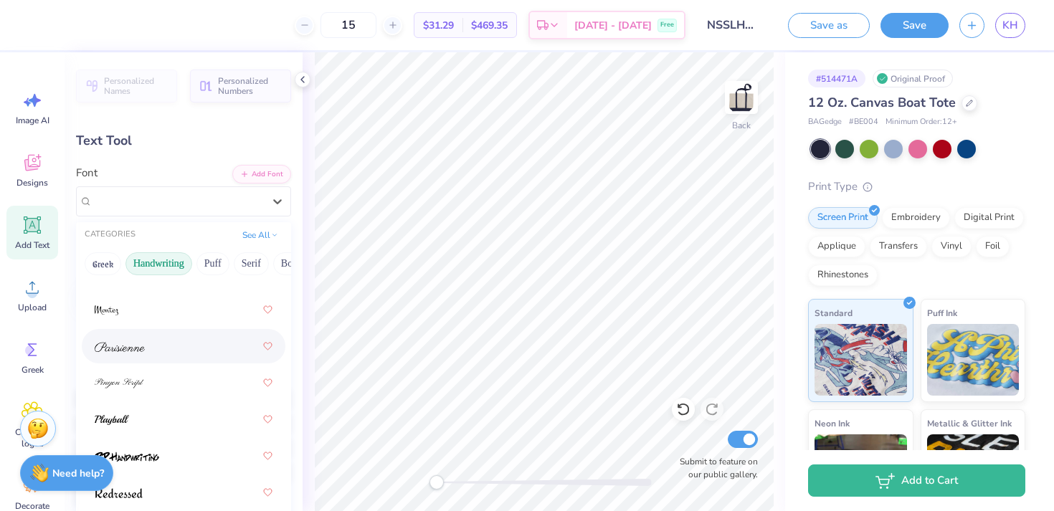
scroll to position [627, 0]
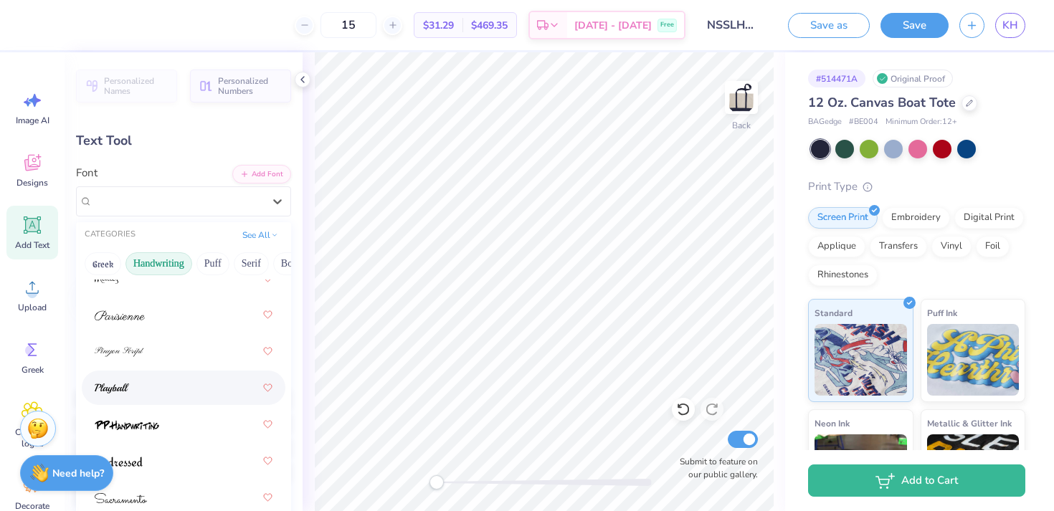
click at [169, 382] on div at bounding box center [184, 388] width 178 height 26
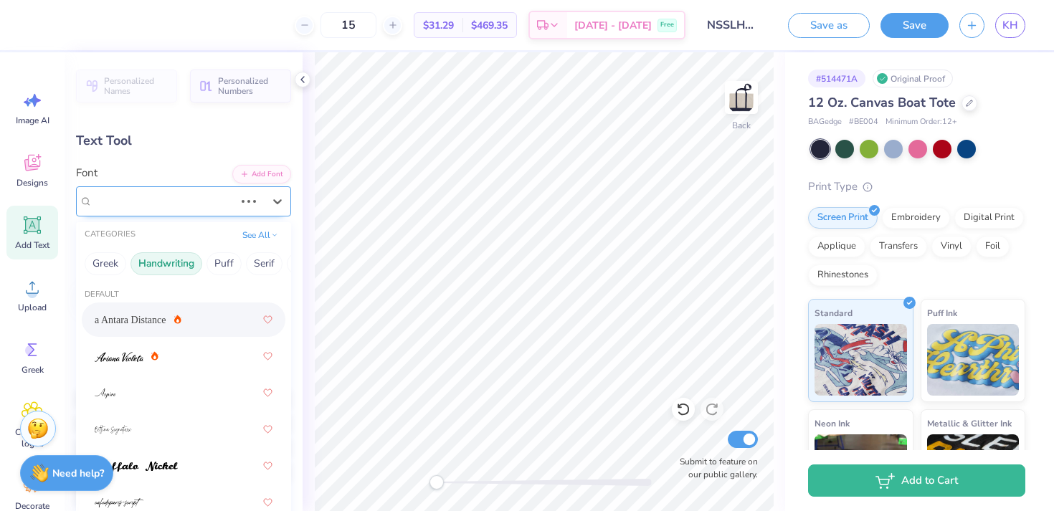
click at [171, 212] on div "EB Garamond 08 (08 Regular) Greek" at bounding box center [163, 201] width 145 height 22
click at [172, 262] on button "Handwriting" at bounding box center [158, 263] width 67 height 23
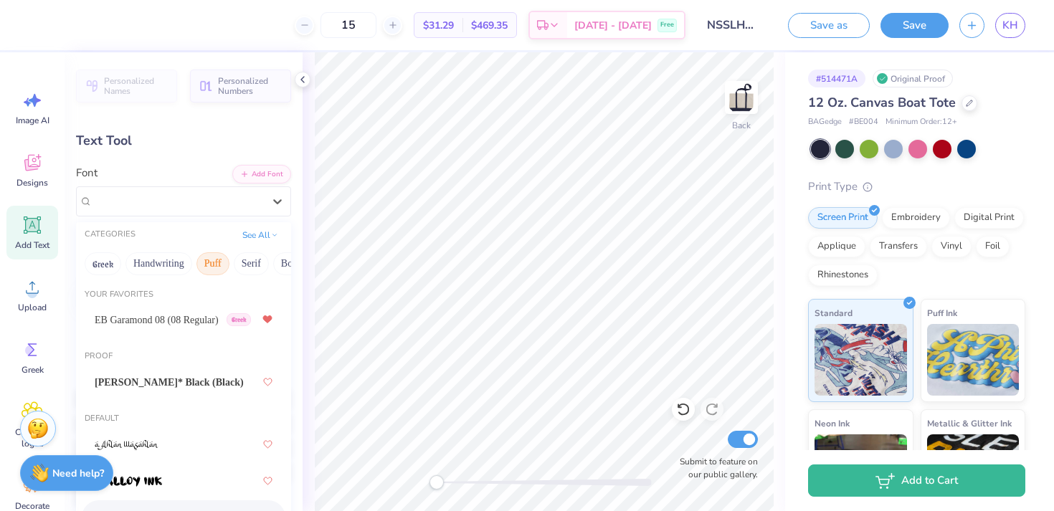
click at [204, 264] on button "Puff" at bounding box center [212, 263] width 33 height 23
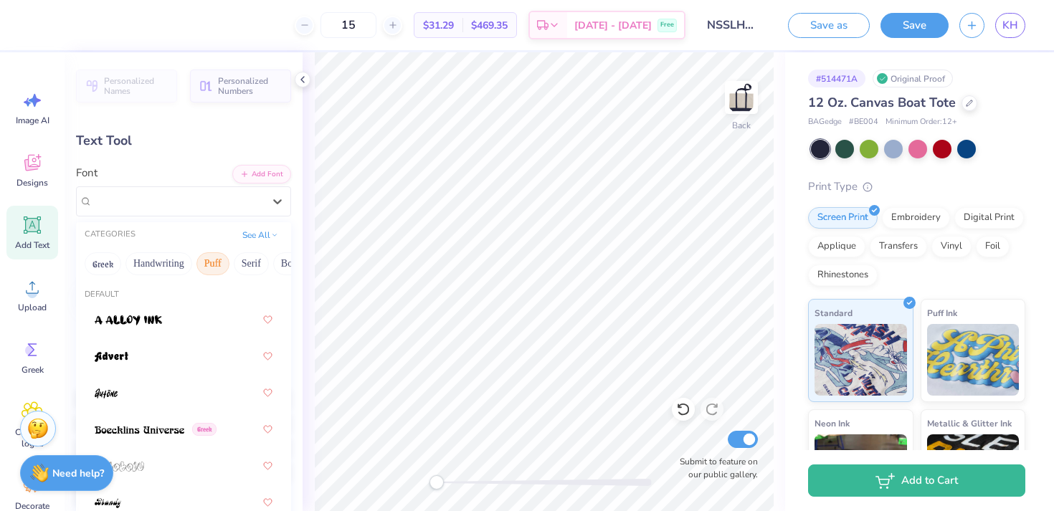
click at [204, 264] on button "Puff" at bounding box center [212, 263] width 33 height 23
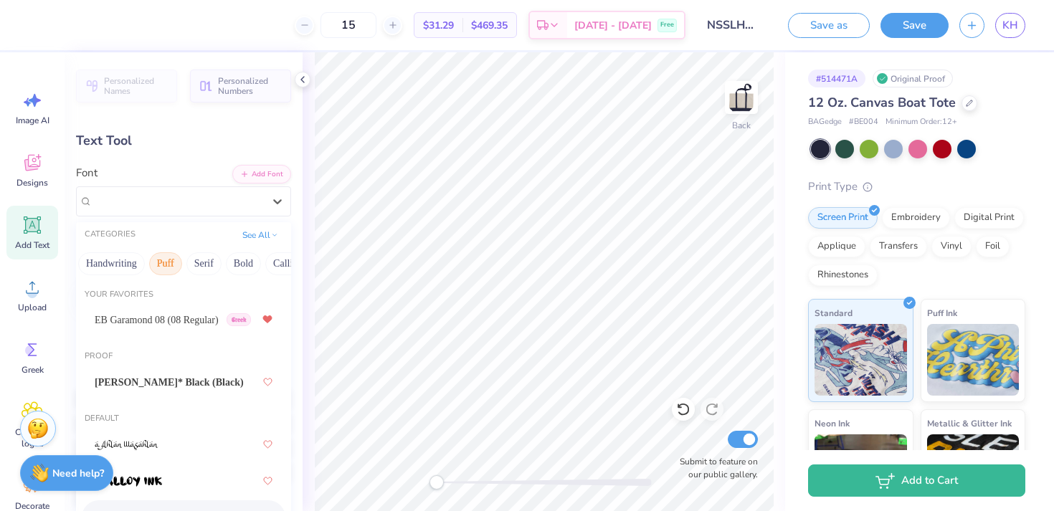
scroll to position [0, 73]
click at [169, 259] on button "Serif" at bounding box center [178, 263] width 35 height 23
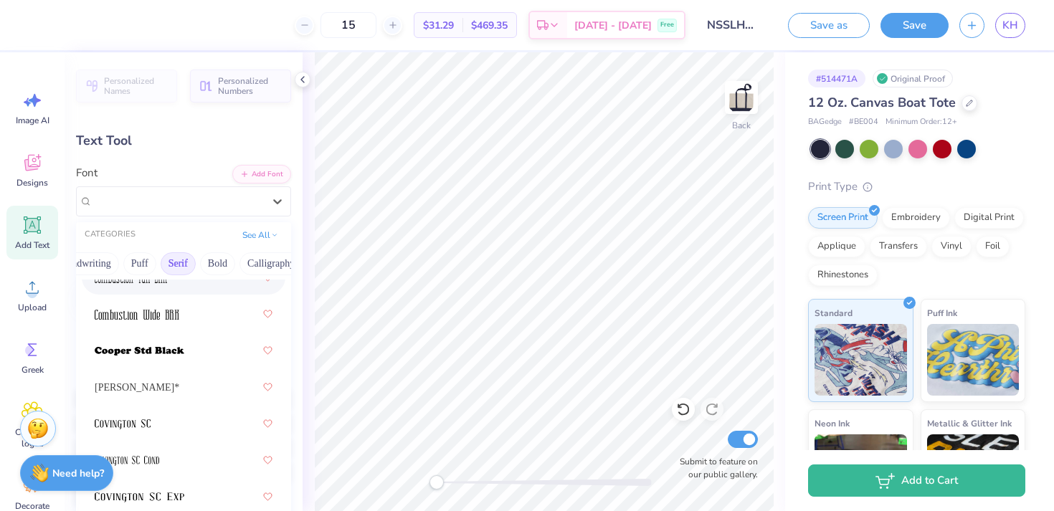
scroll to position [1001, 0]
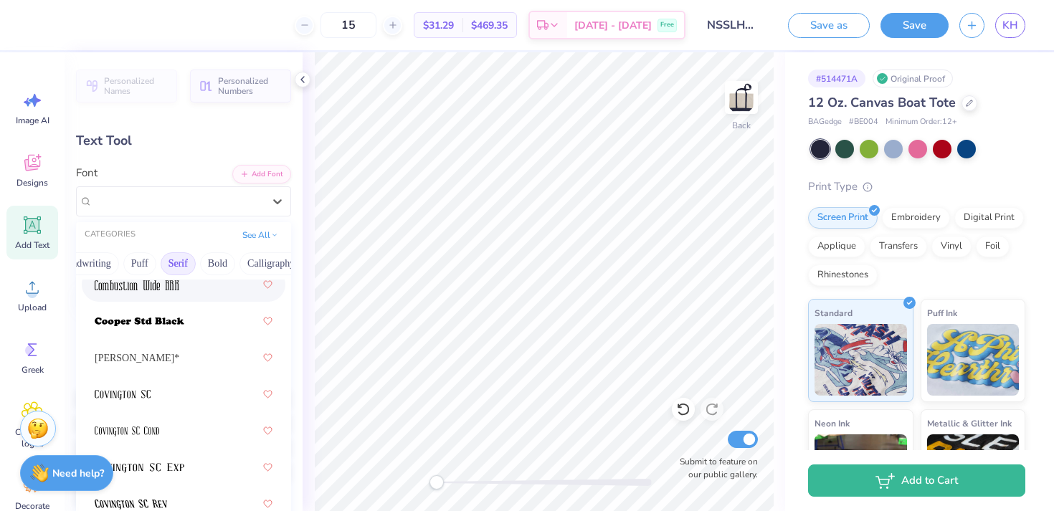
click at [184, 261] on button "Serif" at bounding box center [178, 263] width 35 height 23
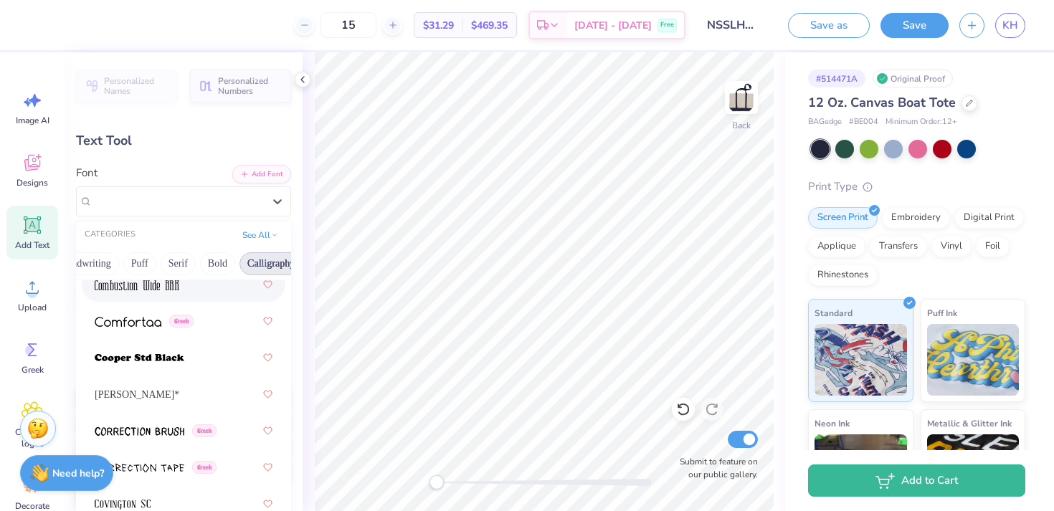
click at [267, 260] on button "Calligraphy" at bounding box center [271, 263] width 63 height 23
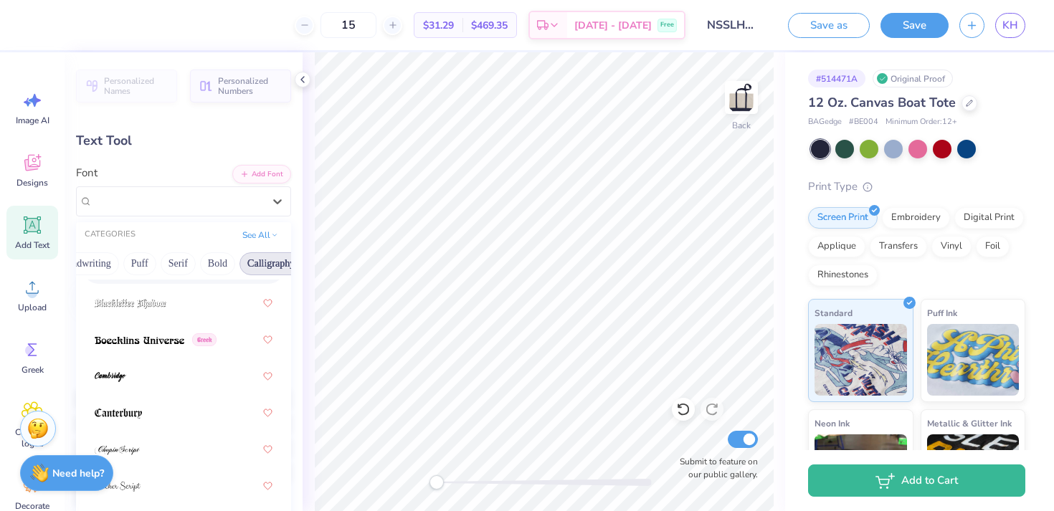
scroll to position [202, 0]
click at [161, 340] on img at bounding box center [140, 338] width 90 height 10
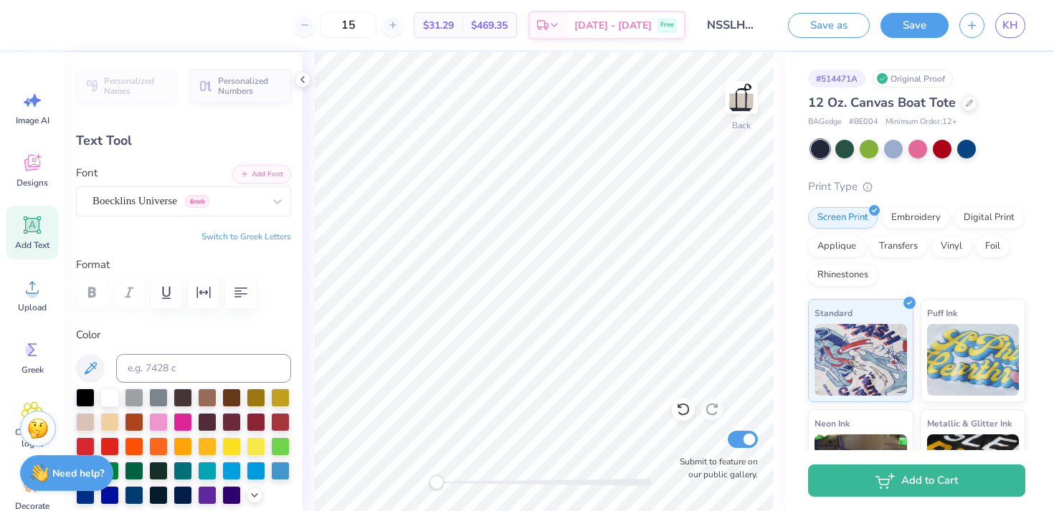
click at [279, 323] on div "Personalized Names Personalized Numbers Text Tool Add Font Font Boecklins Unive…" at bounding box center [184, 281] width 238 height 459
type input "2.44"
type input "0.57"
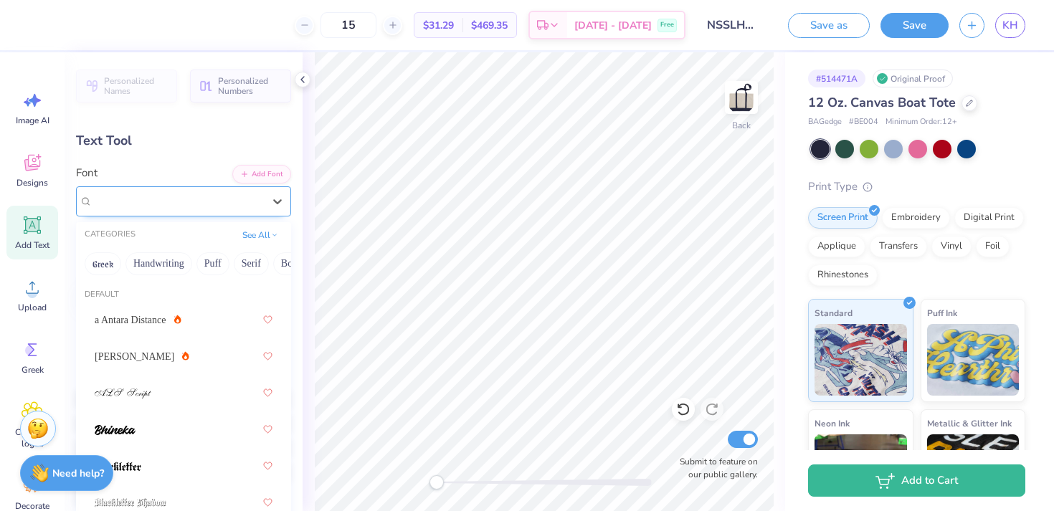
click at [147, 199] on div "Boecklins Universe Greek" at bounding box center [178, 201] width 174 height 22
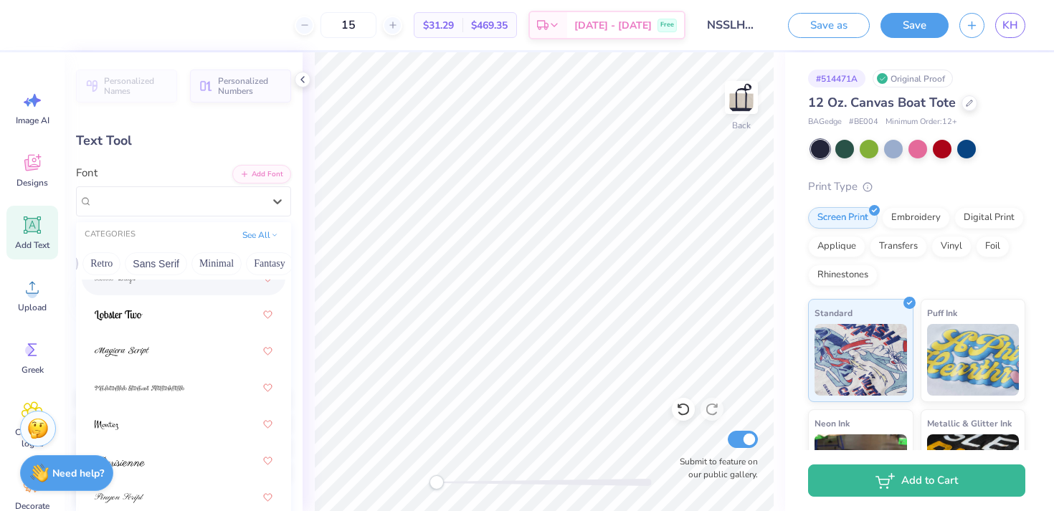
scroll to position [0, 311]
click at [191, 265] on button "Minimal" at bounding box center [203, 263] width 50 height 23
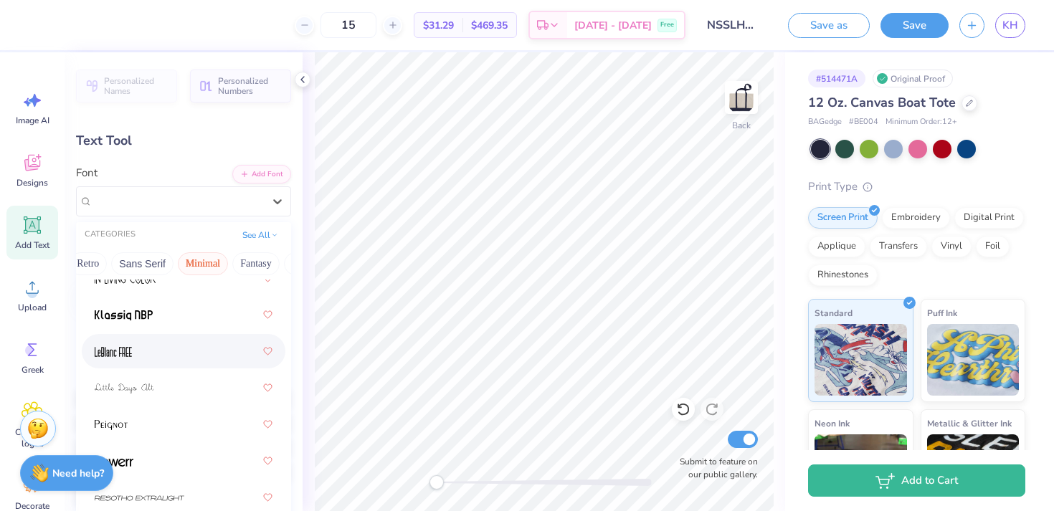
scroll to position [0, 0]
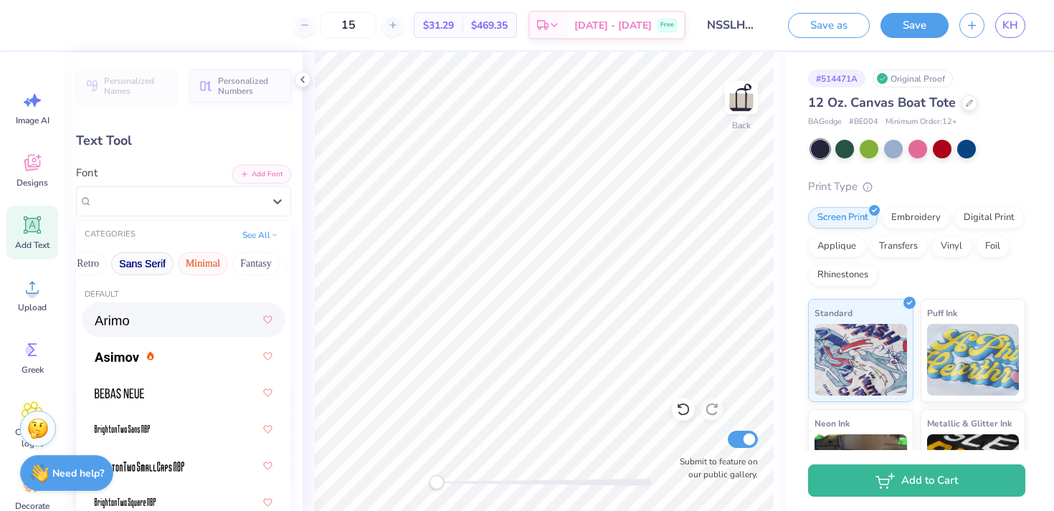
click at [158, 262] on button "Sans Serif" at bounding box center [142, 263] width 62 height 23
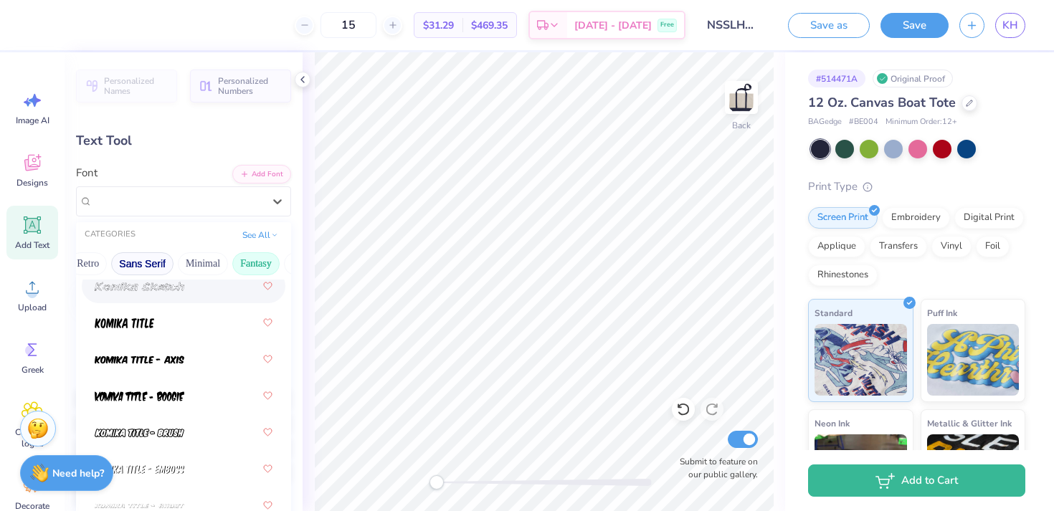
scroll to position [0, 318]
click at [241, 262] on button "Fantasy" at bounding box center [248, 263] width 47 height 23
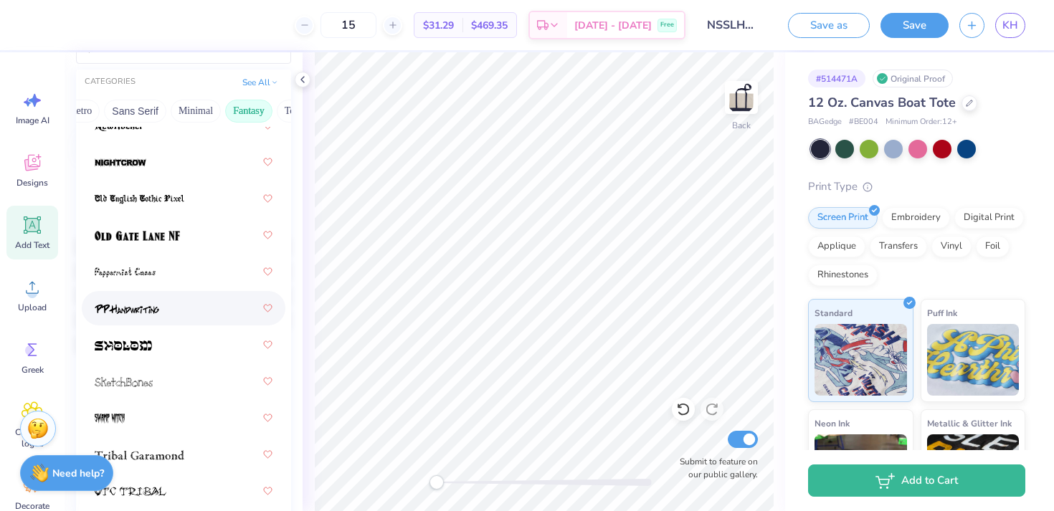
scroll to position [153, 0]
click at [278, 108] on button "Techno" at bounding box center [299, 110] width 45 height 23
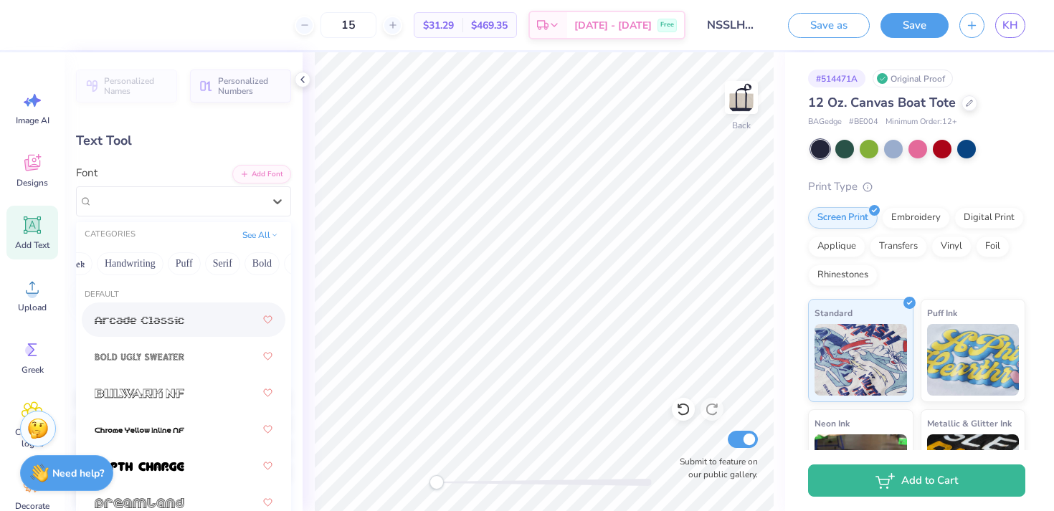
scroll to position [0, 0]
click at [158, 264] on button "Handwriting" at bounding box center [158, 263] width 67 height 23
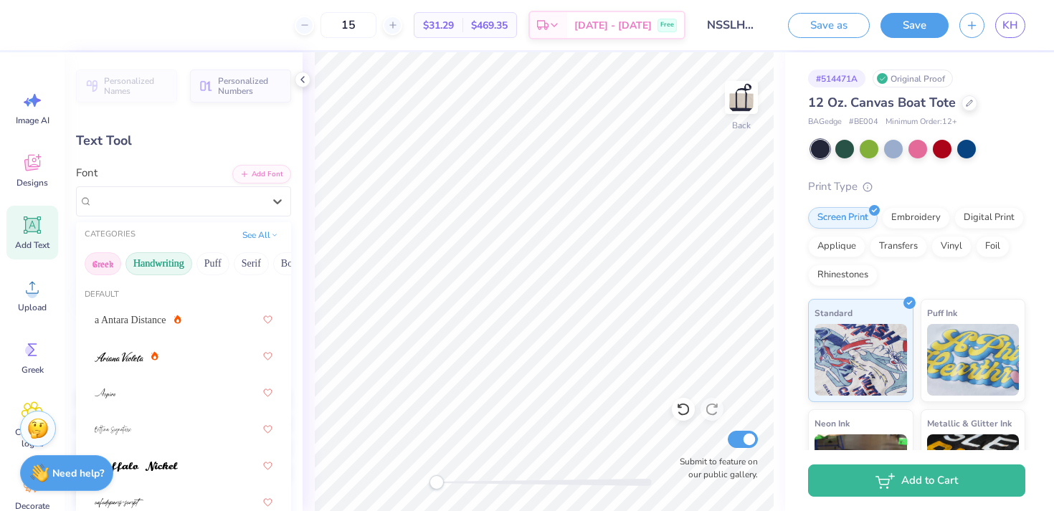
click at [115, 265] on button "Greek" at bounding box center [103, 263] width 37 height 23
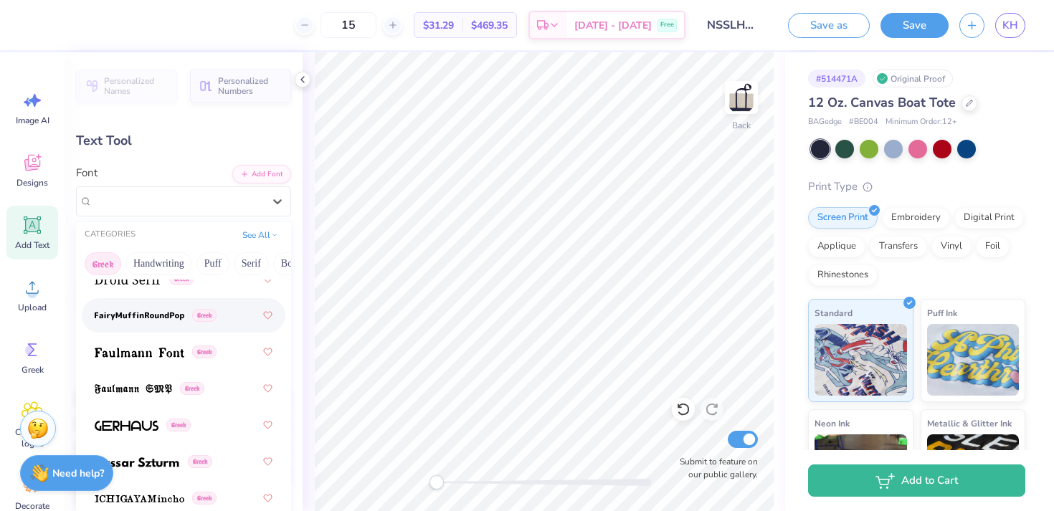
scroll to position [628, 0]
click at [167, 312] on img at bounding box center [140, 314] width 90 height 10
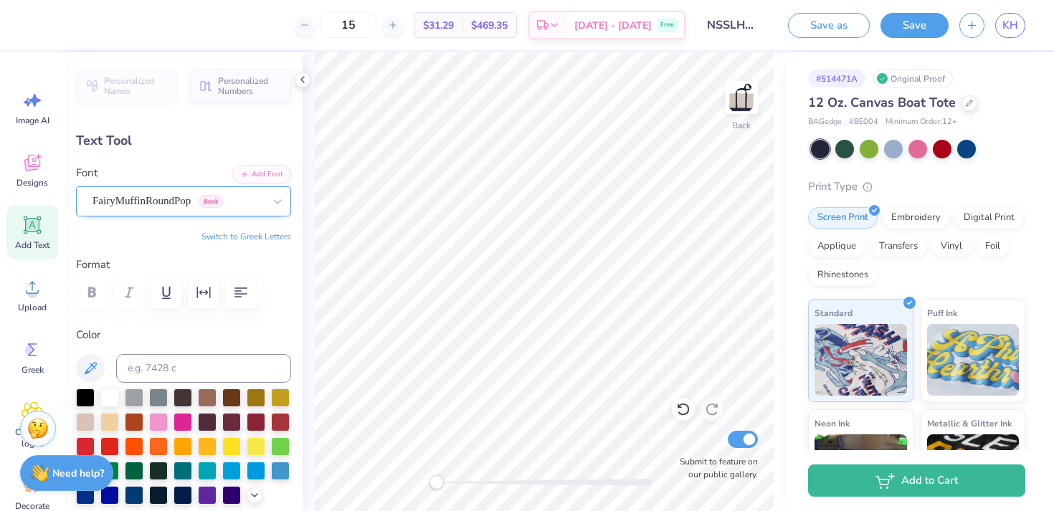
click at [197, 198] on div "FairyMuffinRoundPop Greek" at bounding box center [178, 201] width 174 height 22
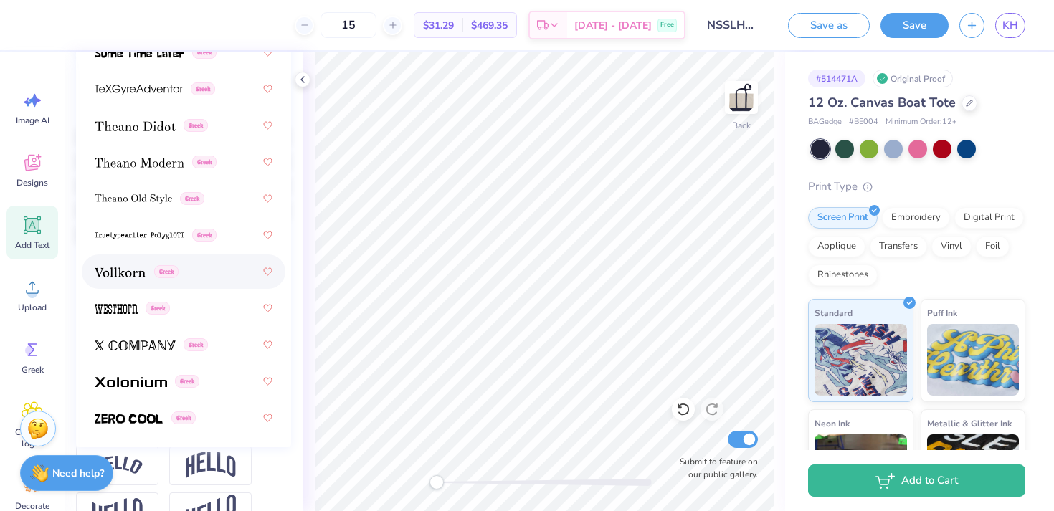
scroll to position [307, 0]
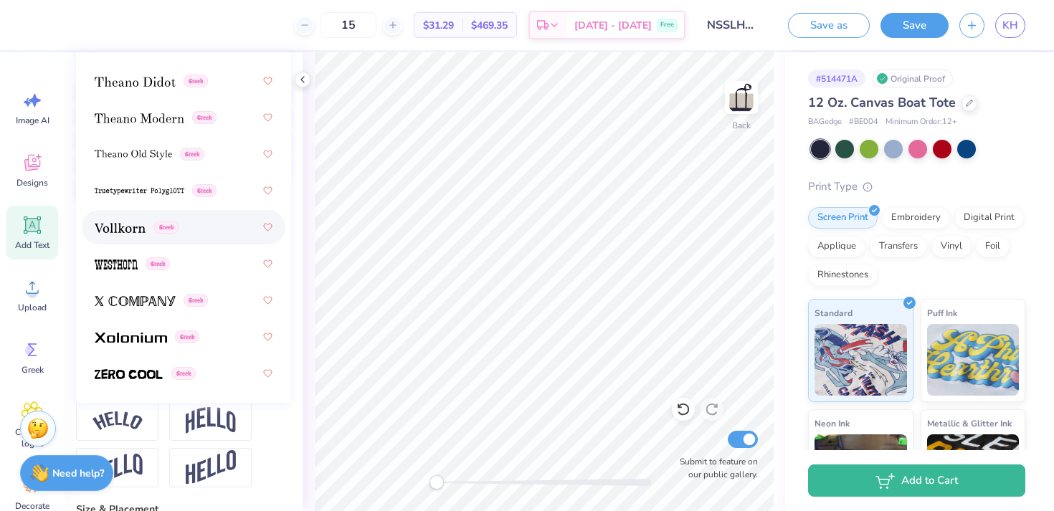
click at [195, 238] on div "Greek" at bounding box center [184, 227] width 178 height 26
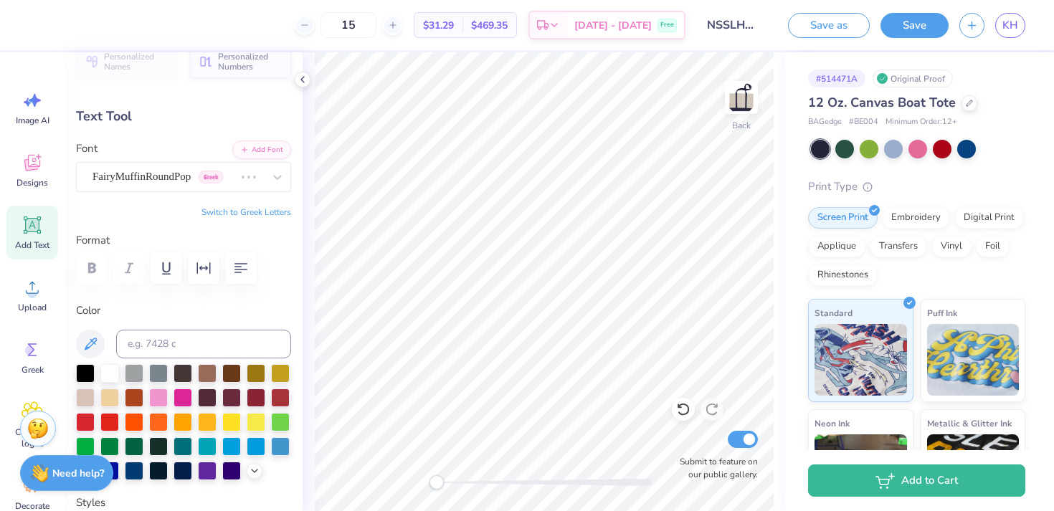
scroll to position [0, 0]
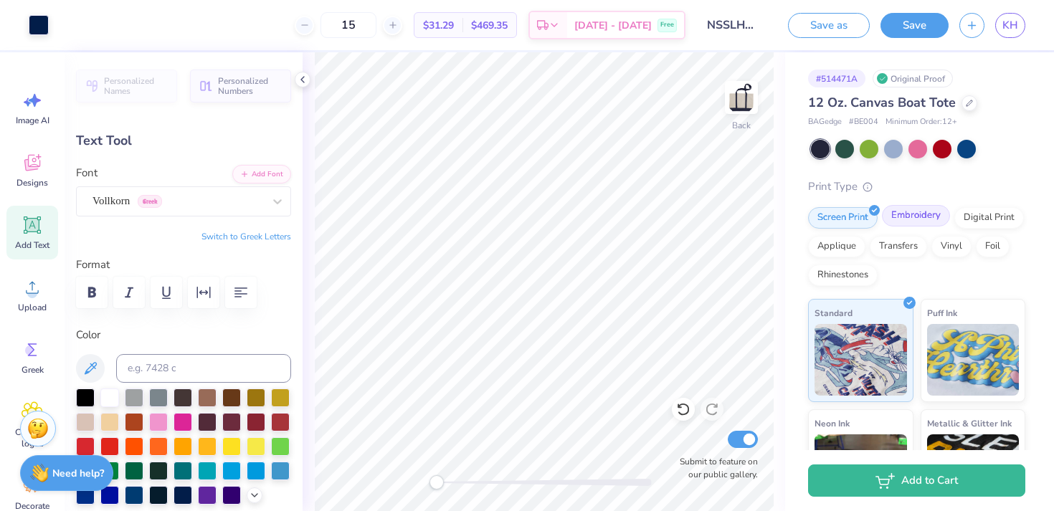
click at [921, 217] on div "Embroidery" at bounding box center [916, 216] width 68 height 22
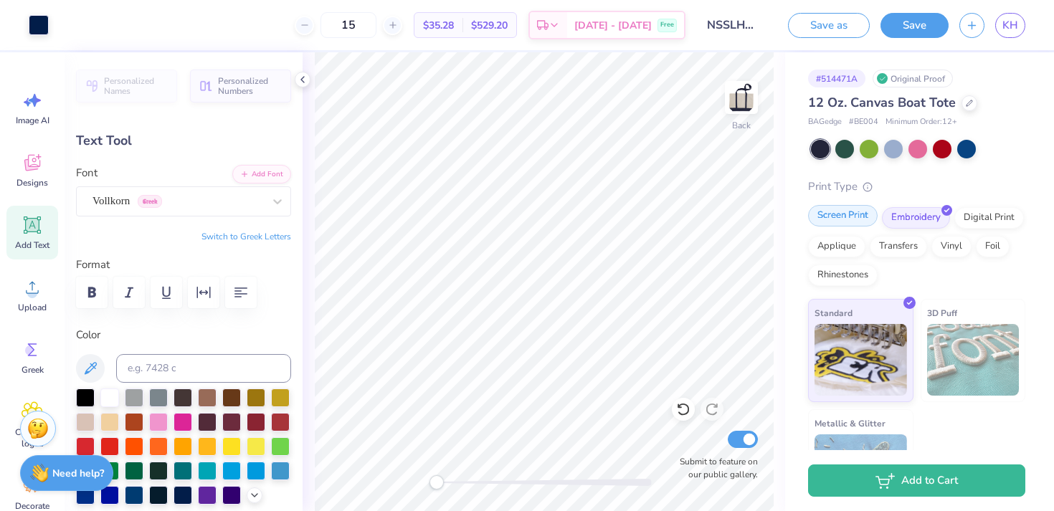
click at [866, 214] on div "Screen Print" at bounding box center [843, 216] width 70 height 22
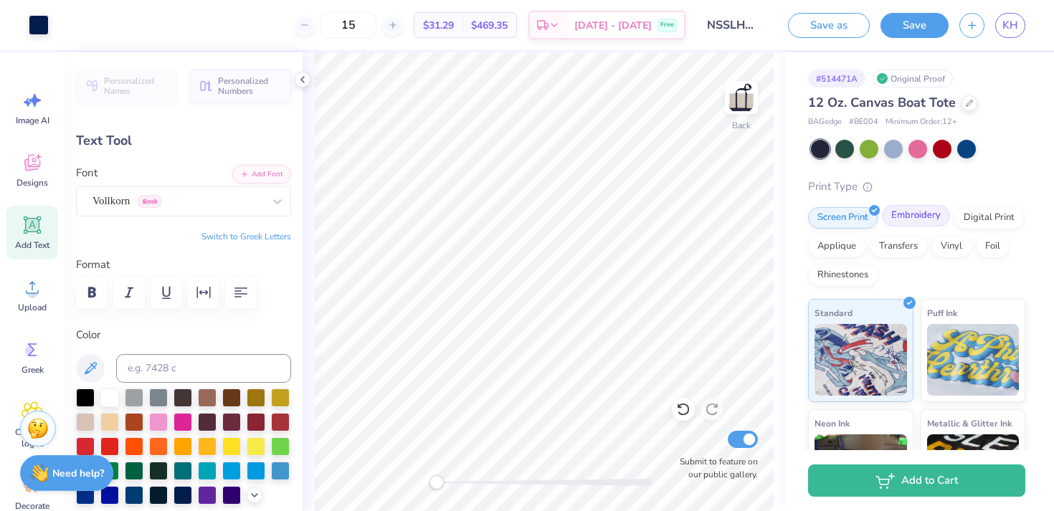
click at [904, 211] on div "Embroidery" at bounding box center [916, 216] width 68 height 22
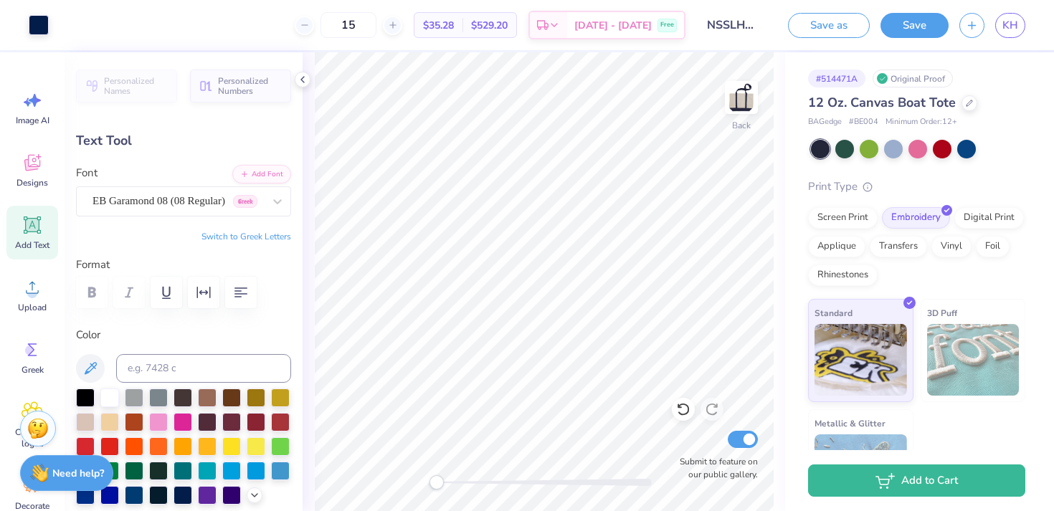
type input "1.12"
type input "0.28"
type input "2.39"
type input "0.44"
type input "2.88"
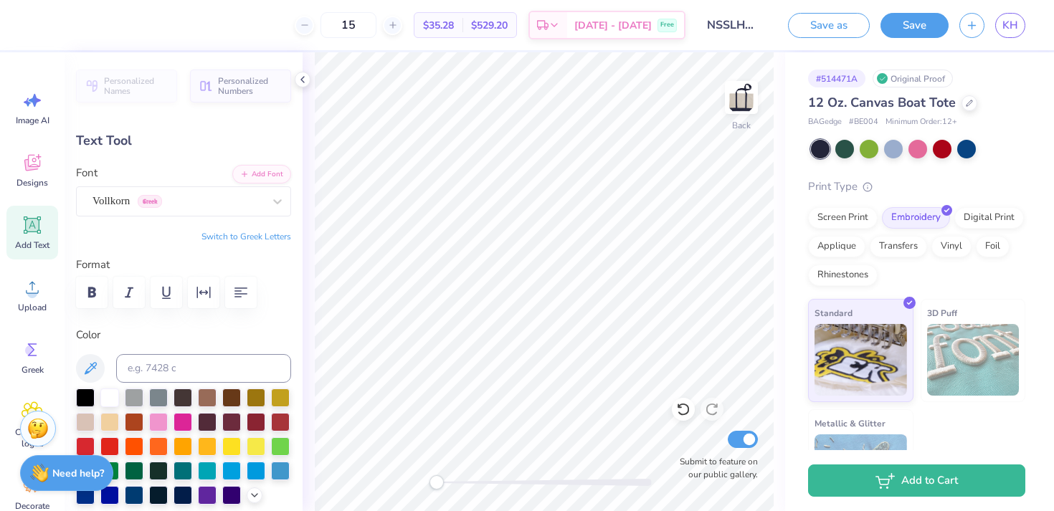
type input "0.37"
type input "2.39"
type input "0.44"
type input "2.88"
type input "0.37"
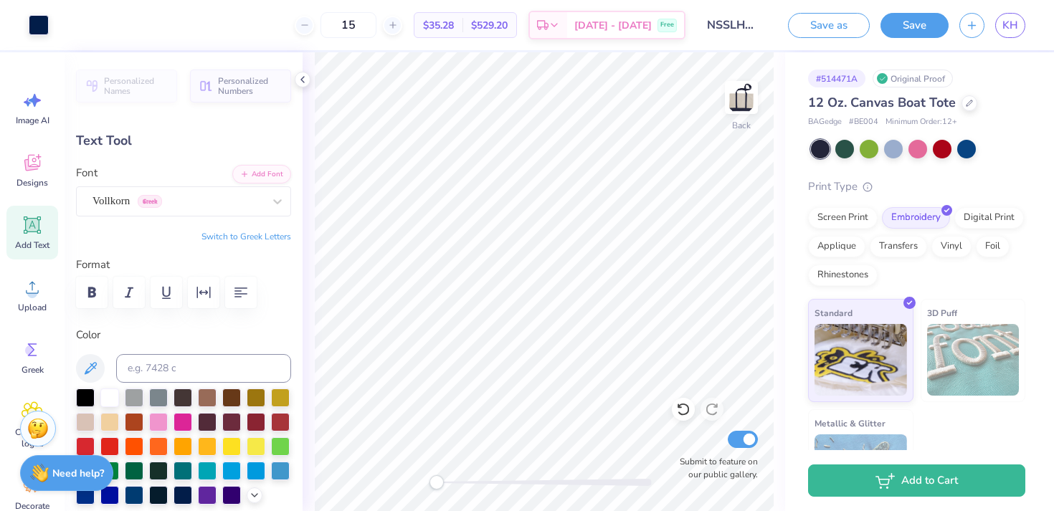
type input "2.88"
type input "0.37"
type input "2.39"
type input "0.44"
click at [193, 205] on div "Vollkorn Greek" at bounding box center [178, 201] width 174 height 22
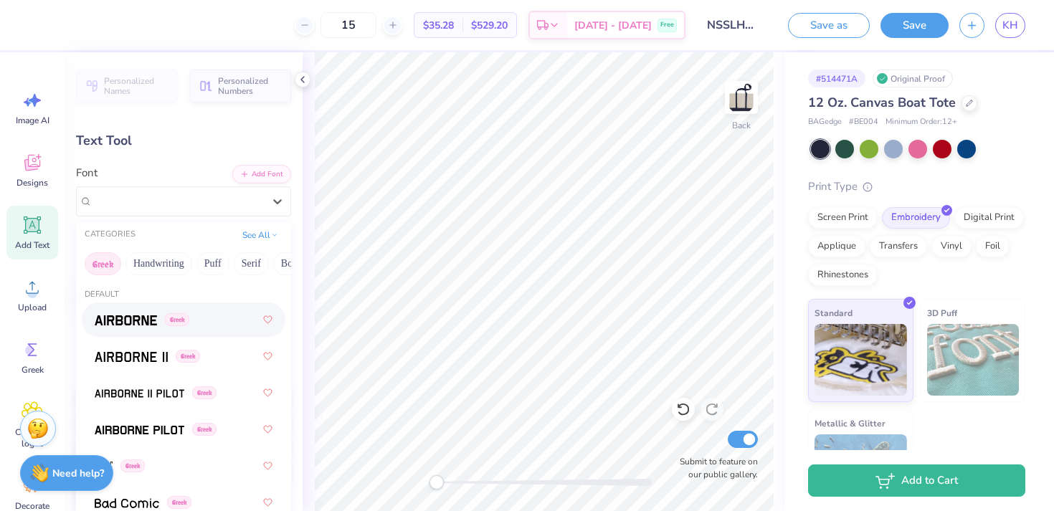
click at [207, 323] on div "Greek" at bounding box center [184, 320] width 178 height 26
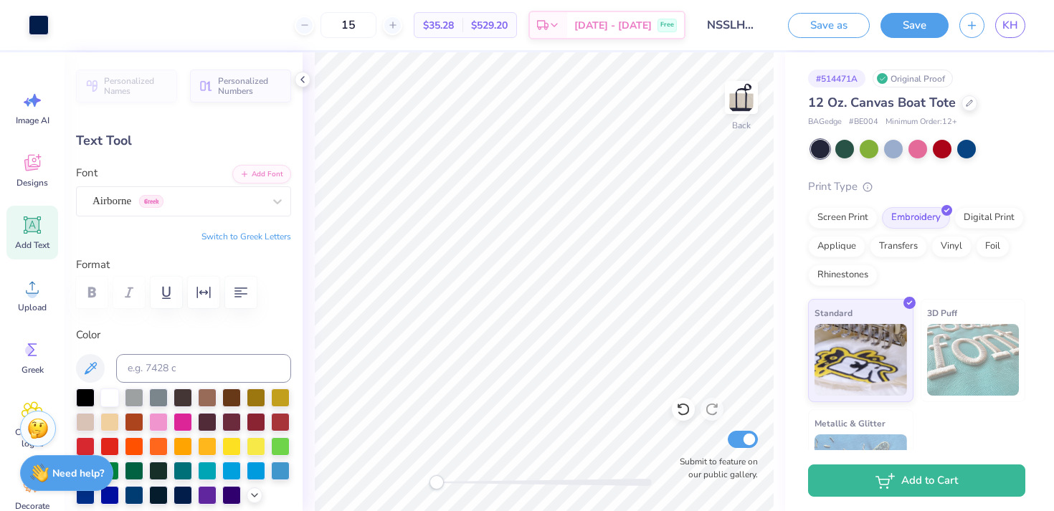
type input "2.33"
type input "0.46"
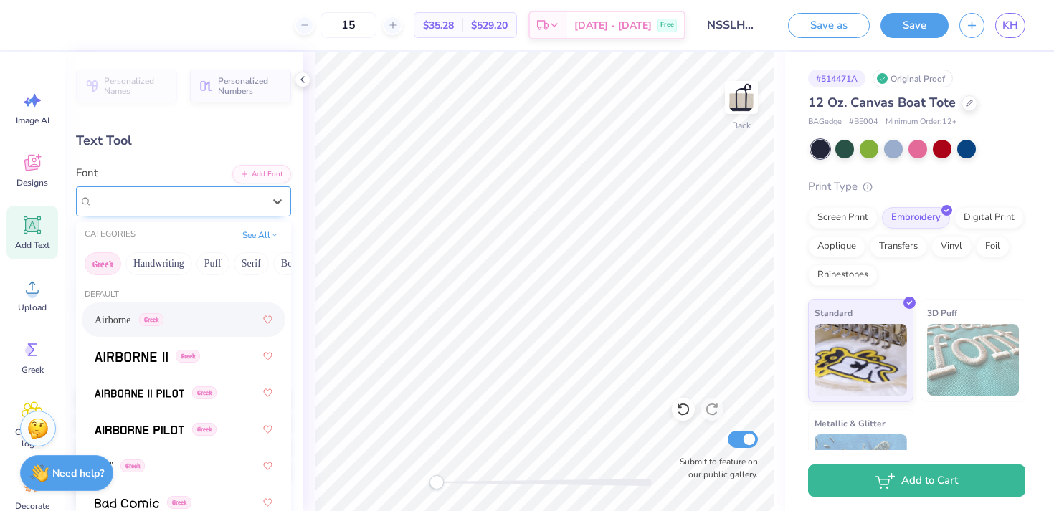
click at [257, 206] on div "Airborne Greek" at bounding box center [178, 201] width 174 height 22
click at [214, 267] on button "Calligraphy" at bounding box center [225, 263] width 63 height 23
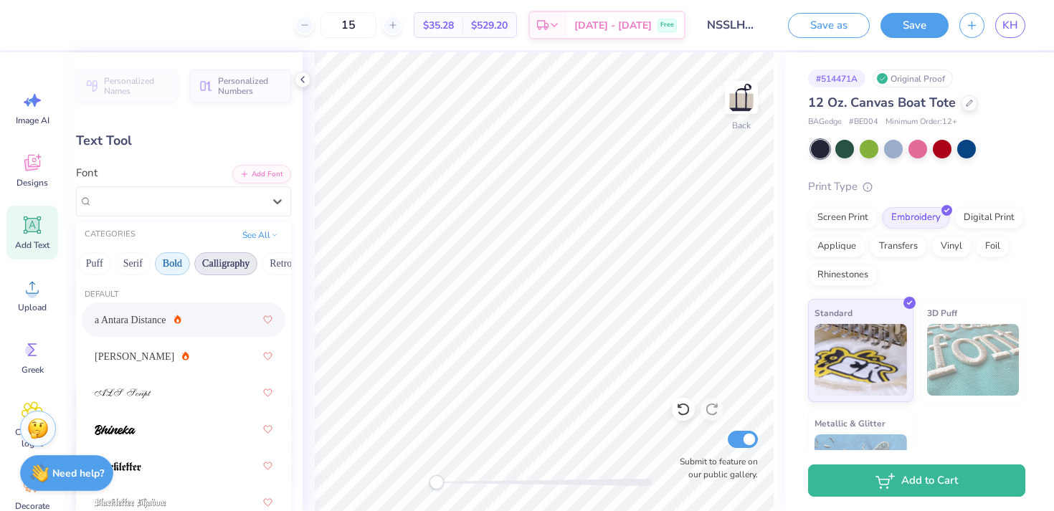
click at [175, 259] on button "Bold" at bounding box center [172, 263] width 35 height 23
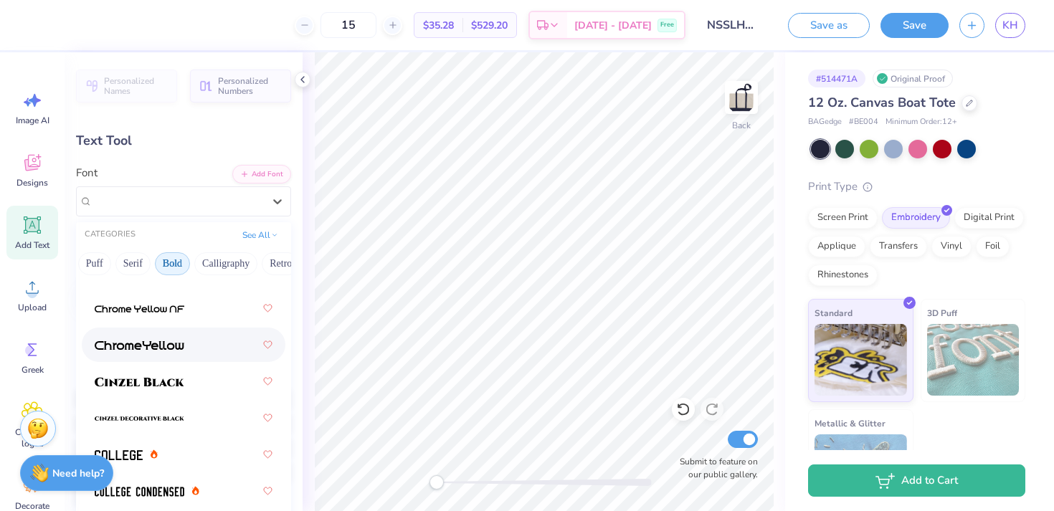
scroll to position [233, 0]
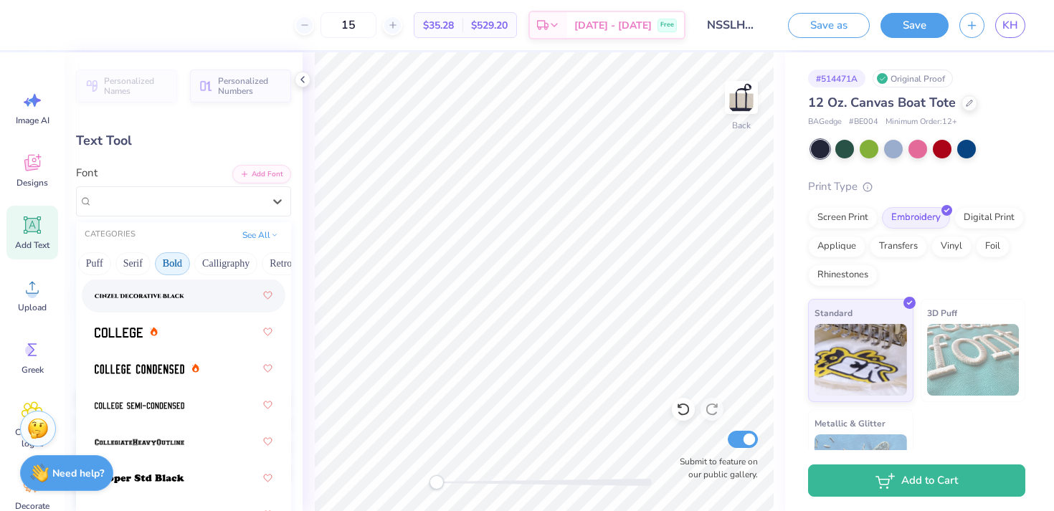
click at [195, 287] on div at bounding box center [184, 296] width 178 height 26
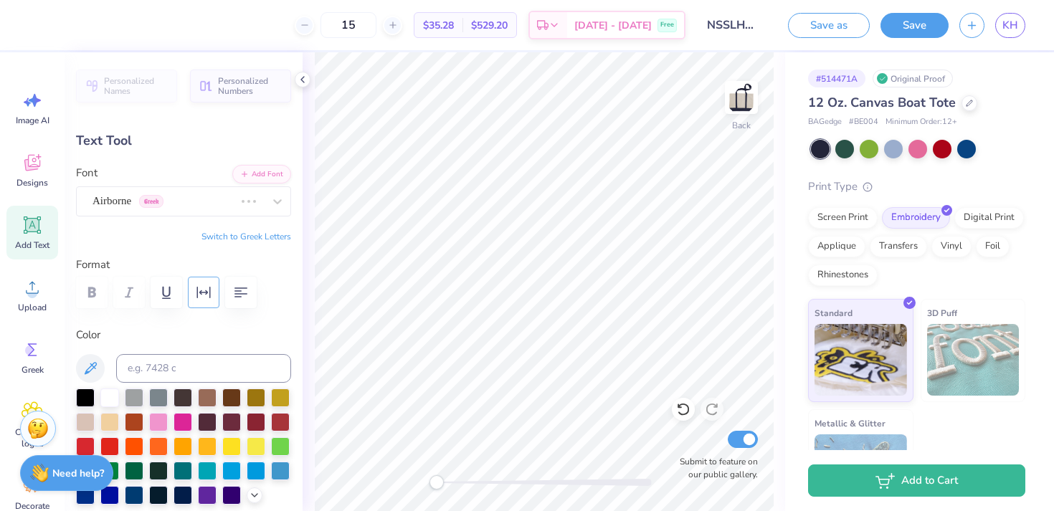
click at [195, 287] on icon "button" at bounding box center [203, 292] width 17 height 17
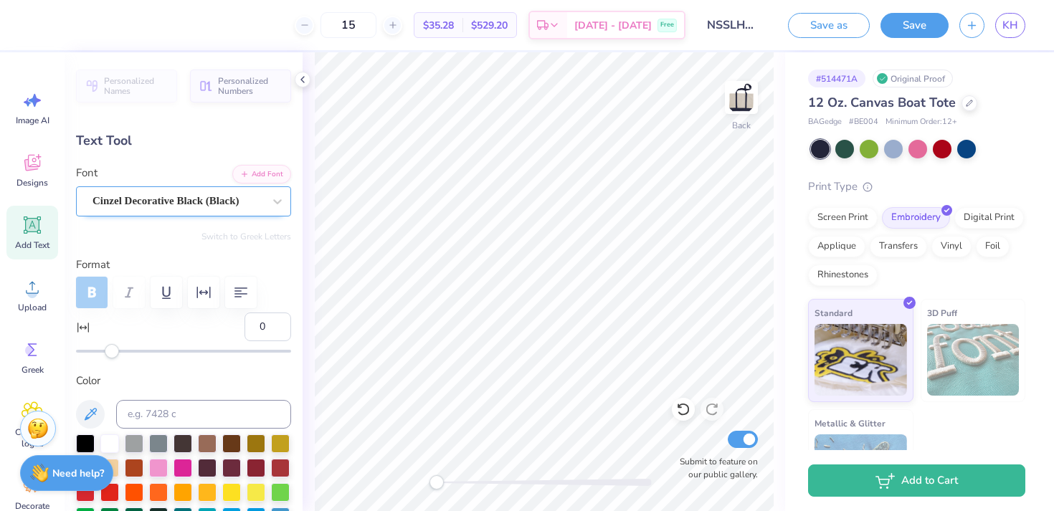
click at [202, 189] on div "Cinzel Decorative Black (Black)" at bounding box center [183, 201] width 215 height 30
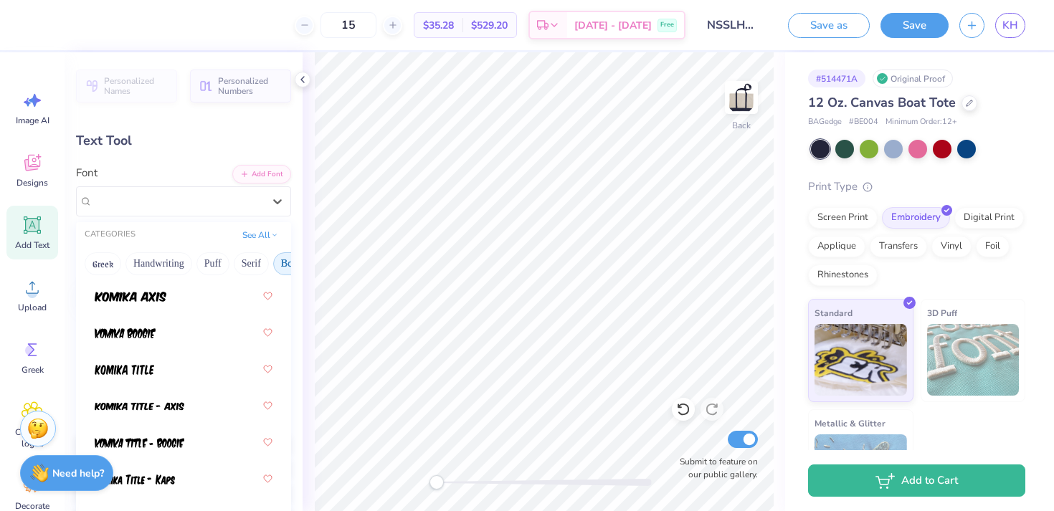
scroll to position [2029, 0]
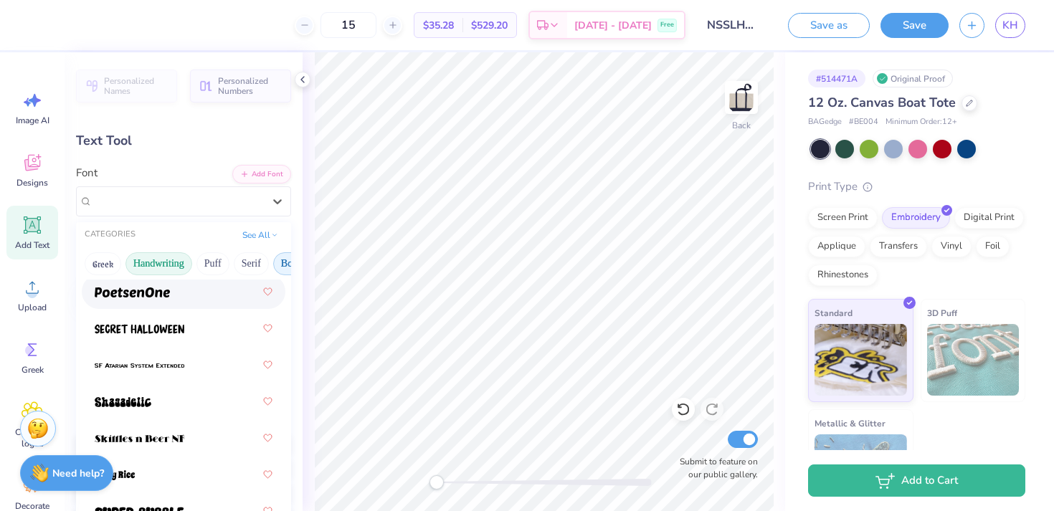
click at [174, 255] on button "Handwriting" at bounding box center [158, 263] width 67 height 23
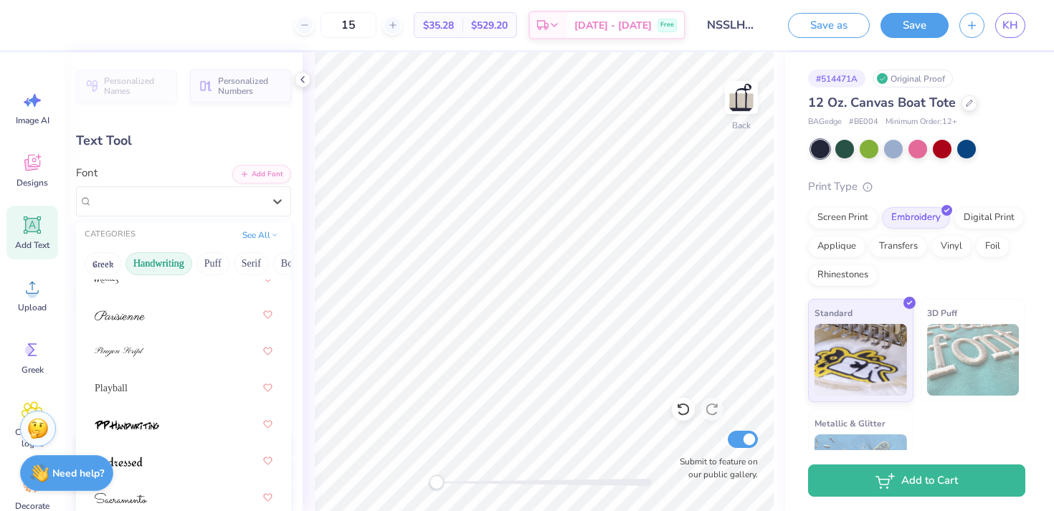
scroll to position [627, 0]
click at [176, 385] on div "Playball" at bounding box center [184, 388] width 178 height 26
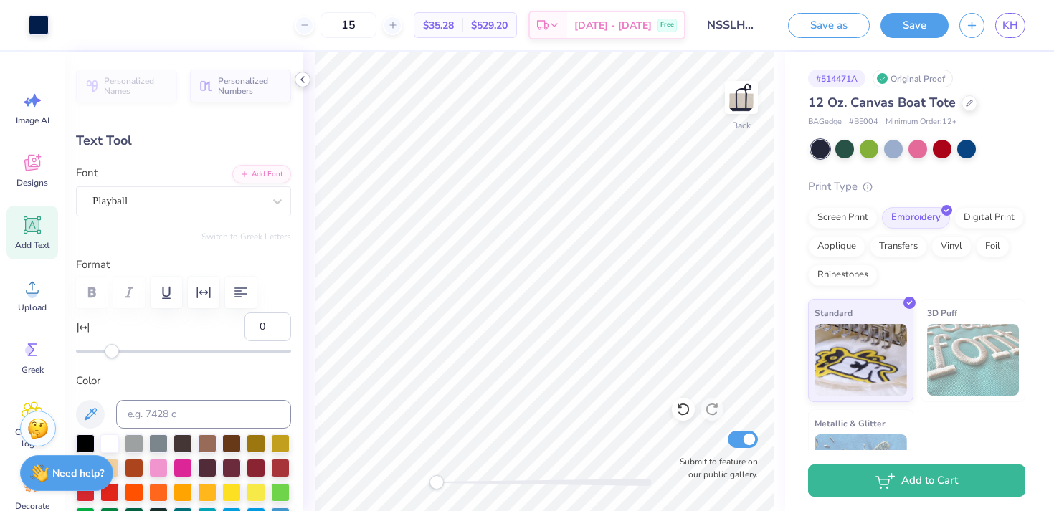
click at [297, 80] on icon at bounding box center [302, 79] width 11 height 11
type input "2.88"
type input "0.37"
type textarea "T"
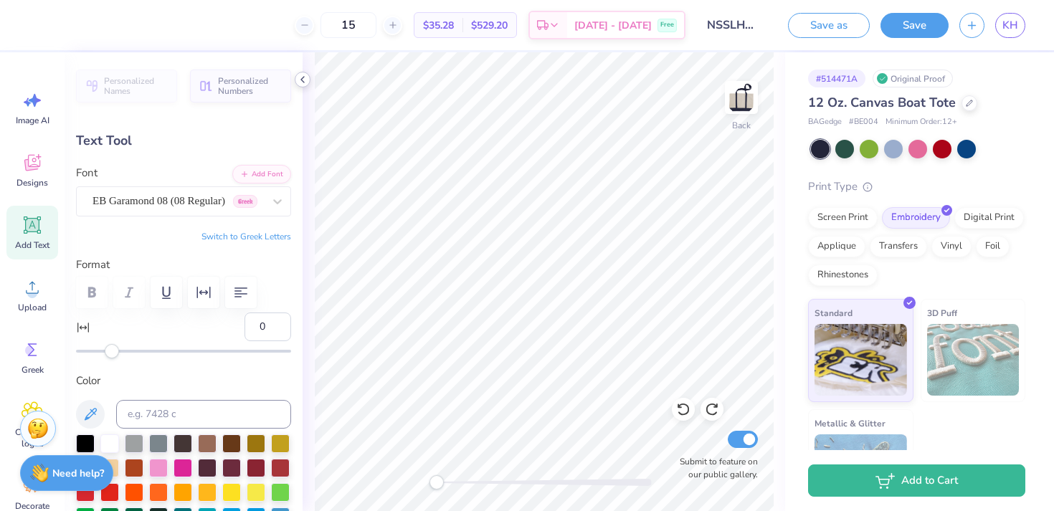
scroll to position [0, 4]
type textarea "speech - language - hearing"
type input "3.46"
type input "0.31"
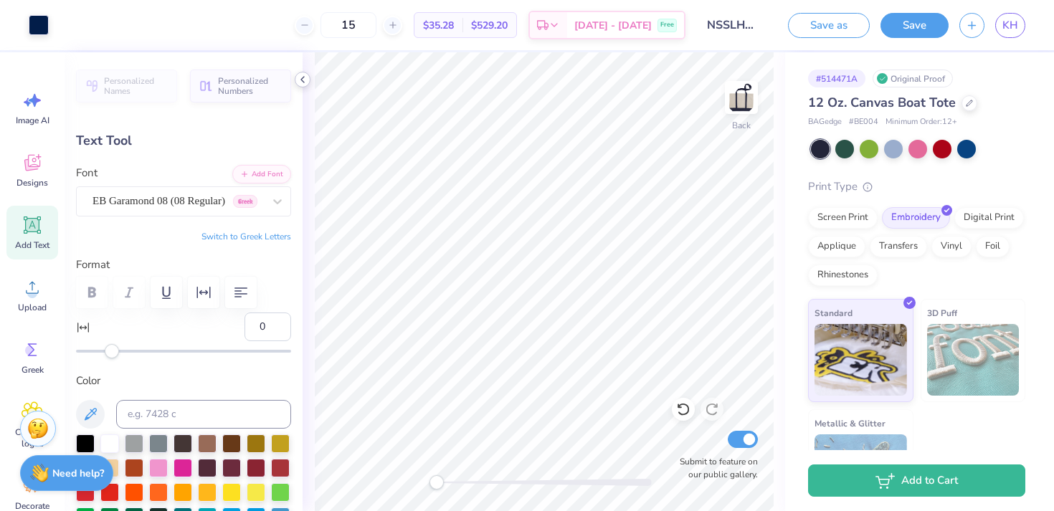
type input "2.38"
type input "0.46"
click at [202, 204] on div "Playball" at bounding box center [178, 201] width 174 height 22
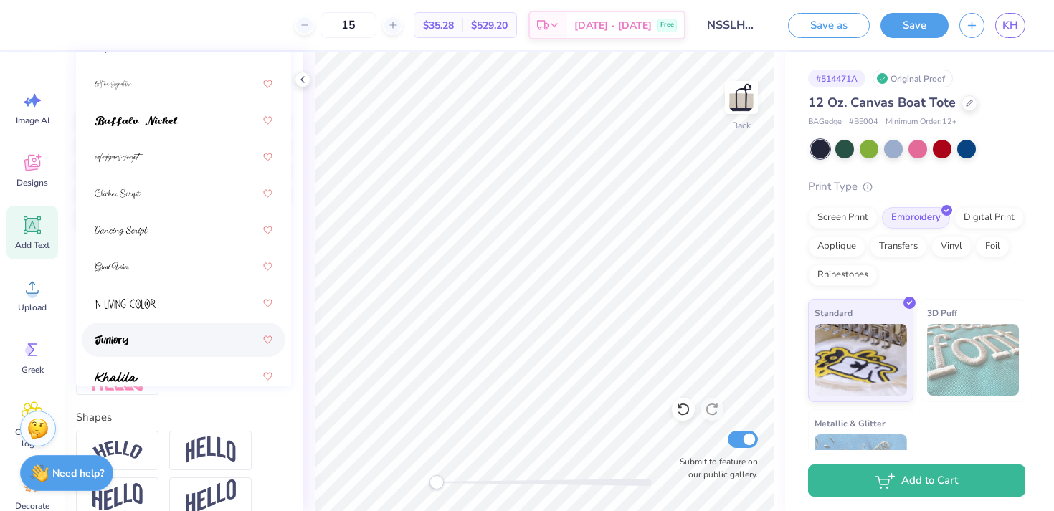
scroll to position [0, 0]
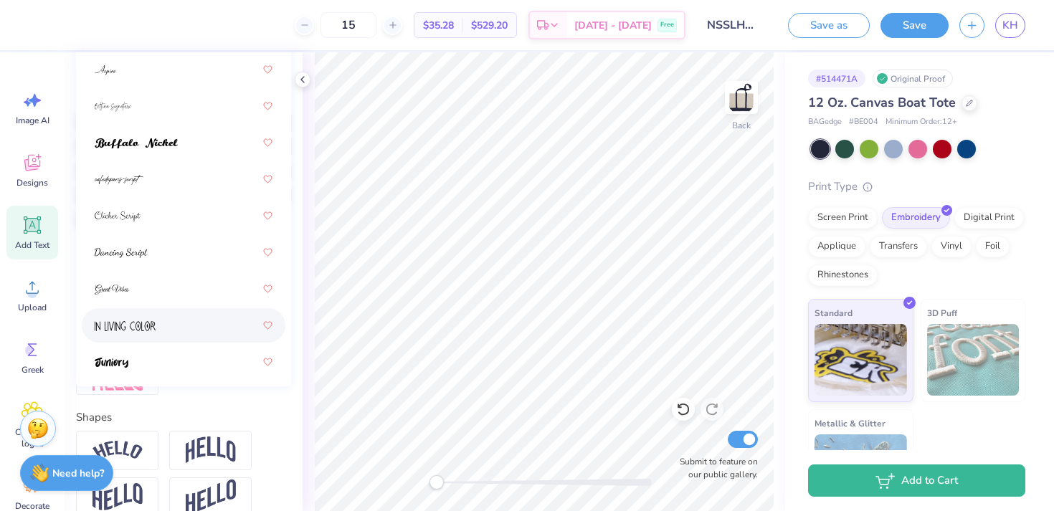
click at [185, 319] on div at bounding box center [184, 326] width 178 height 26
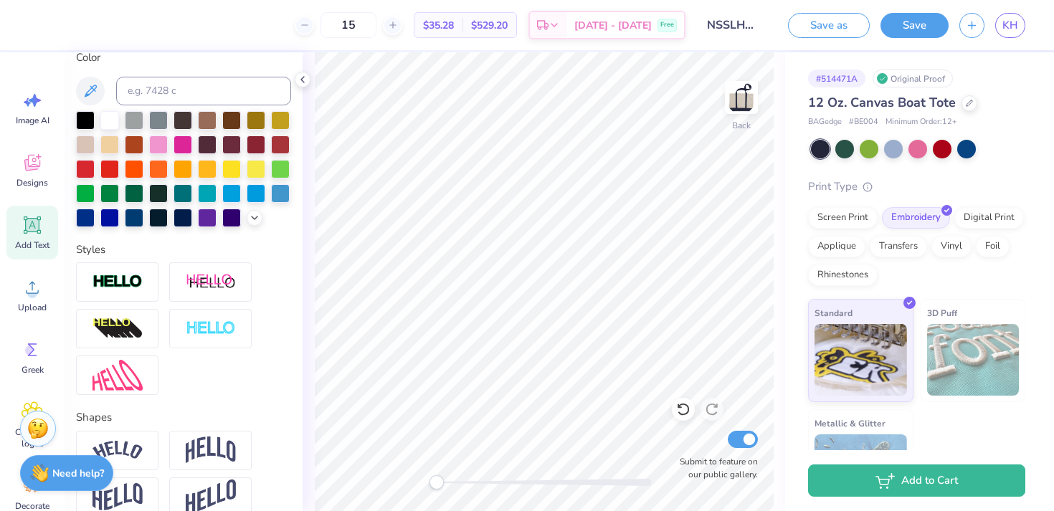
type input "1.65"
type input "0.62"
type input "2.88"
type input "0.37"
type input "1.65"
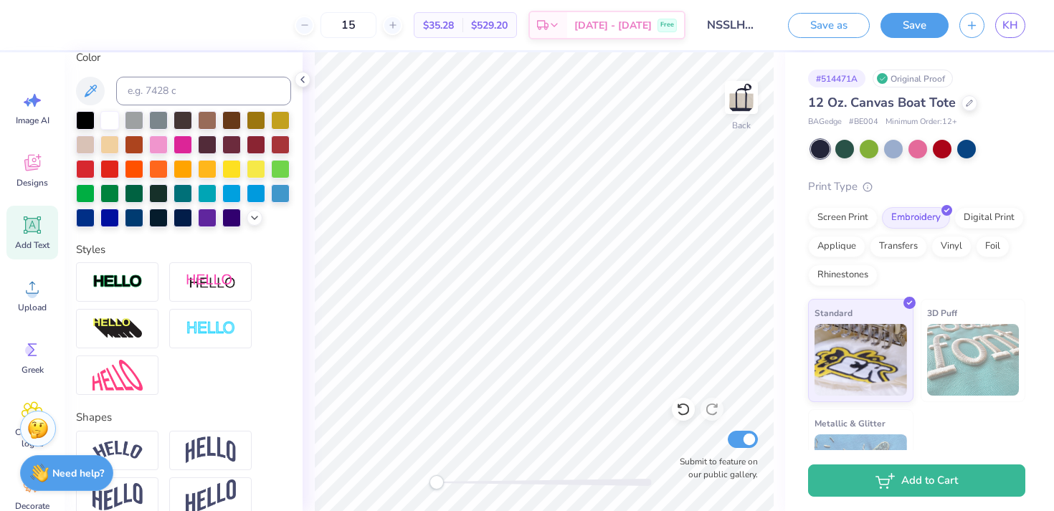
type input "0.62"
type input "2.88"
type input "0.37"
click at [745, 101] on img at bounding box center [741, 97] width 57 height 57
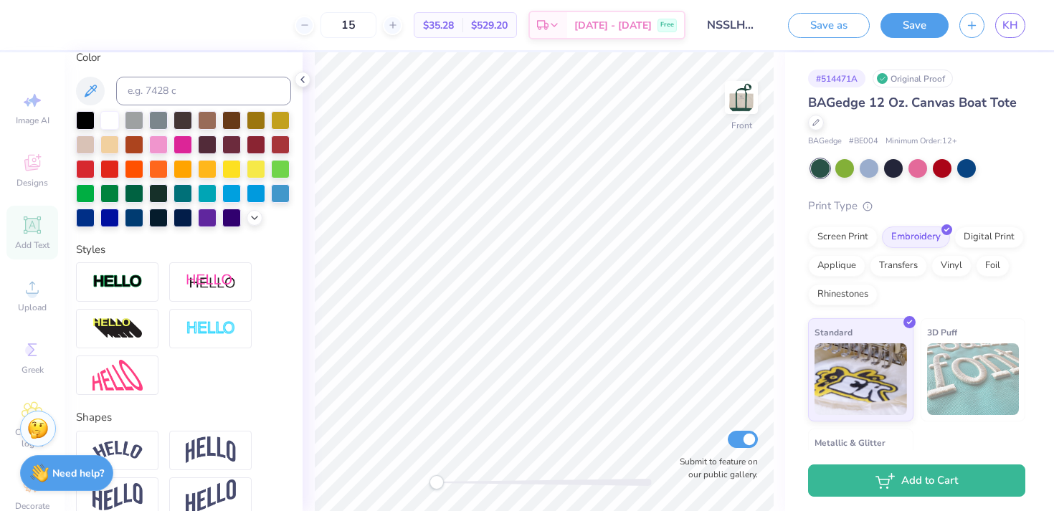
click at [745, 101] on img at bounding box center [741, 97] width 29 height 29
click at [871, 165] on div at bounding box center [869, 167] width 19 height 19
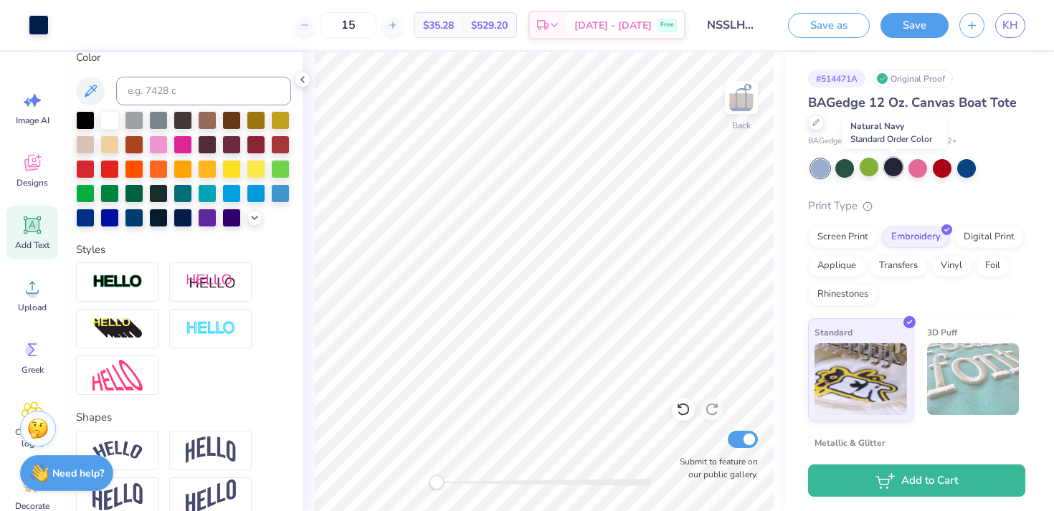
click at [899, 166] on div at bounding box center [893, 167] width 19 height 19
click at [892, 169] on div at bounding box center [893, 167] width 19 height 19
click at [300, 83] on icon at bounding box center [302, 79] width 11 height 11
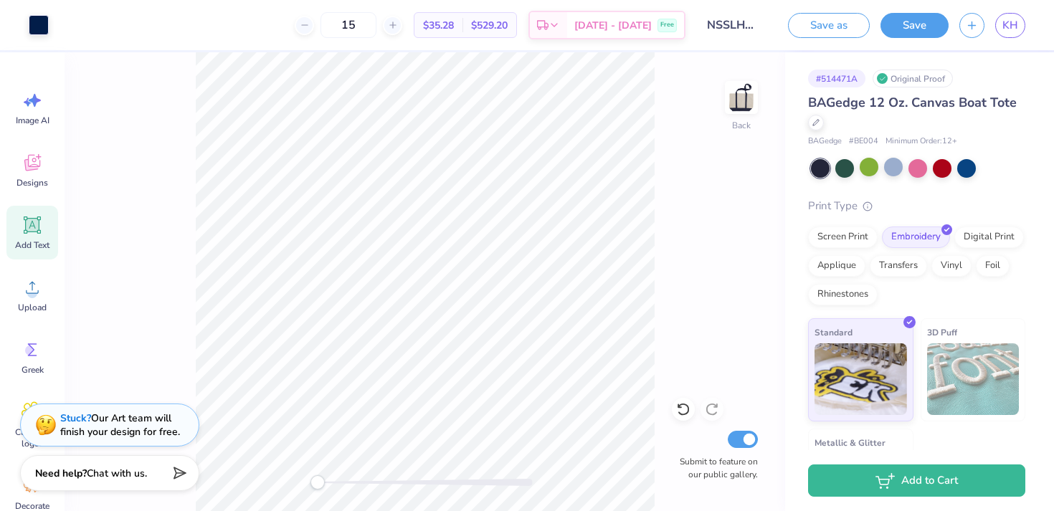
type input "3.46"
type input "0.31"
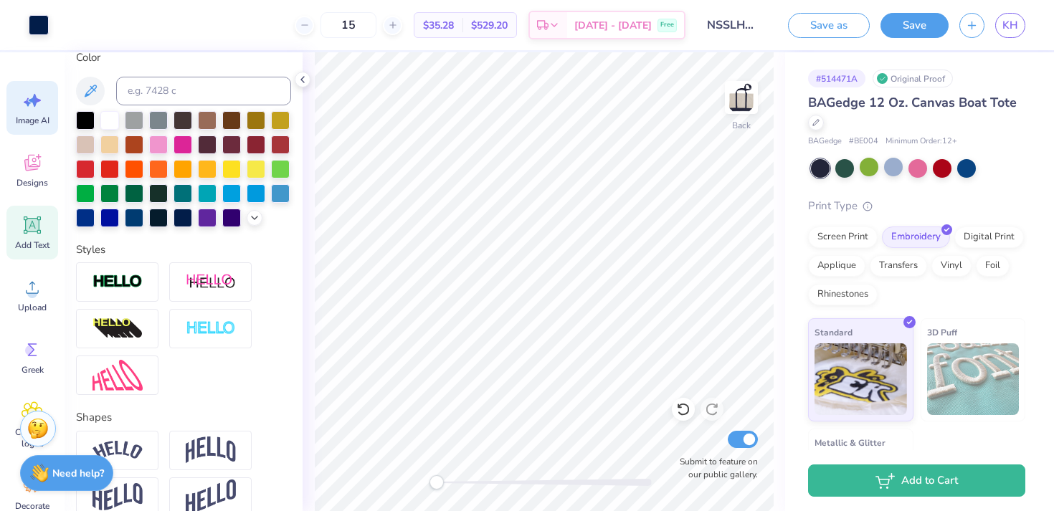
click at [38, 121] on span "Image AI" at bounding box center [33, 120] width 34 height 11
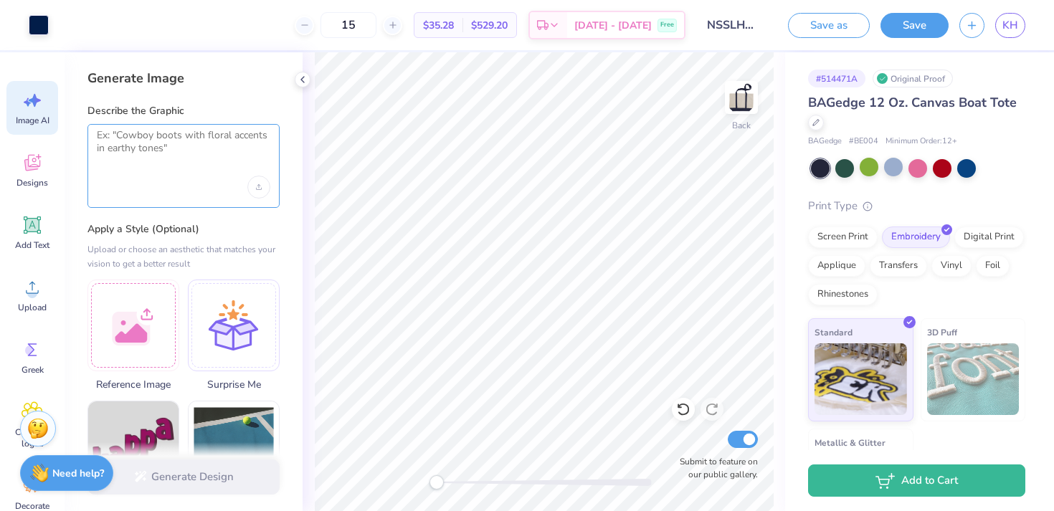
click at [212, 142] on textarea at bounding box center [184, 147] width 174 height 36
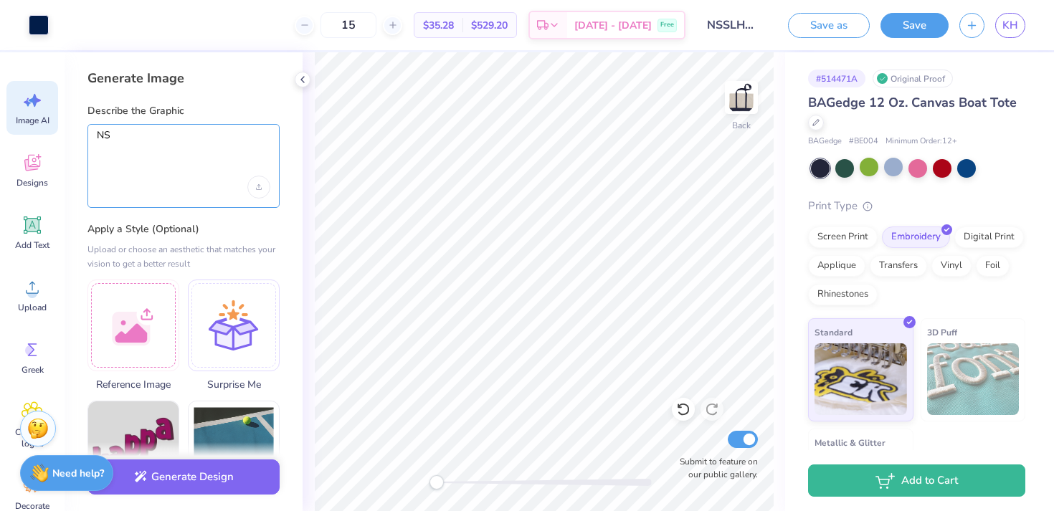
type textarea "N"
type textarea "The phrase "NSSLHA" in a"
drag, startPoint x: 199, startPoint y: 133, endPoint x: 71, endPoint y: 133, distance: 127.6
click at [71, 133] on div "Generate Image Describe the Graphic The phrase "NSSLHA" in a Apply a Style (Opt…" at bounding box center [184, 281] width 238 height 459
drag, startPoint x: 245, startPoint y: 135, endPoint x: 24, endPoint y: 135, distance: 220.9
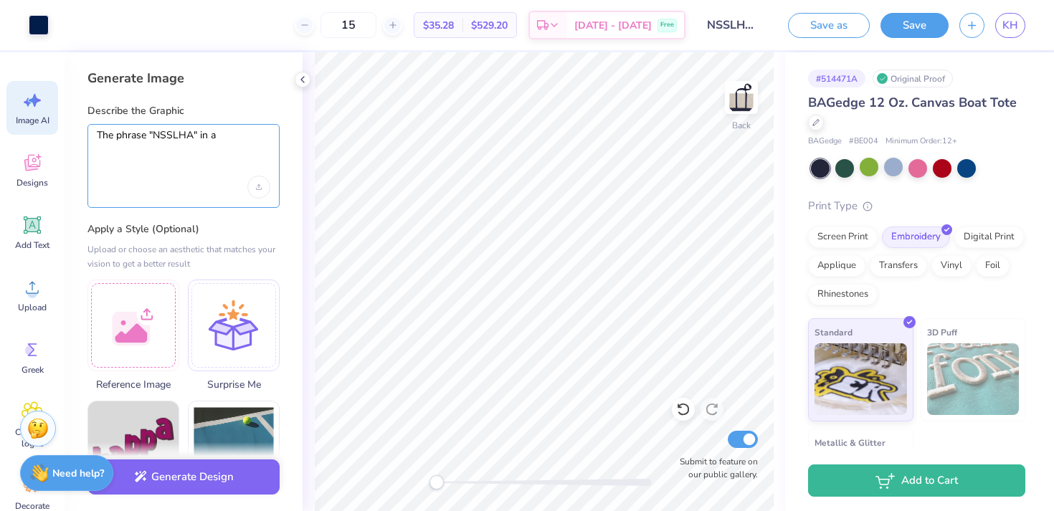
click at [24, 135] on div "Art colors 15 $35.28 Per Item $529.20 Total Est. Delivery Oct 8 - 11 Free Desig…" at bounding box center [527, 255] width 1054 height 511
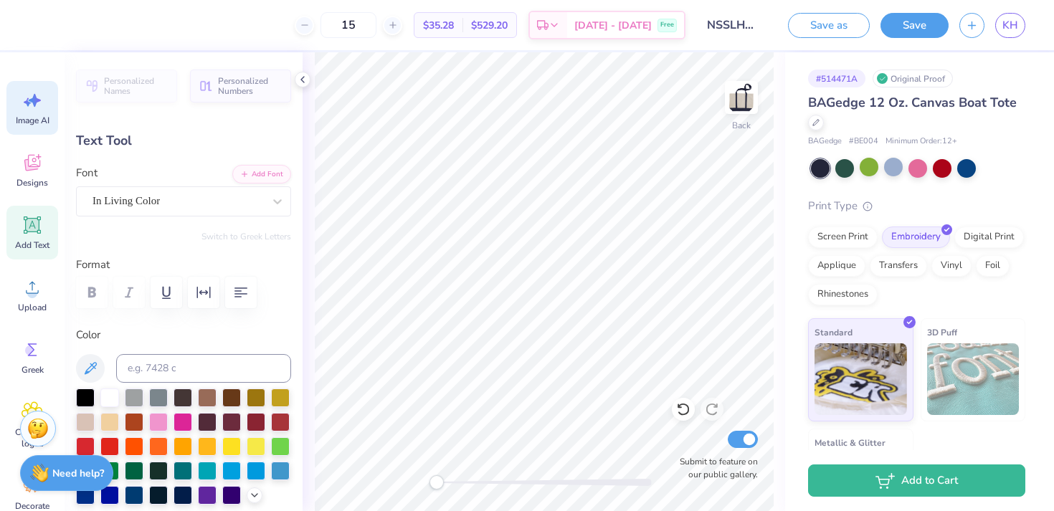
click at [40, 100] on icon at bounding box center [33, 101] width 22 height 22
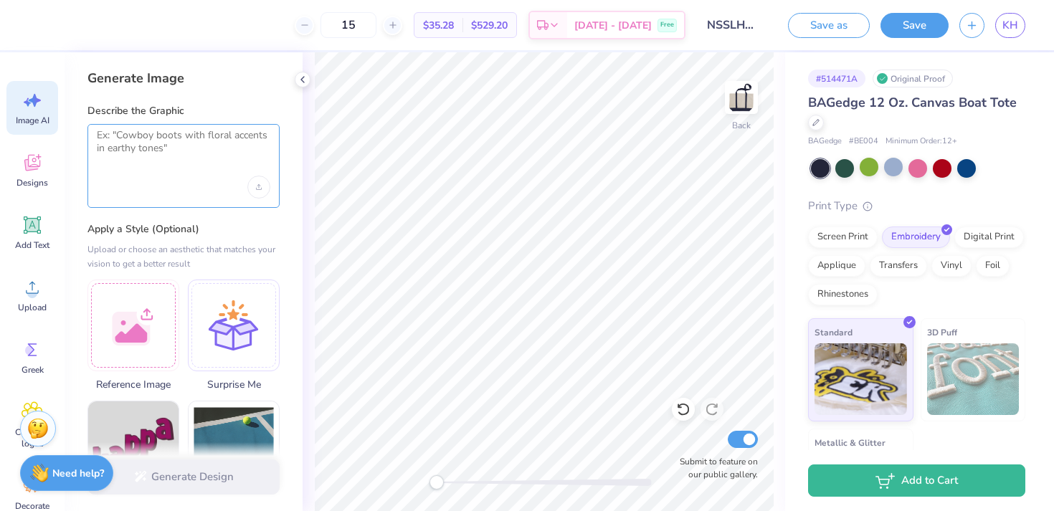
click at [206, 145] on textarea at bounding box center [184, 147] width 174 height 36
click at [210, 153] on textarea at bounding box center [184, 147] width 174 height 36
paste textarea "The phrase "NSSLHA""
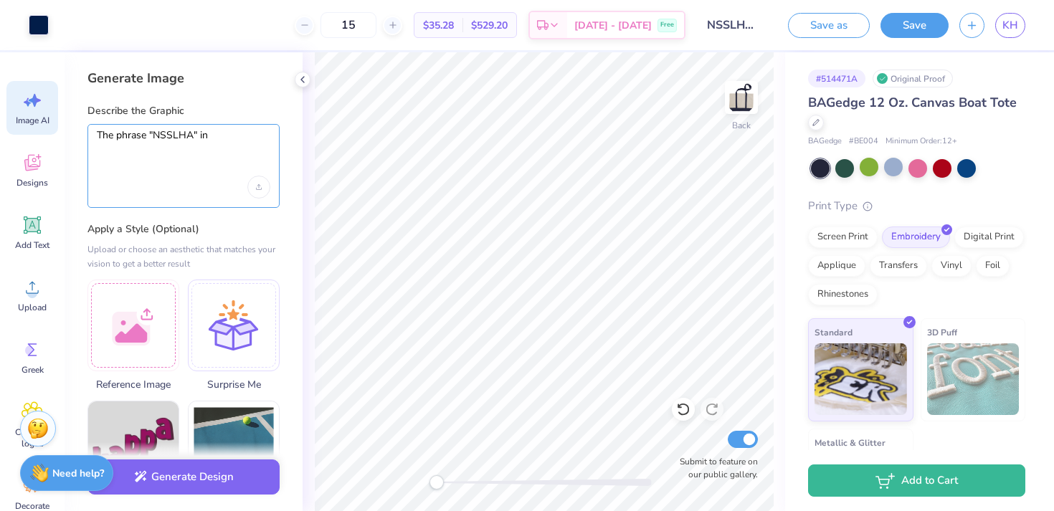
type textarea "The phrase "NSSLHA" in"
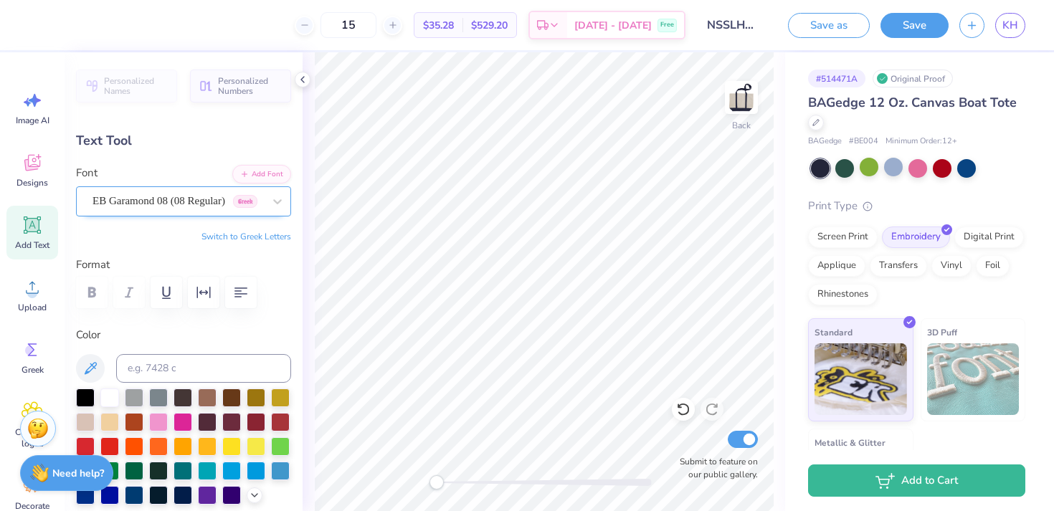
click at [113, 209] on div at bounding box center [178, 200] width 171 height 19
click at [38, 115] on span "Image AI" at bounding box center [33, 120] width 34 height 11
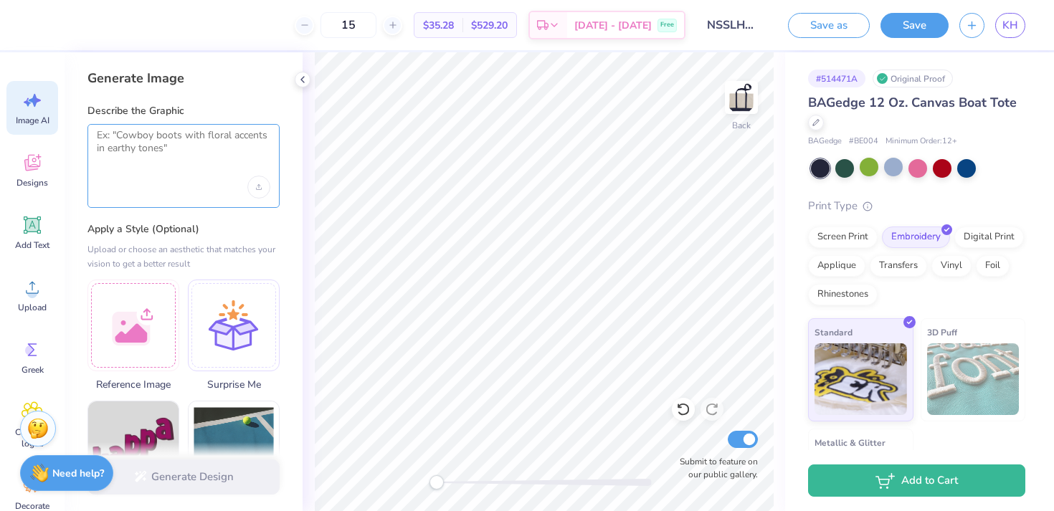
click at [143, 156] on textarea at bounding box center [184, 147] width 174 height 36
paste textarea "The phrase "NSSLHA""
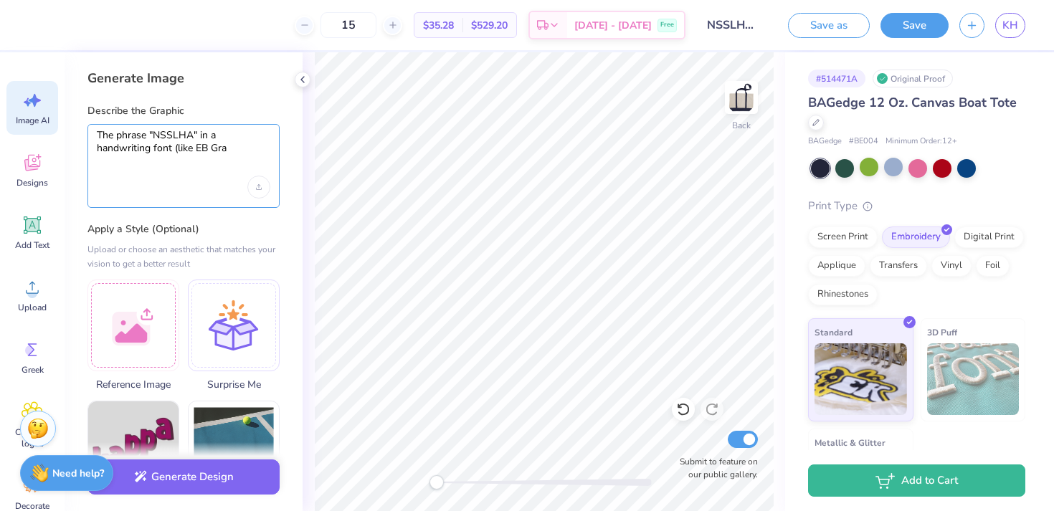
click at [238, 156] on textarea "The phrase "NSSLHA" in a handwriting font (like EB Gra" at bounding box center [184, 147] width 174 height 36
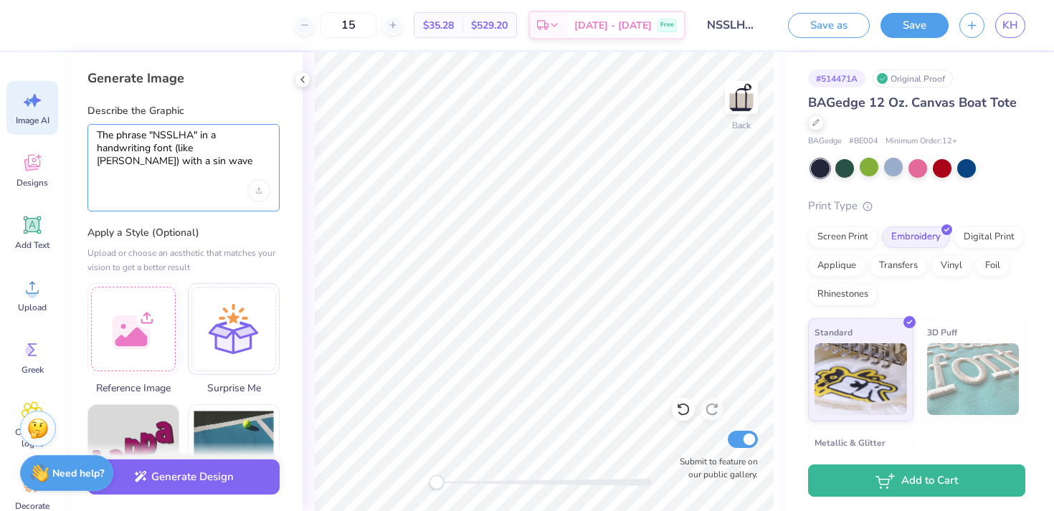
click at [128, 165] on textarea "The phrase "NSSLHA" in a handwriting font (like EB Garamond) with a sin wave" at bounding box center [184, 148] width 174 height 39
click at [201, 173] on div "The phrase "NSSLHA" in a handwriting font (like EB Garamond) with a sin wave" at bounding box center [183, 167] width 192 height 87
click at [187, 160] on textarea "The phrase "NSSLHA" in a handwriting font (like EB Garamond) with a sin wave" at bounding box center [184, 148] width 174 height 39
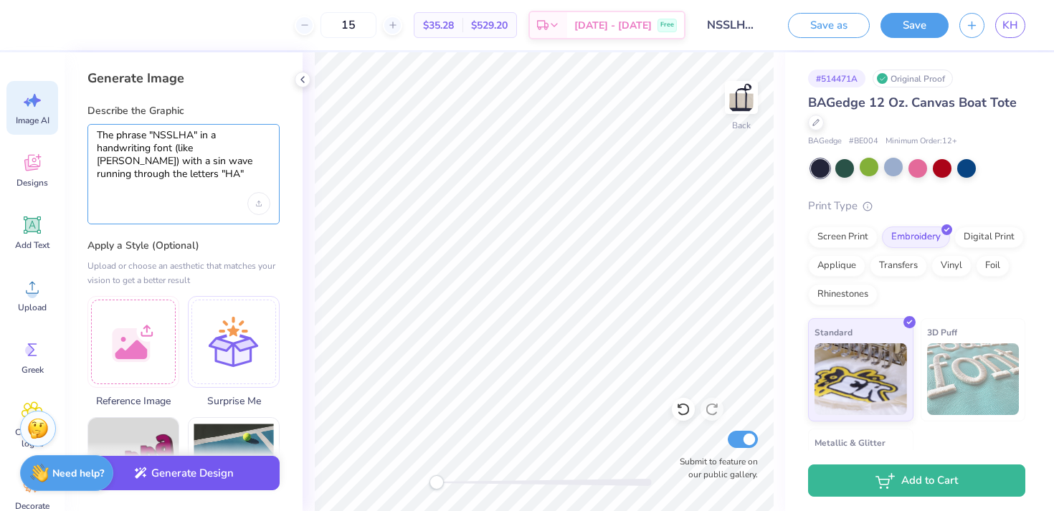
type textarea "The phrase "NSSLHA" in a handwriting font (like EB Garamond) with a sin wave ru…"
click at [194, 480] on button "Generate Design" at bounding box center [183, 473] width 192 height 35
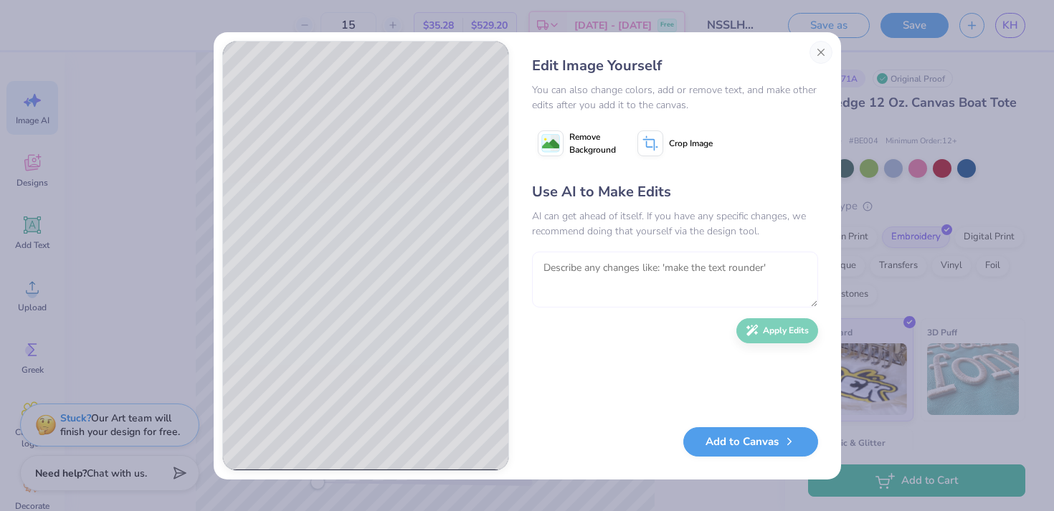
click at [641, 256] on textarea at bounding box center [675, 280] width 286 height 56
type textarea "make sin wave smaller and across the "HA""
click at [778, 327] on button "Apply Edits" at bounding box center [777, 327] width 82 height 25
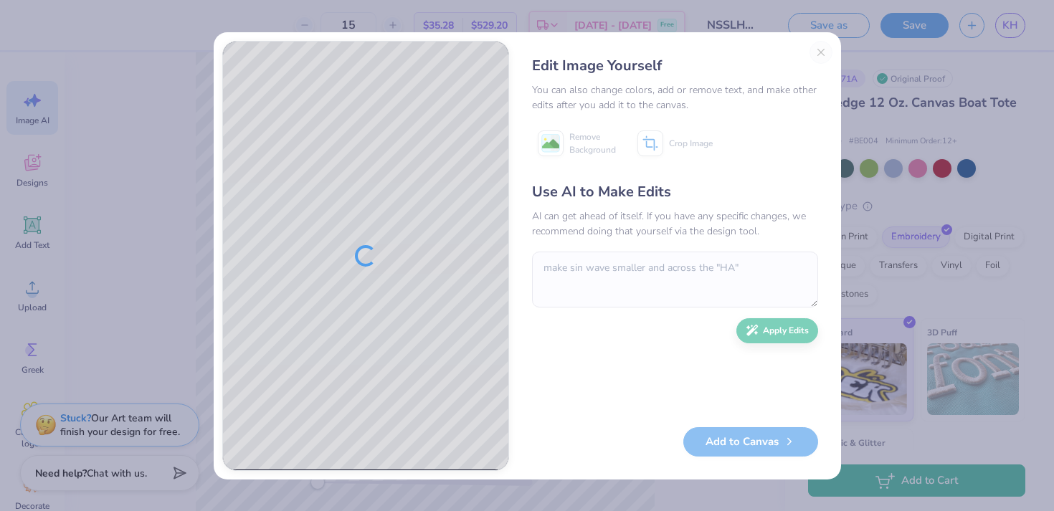
click at [85, 216] on div "Edit Image Yourself You can also change colors, add or remove text, and make ot…" at bounding box center [527, 255] width 1054 height 511
